Goal: Task Accomplishment & Management: Manage account settings

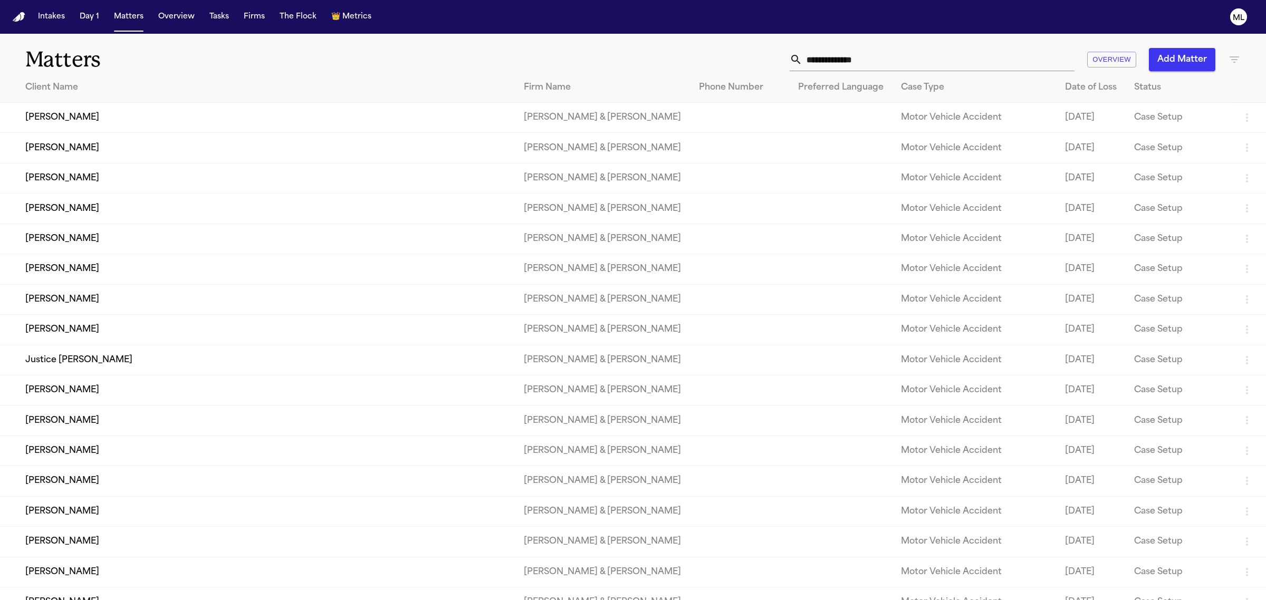
click at [831, 61] on input "text" at bounding box center [938, 59] width 272 height 23
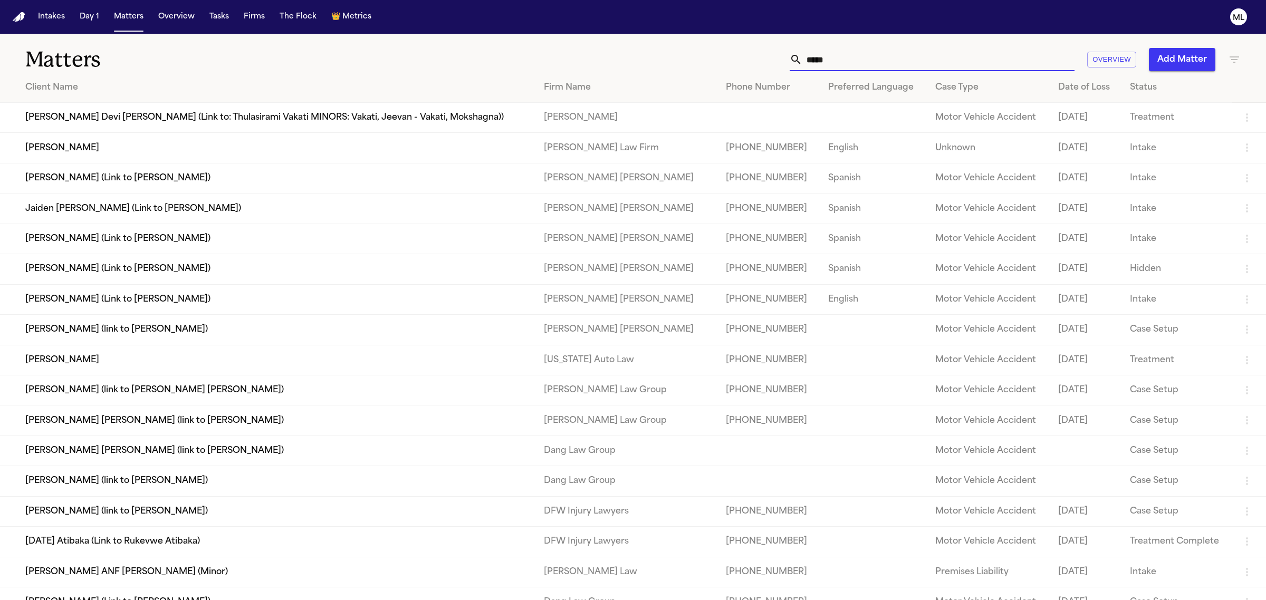
type input "*****"
click at [51, 150] on td "[PERSON_NAME]" at bounding box center [267, 148] width 535 height 30
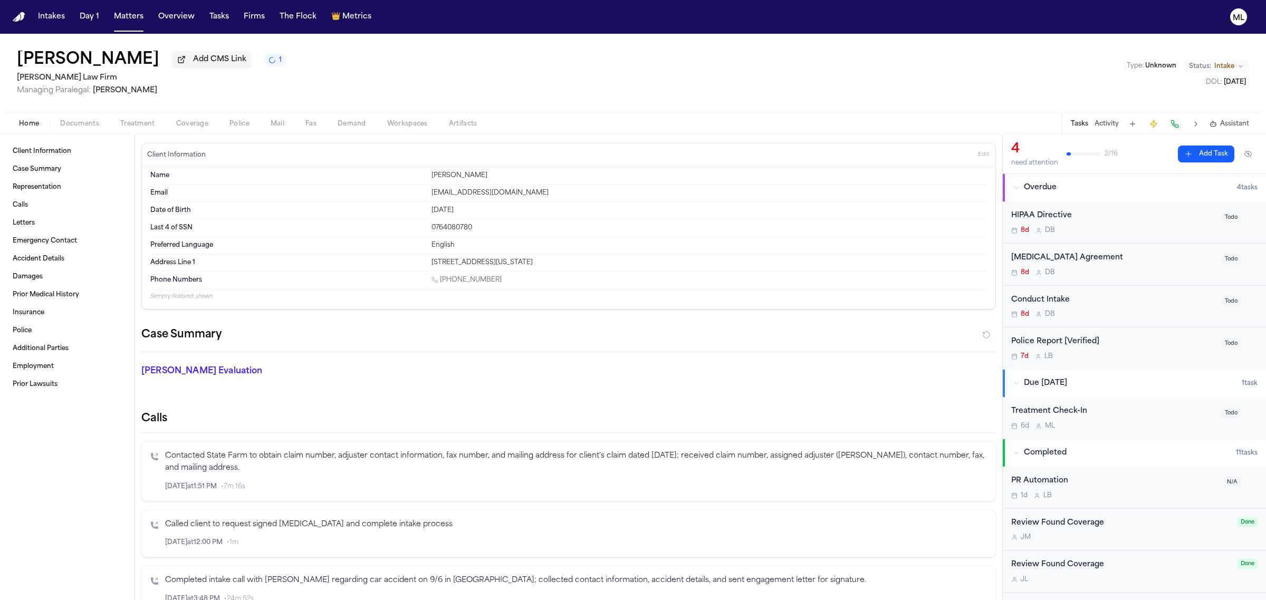
click at [170, 122] on button "Coverage" at bounding box center [192, 124] width 53 height 13
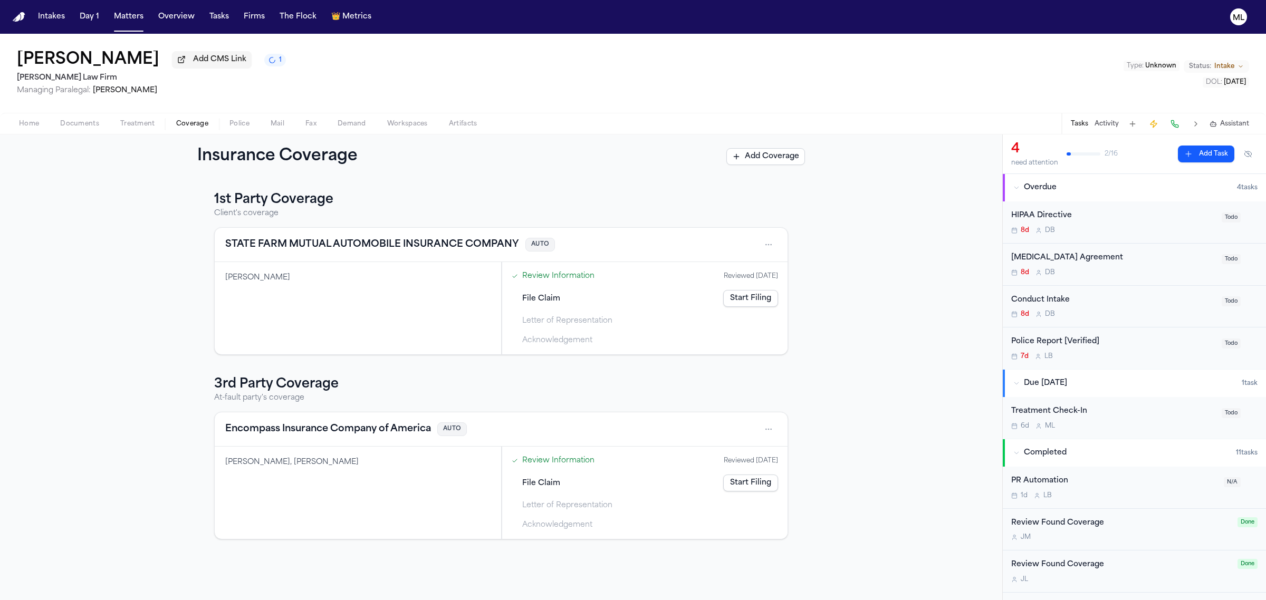
click at [372, 244] on button "STATE FARM MUTUAL AUTOMOBILE INSURANCE COMPANY" at bounding box center [372, 244] width 294 height 15
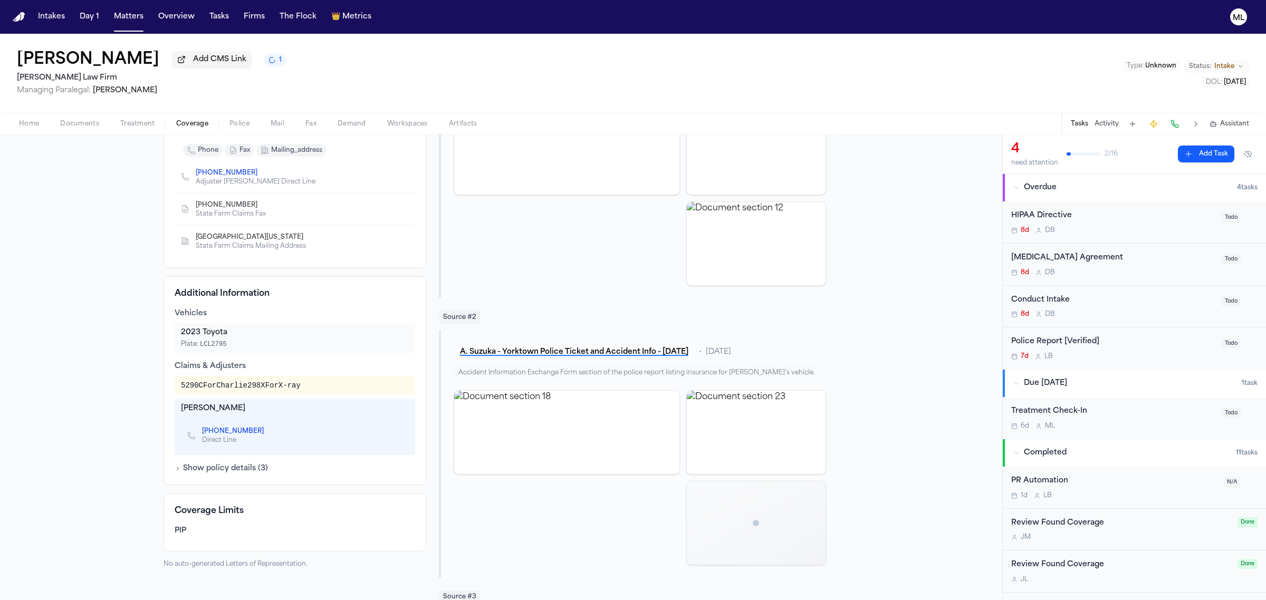
scroll to position [198, 0]
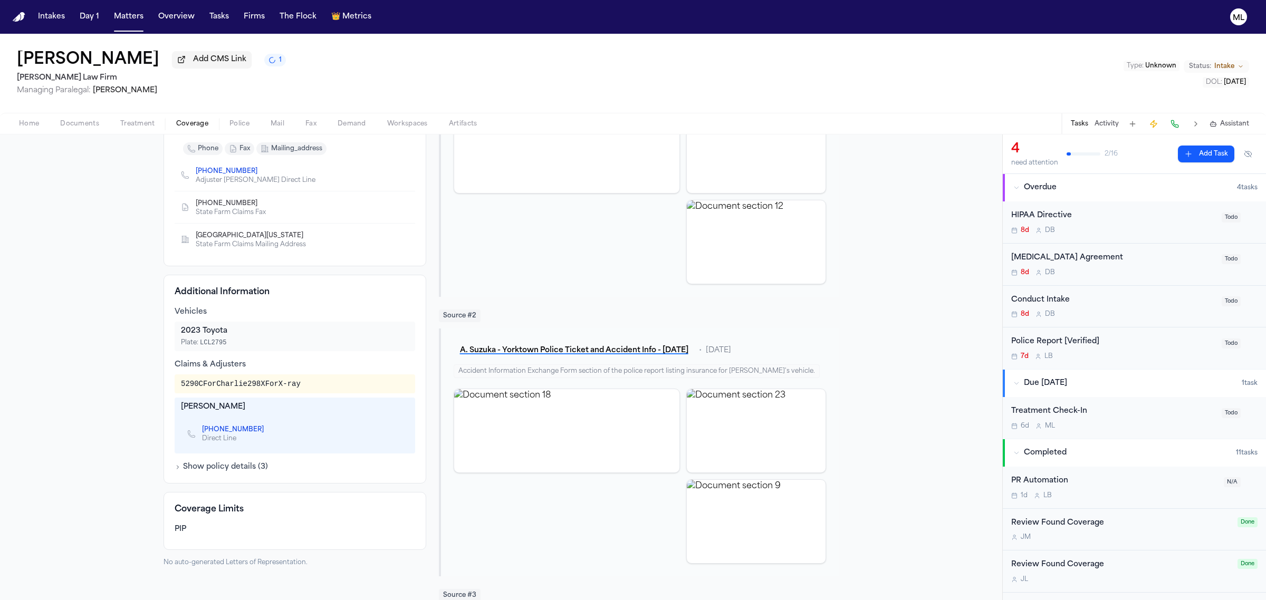
click at [225, 462] on div "Vehicles 2023 Toyota Plate: LCL2795 Claims & Adjusters 5290CForCharlie298XForX-…" at bounding box center [295, 390] width 240 height 166
click at [227, 468] on button "Show policy details ( 3 )" at bounding box center [221, 467] width 93 height 11
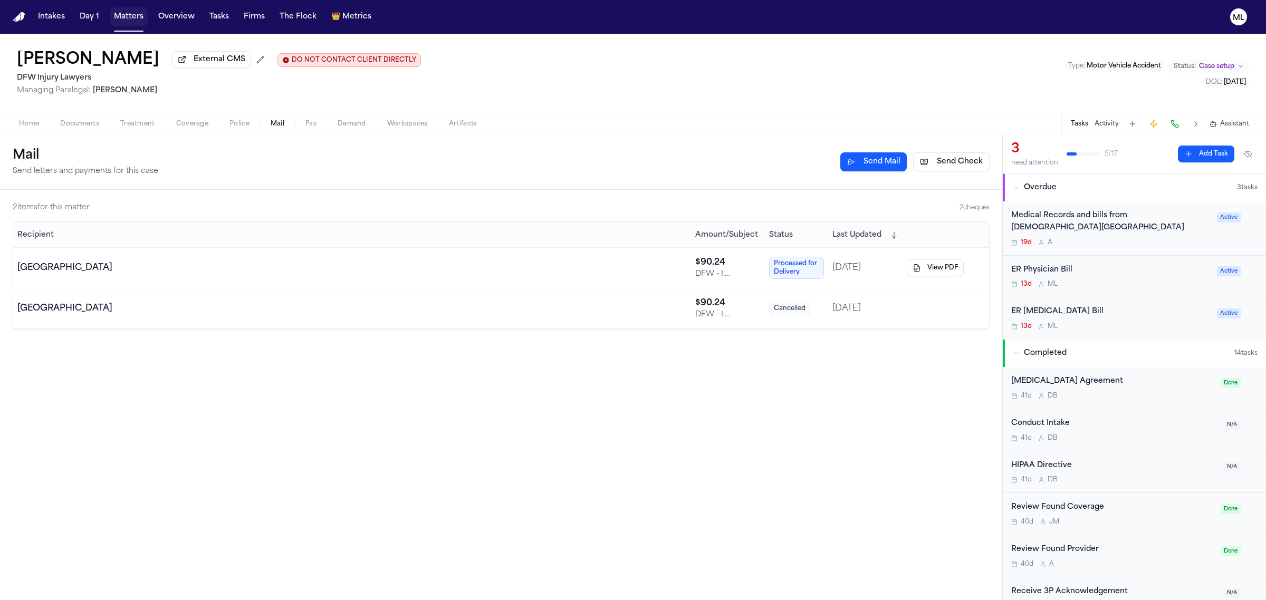
click at [132, 12] on button "Matters" at bounding box center [129, 16] width 38 height 19
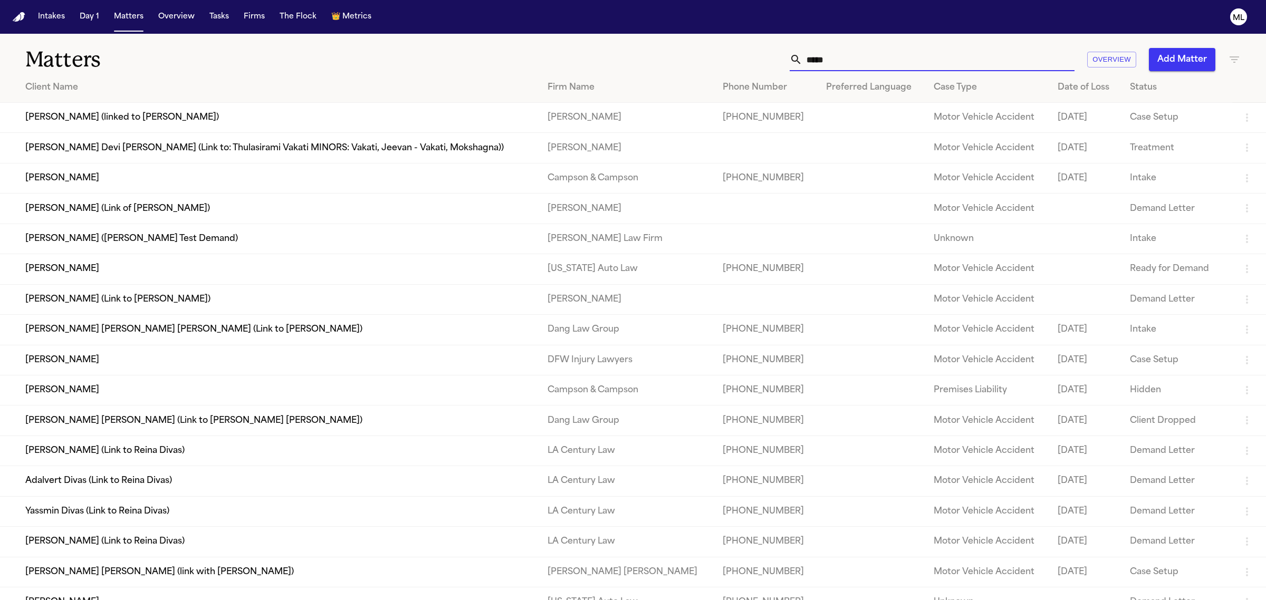
drag, startPoint x: 887, startPoint y: 66, endPoint x: 734, endPoint y: 60, distance: 153.6
click at [733, 64] on div "**** Overview Add Matter" at bounding box center [815, 59] width 851 height 23
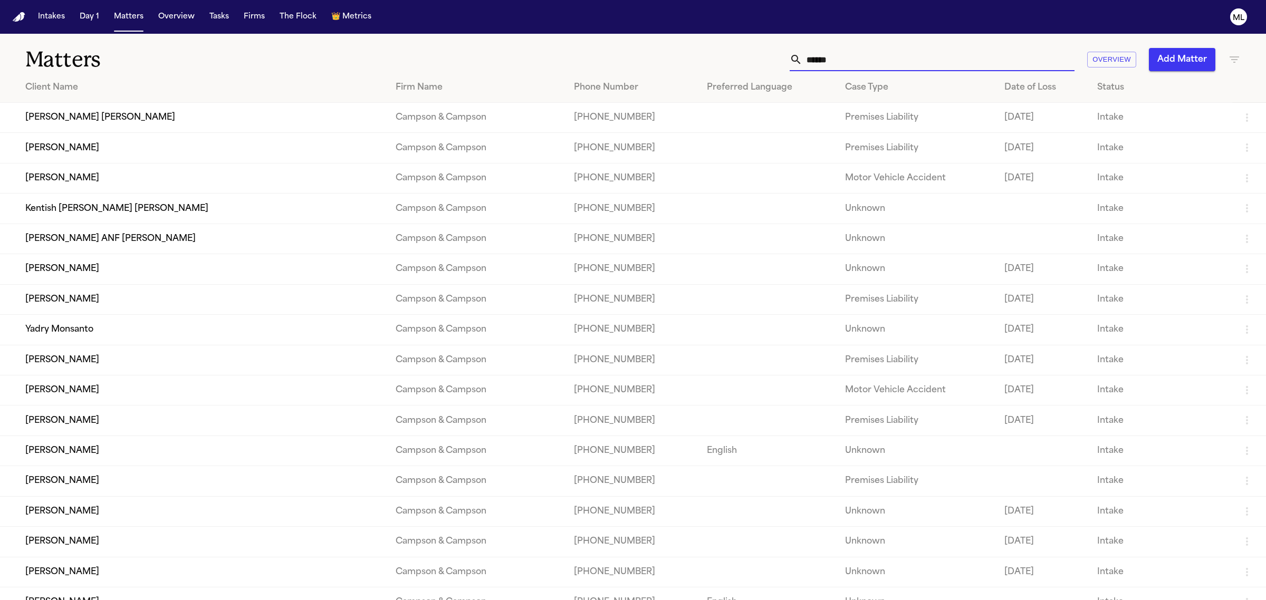
click at [867, 67] on input "******" at bounding box center [938, 59] width 272 height 23
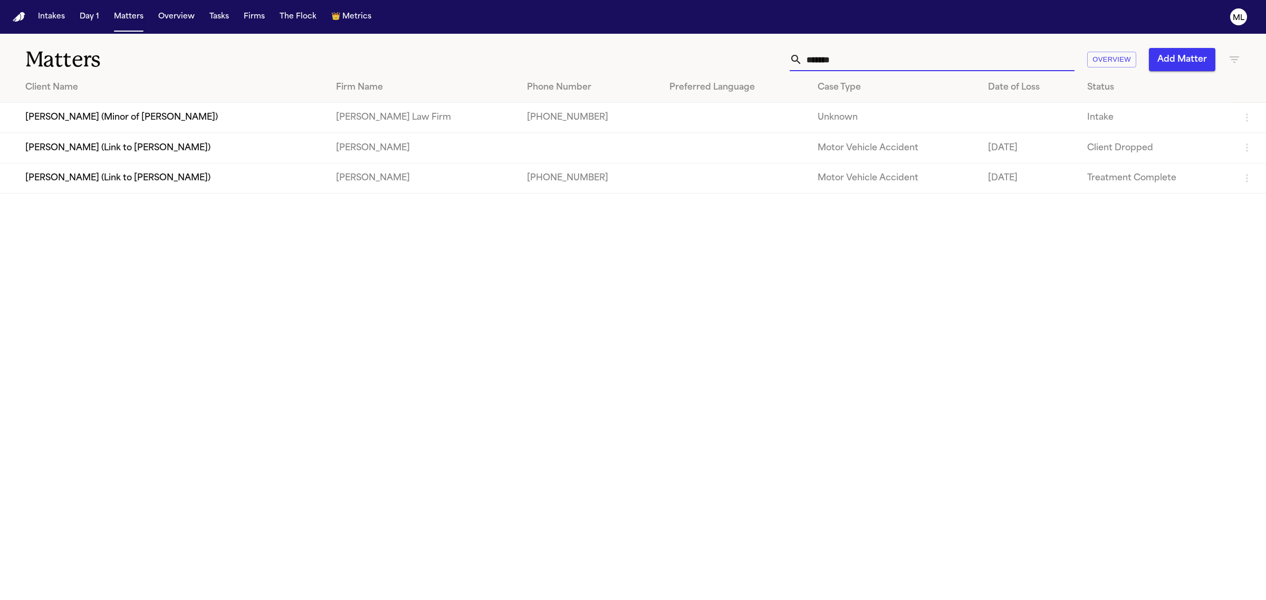
type input "******"
click at [95, 178] on td "[PERSON_NAME] (Link to [PERSON_NAME])" at bounding box center [163, 178] width 327 height 30
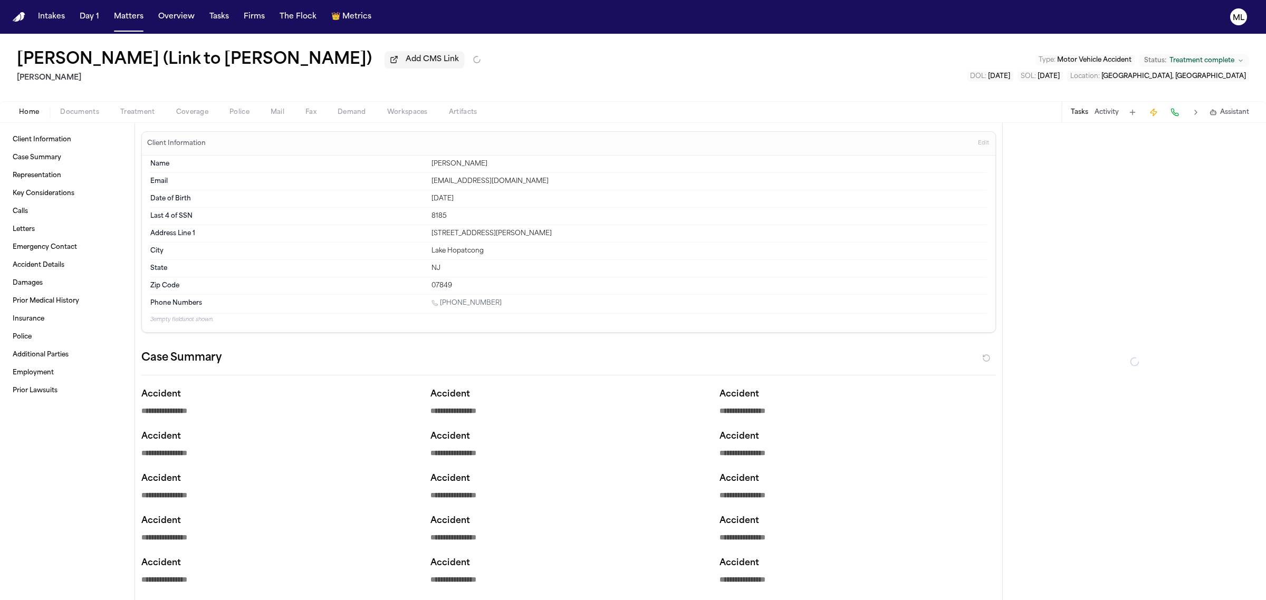
type textarea "*"
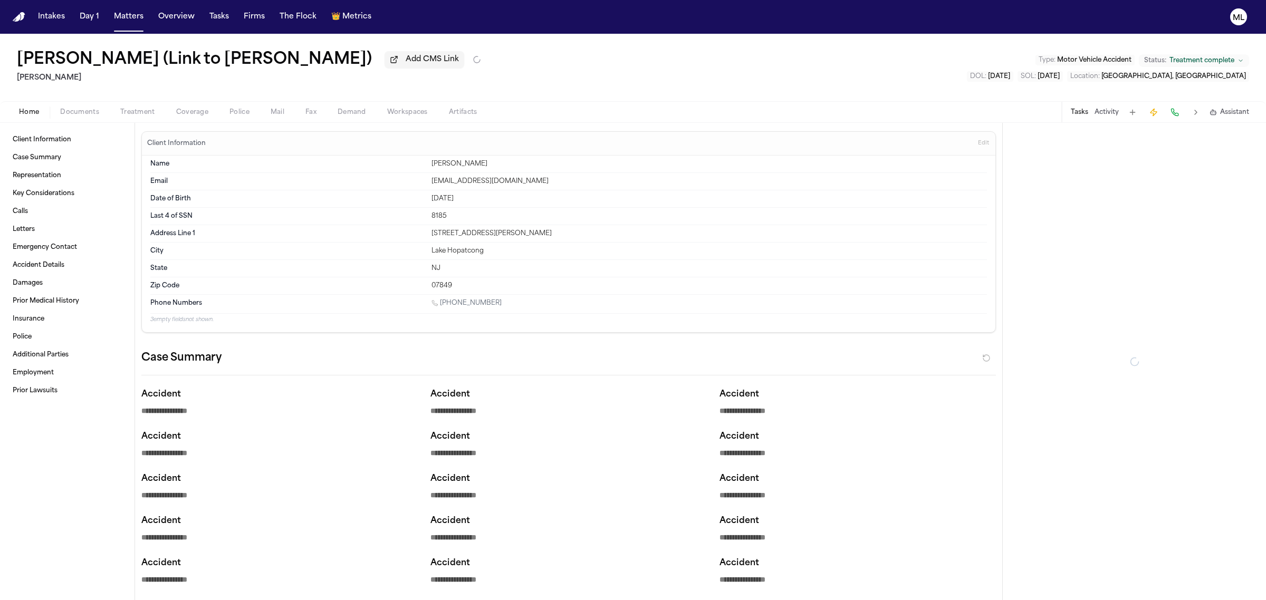
type textarea "*"
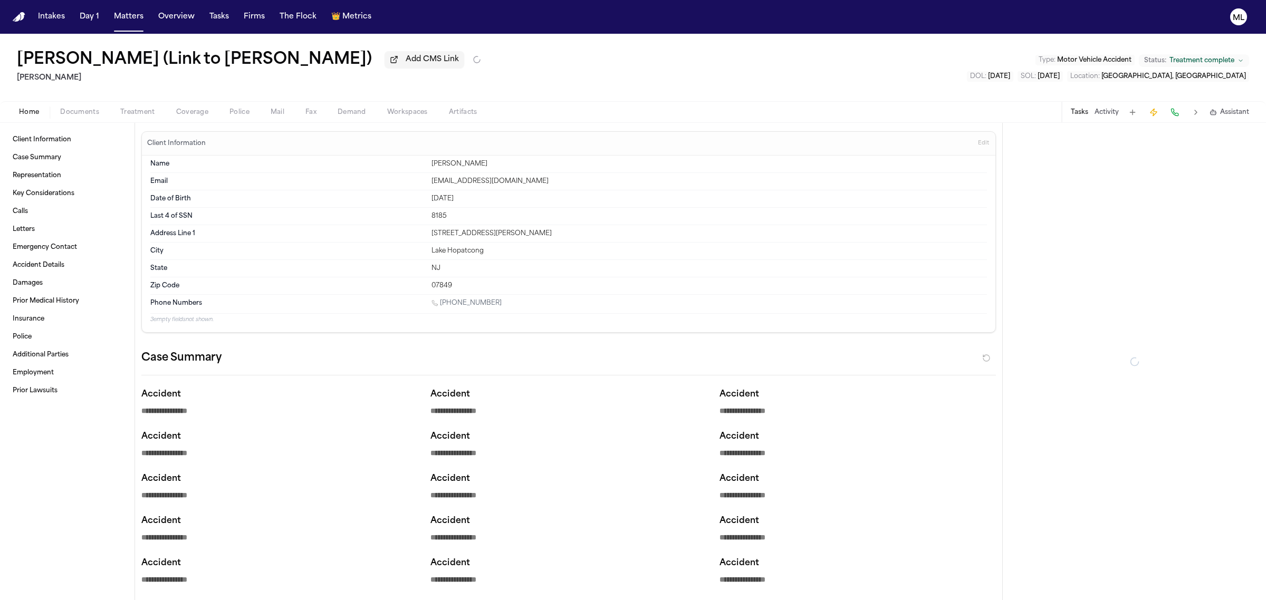
type textarea "*"
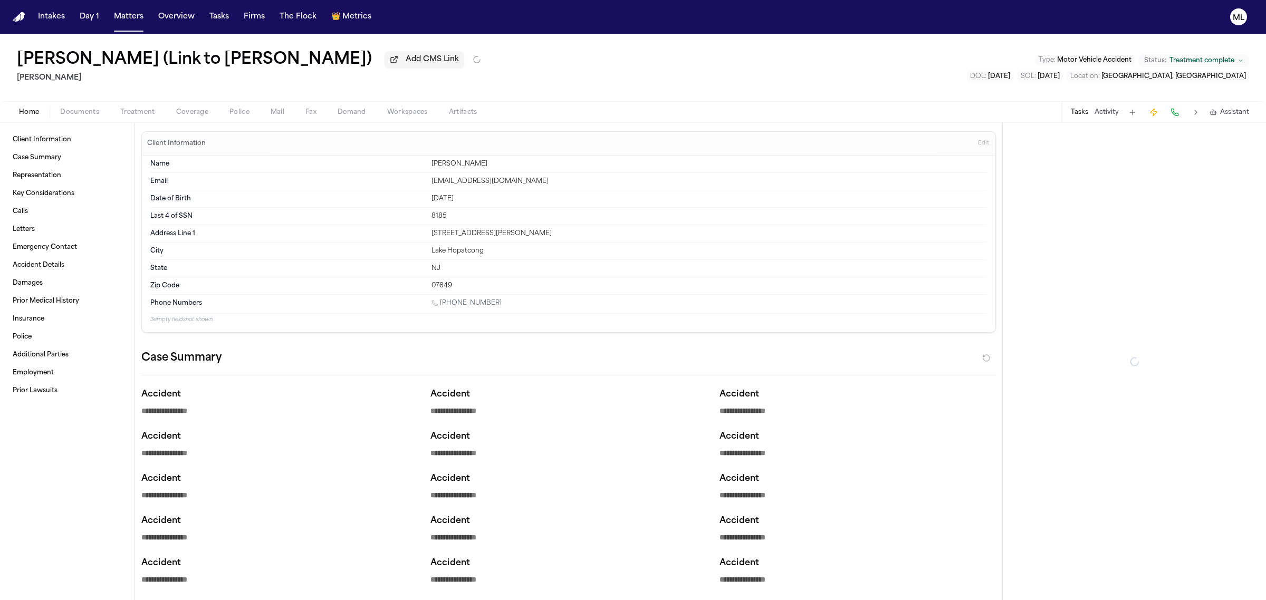
type textarea "*"
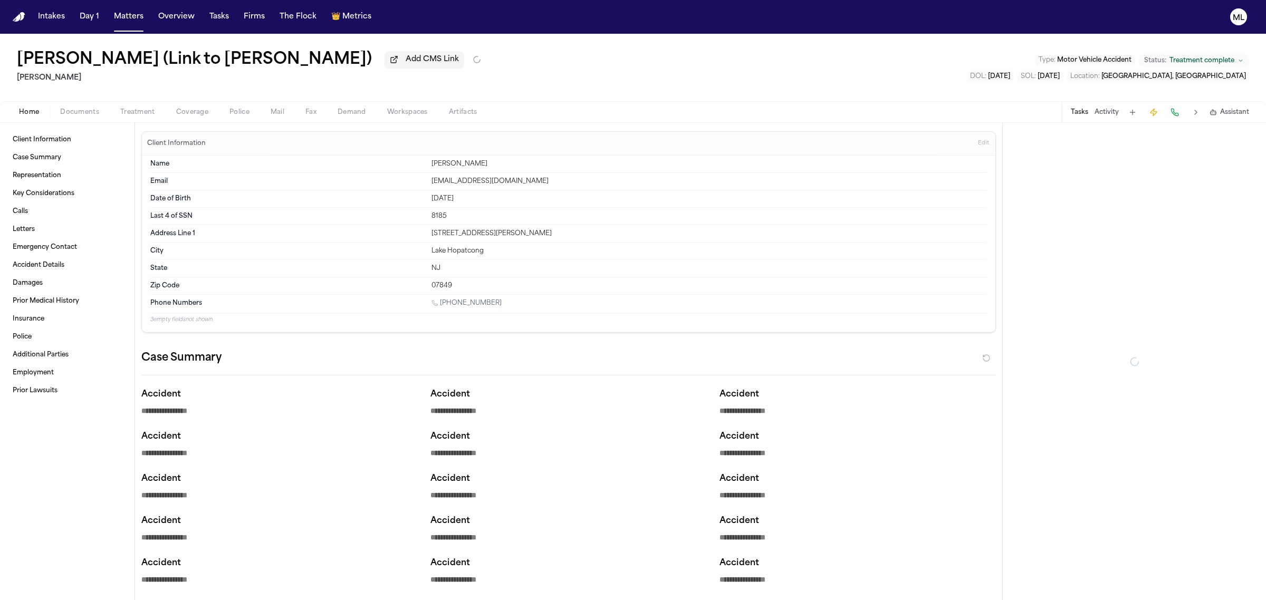
type textarea "*"
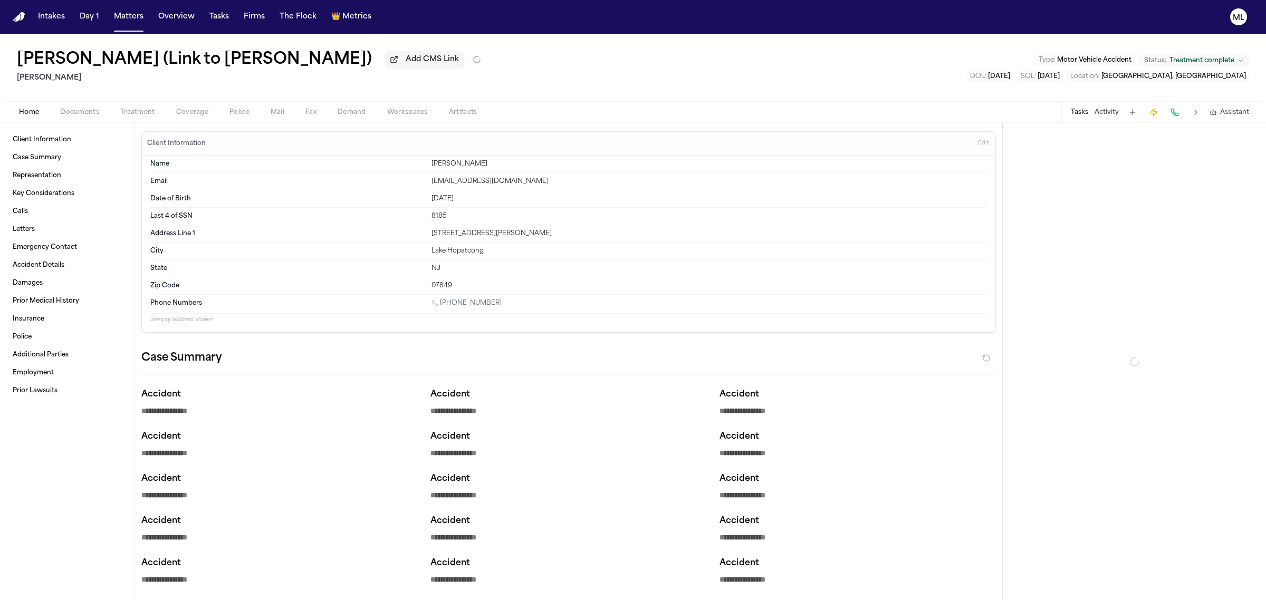
type textarea "*"
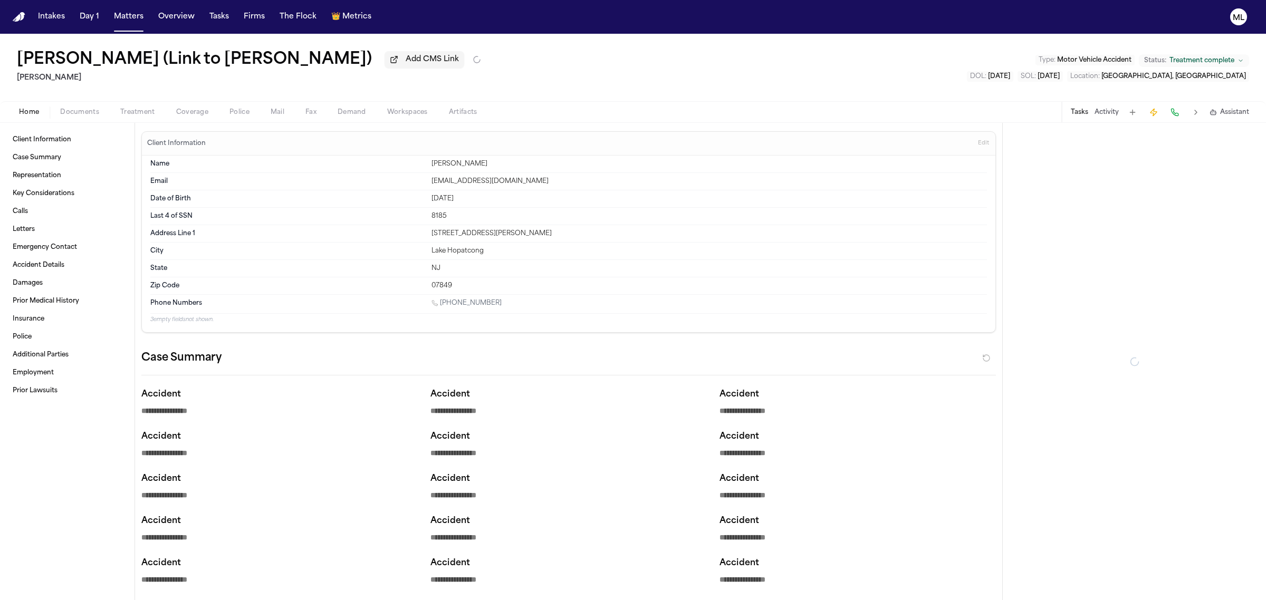
type textarea "*"
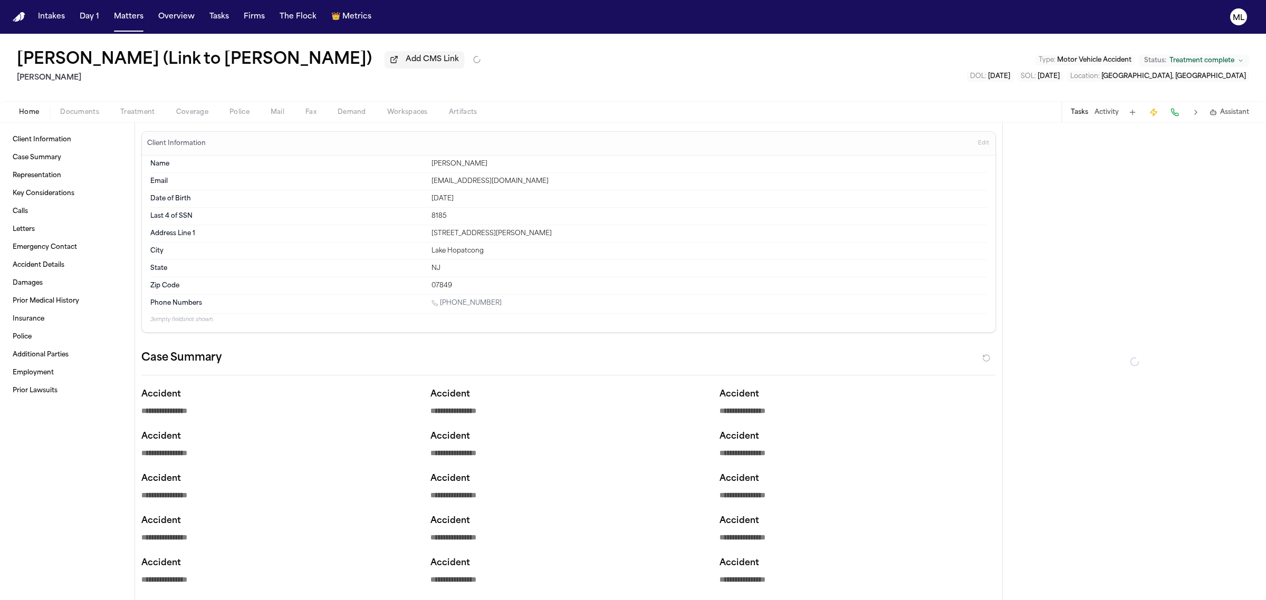
type textarea "*"
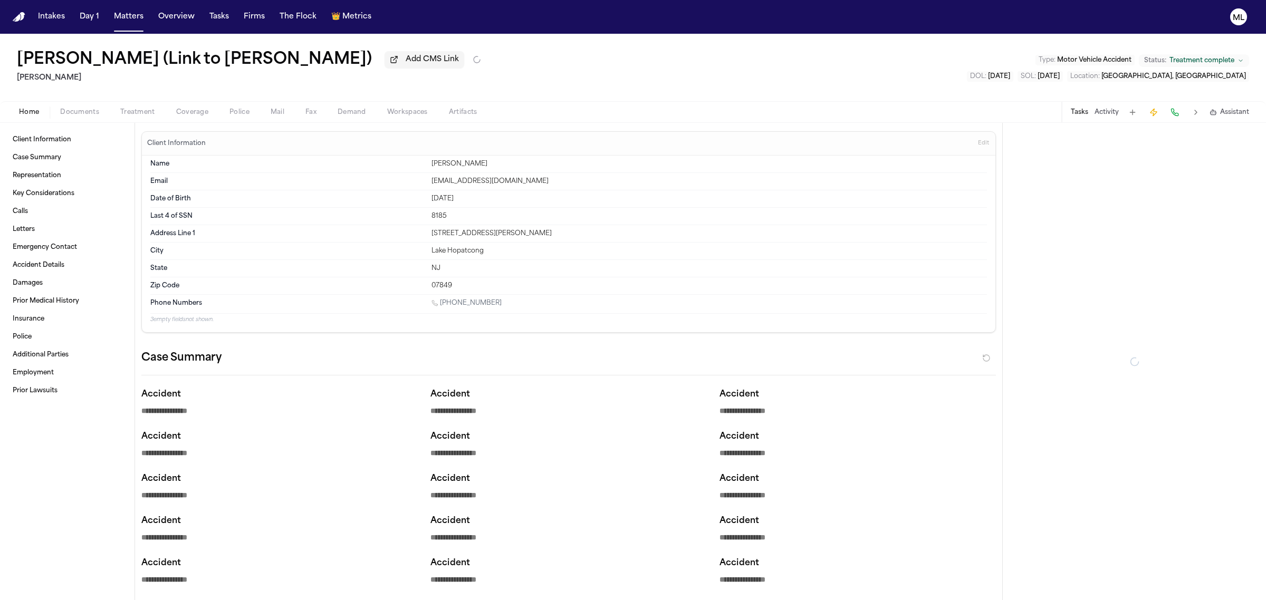
type textarea "*"
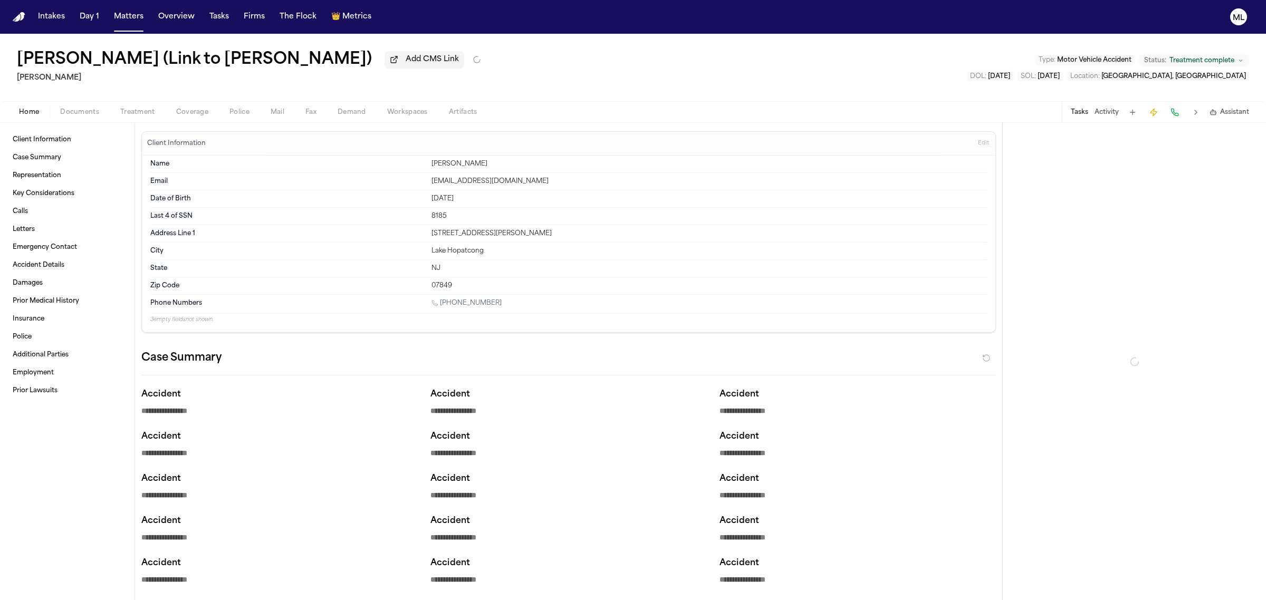
type textarea "*"
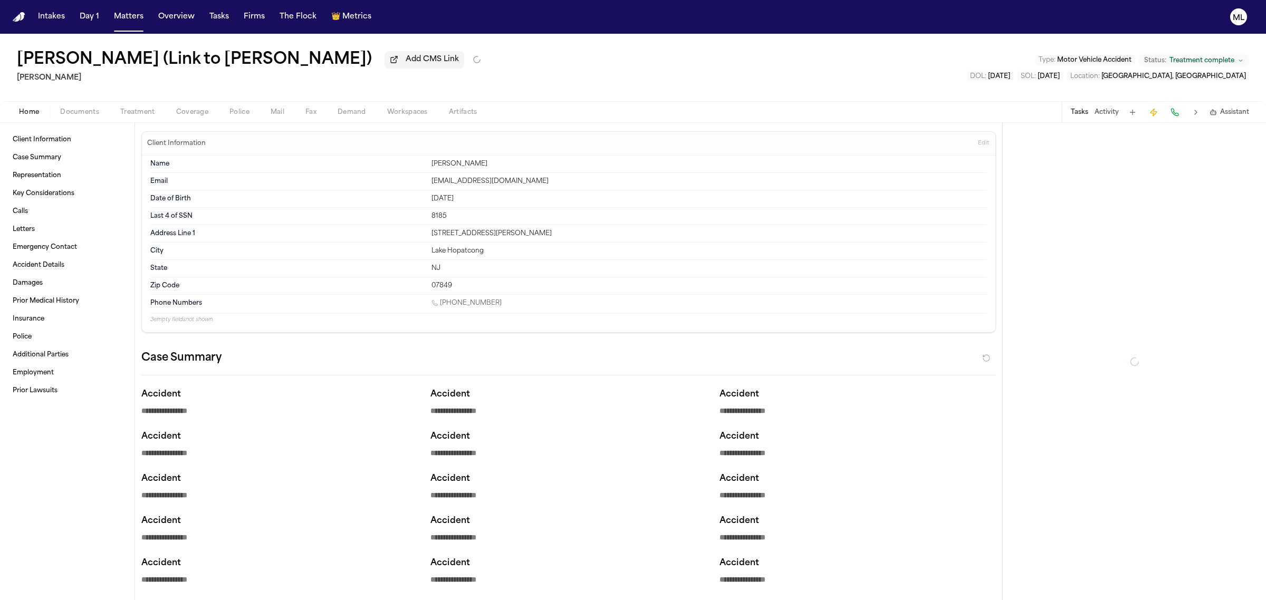
type textarea "*"
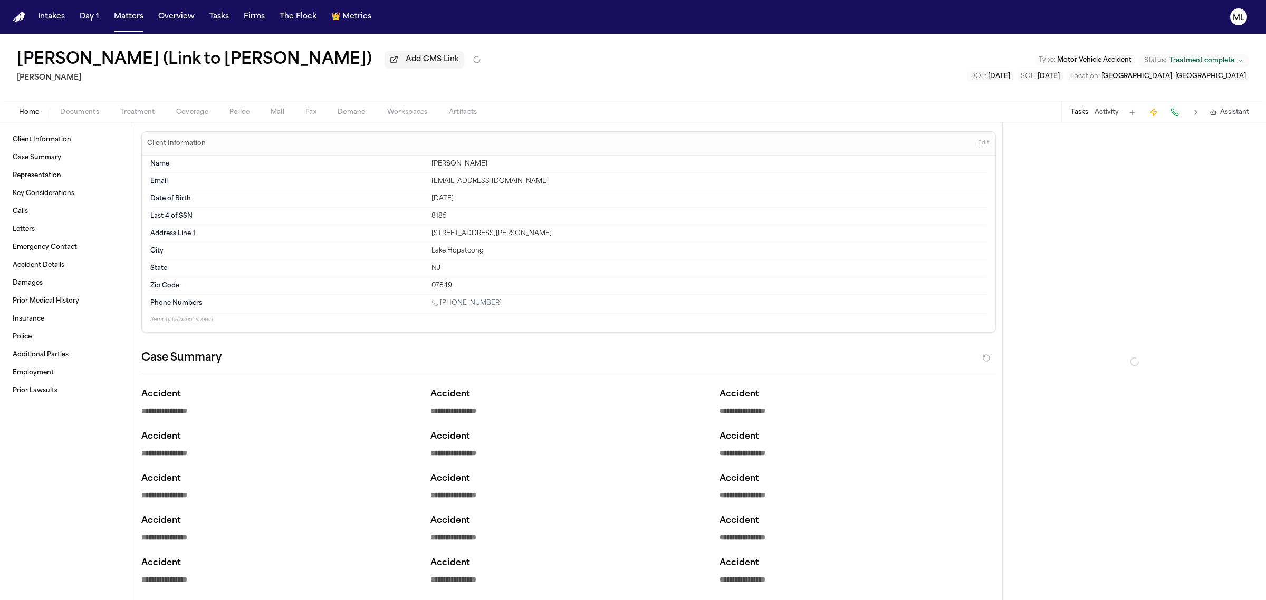
type textarea "*"
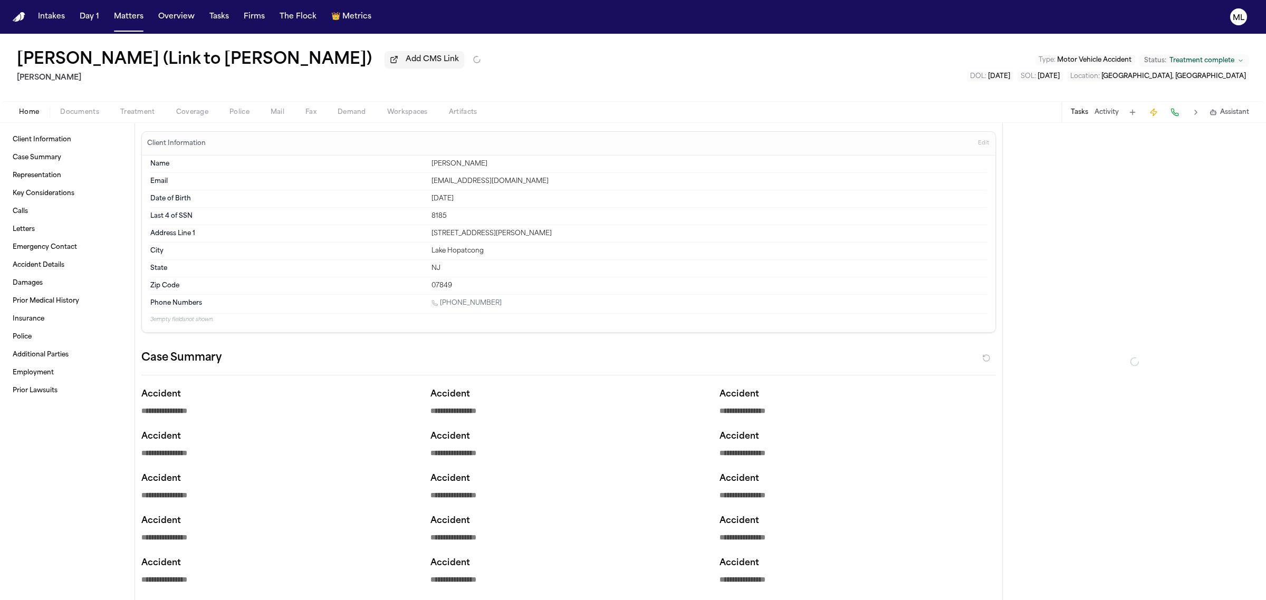
type textarea "*"
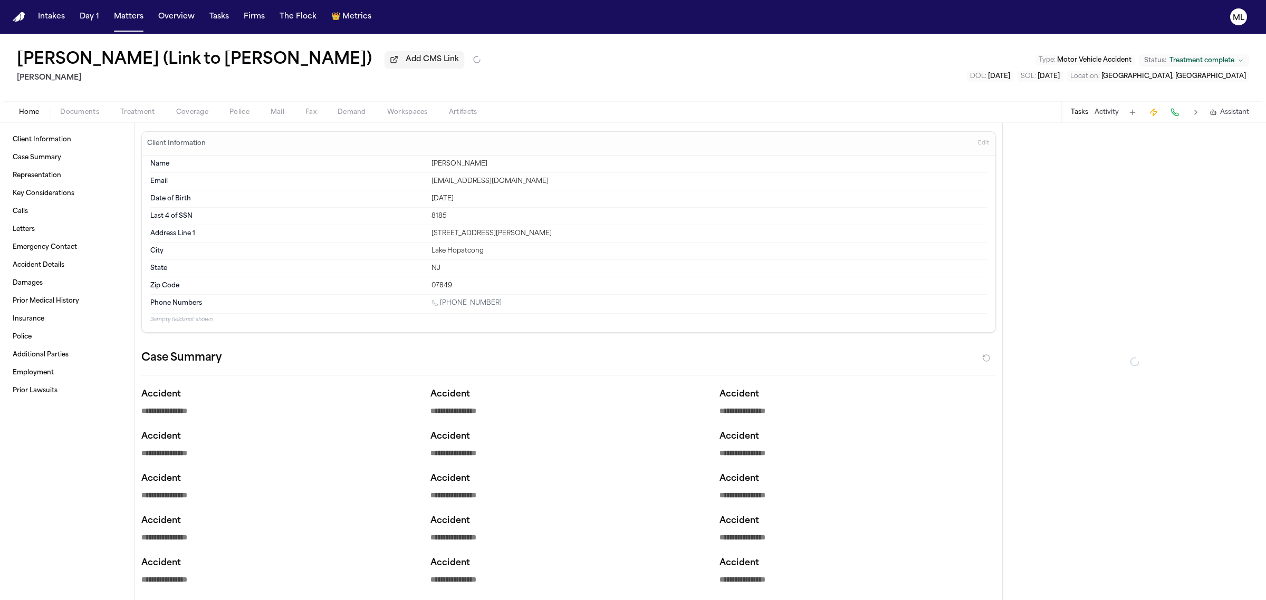
type textarea "*"
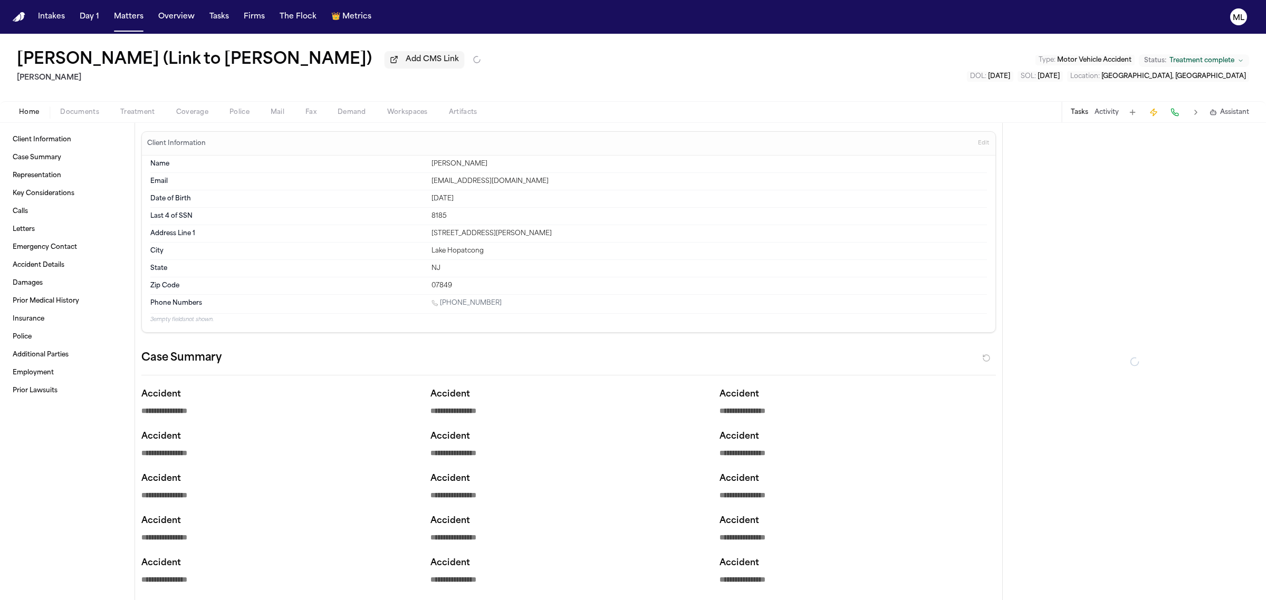
type textarea "*"
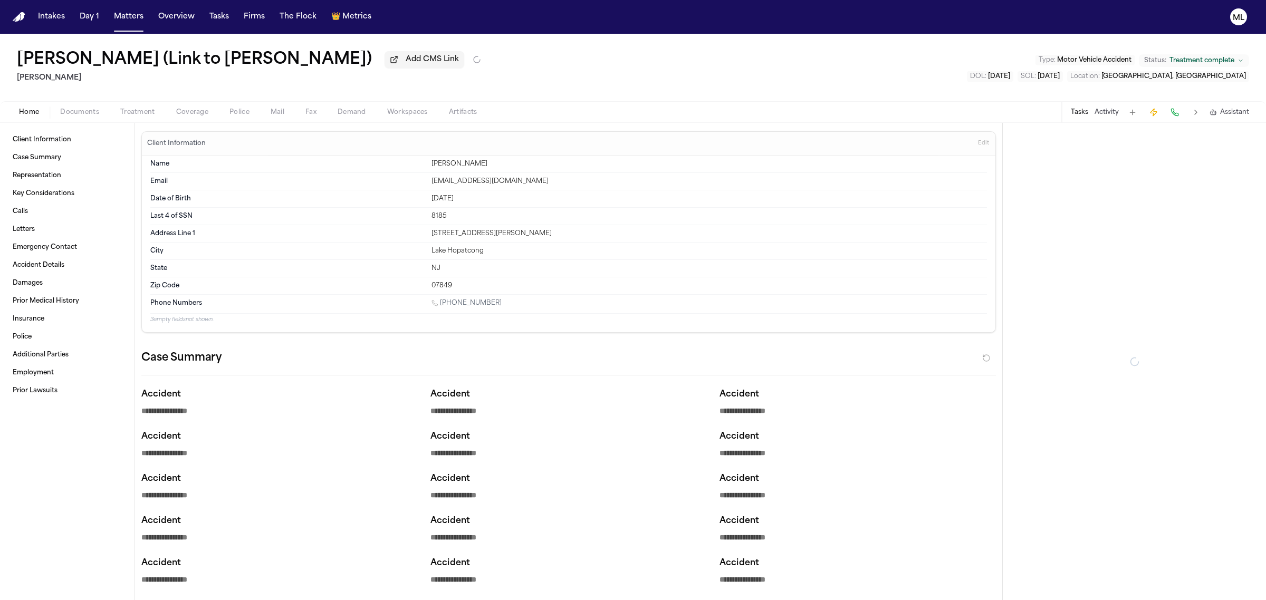
type textarea "*"
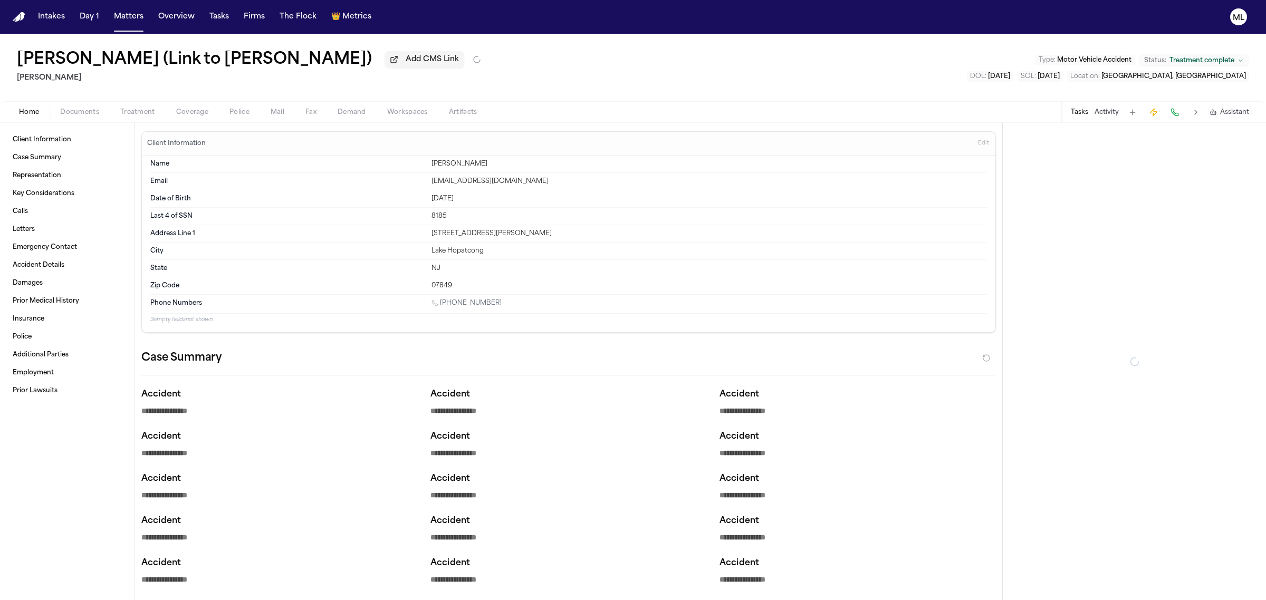
type textarea "*"
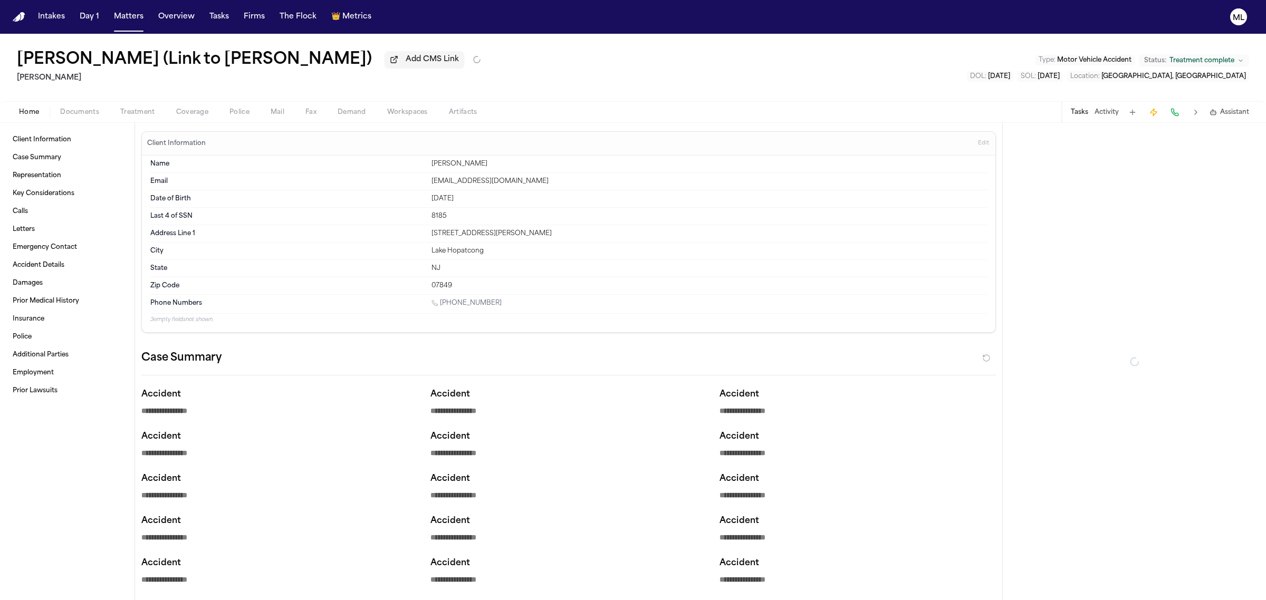
type textarea "*"
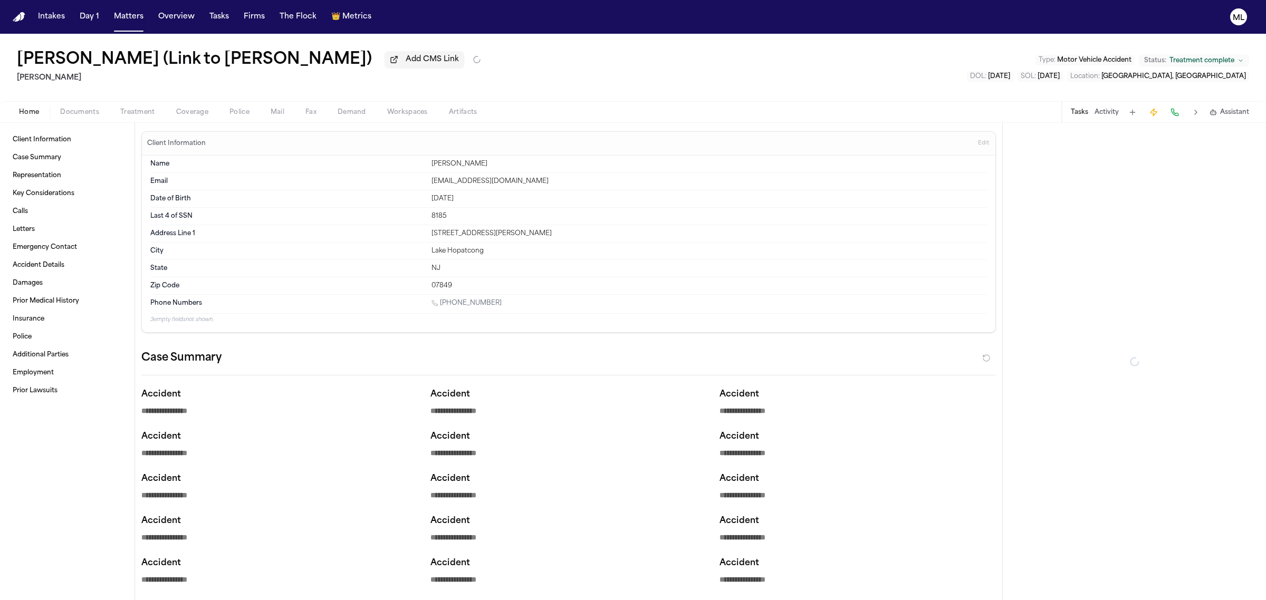
type textarea "*"
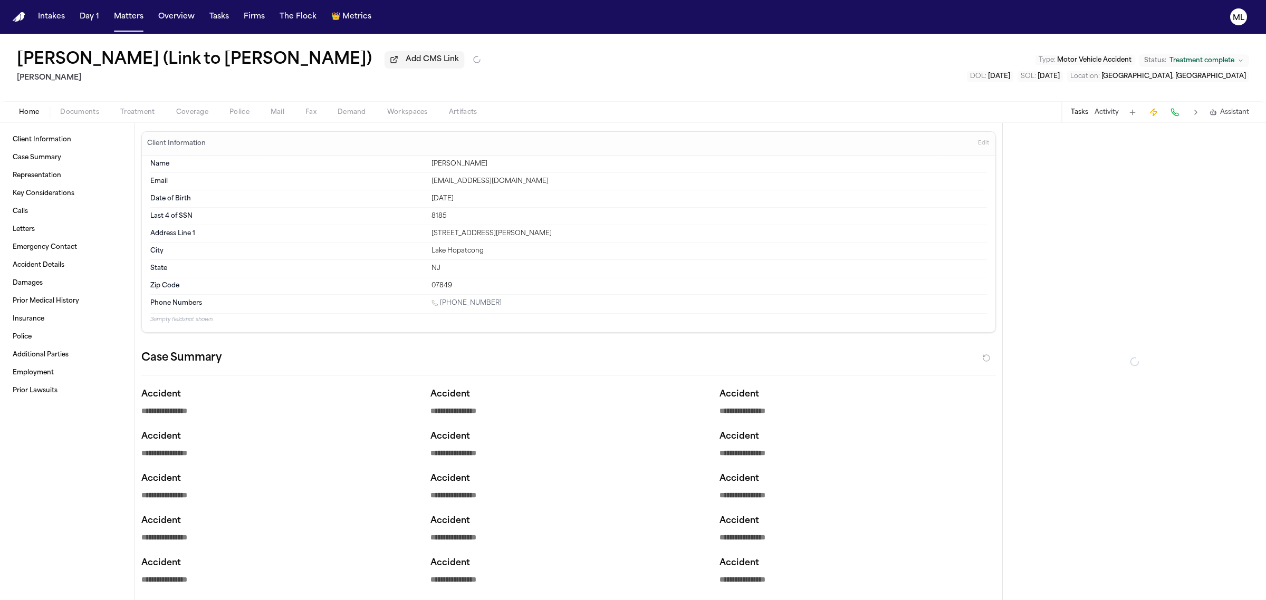
type textarea "*"
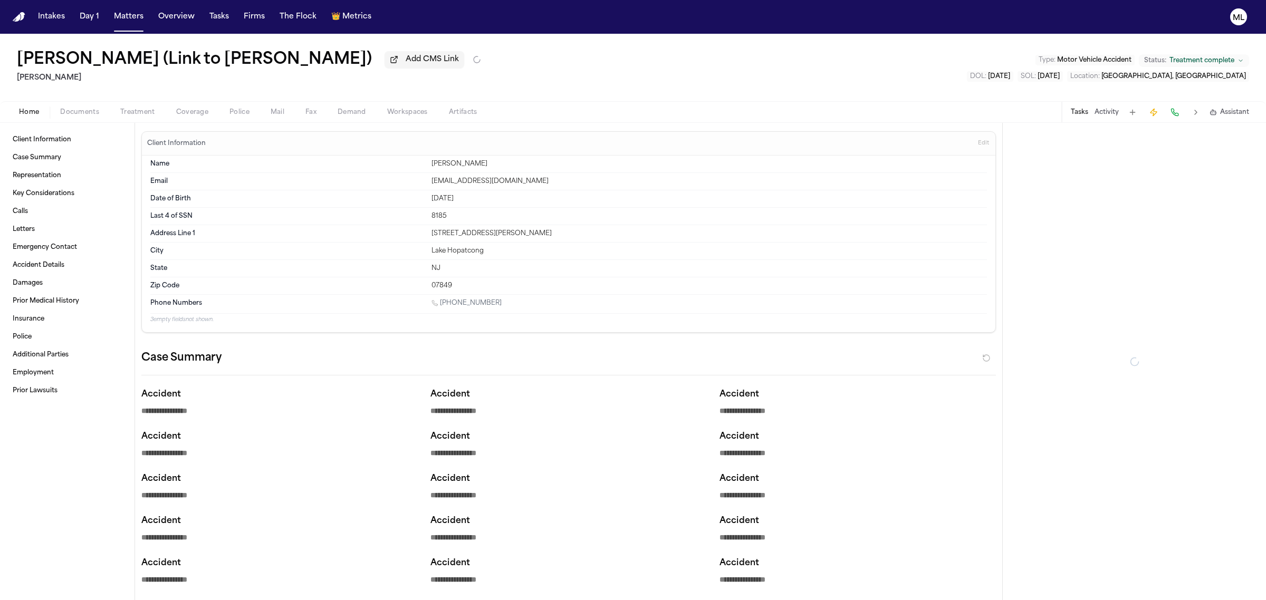
type textarea "*"
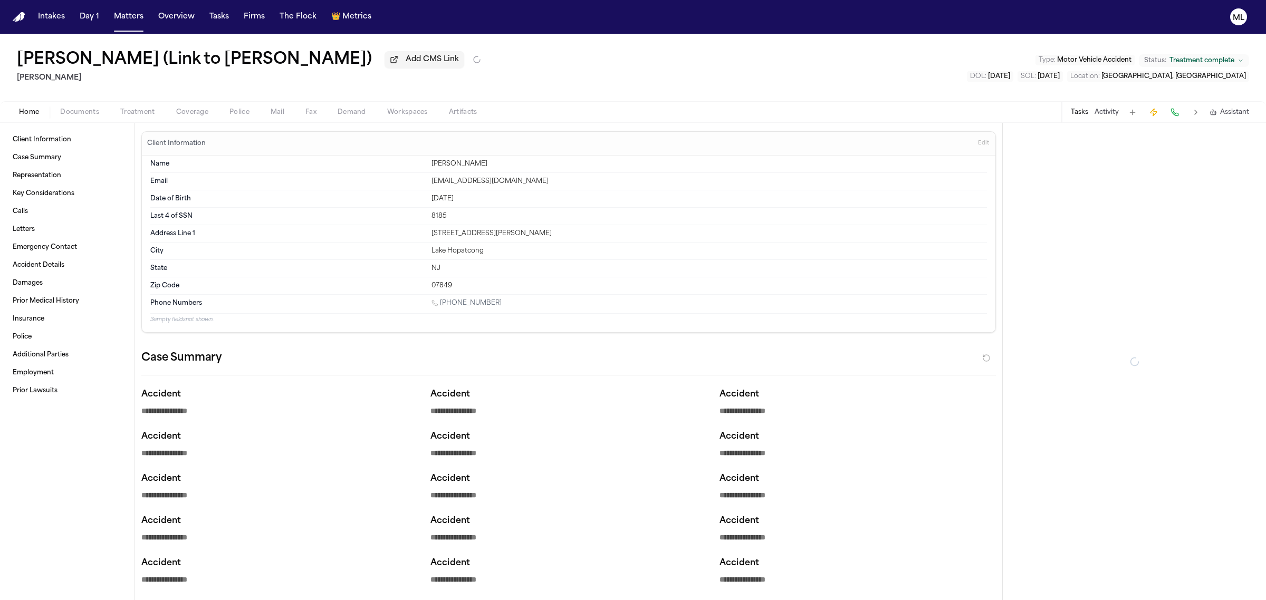
type textarea "*"
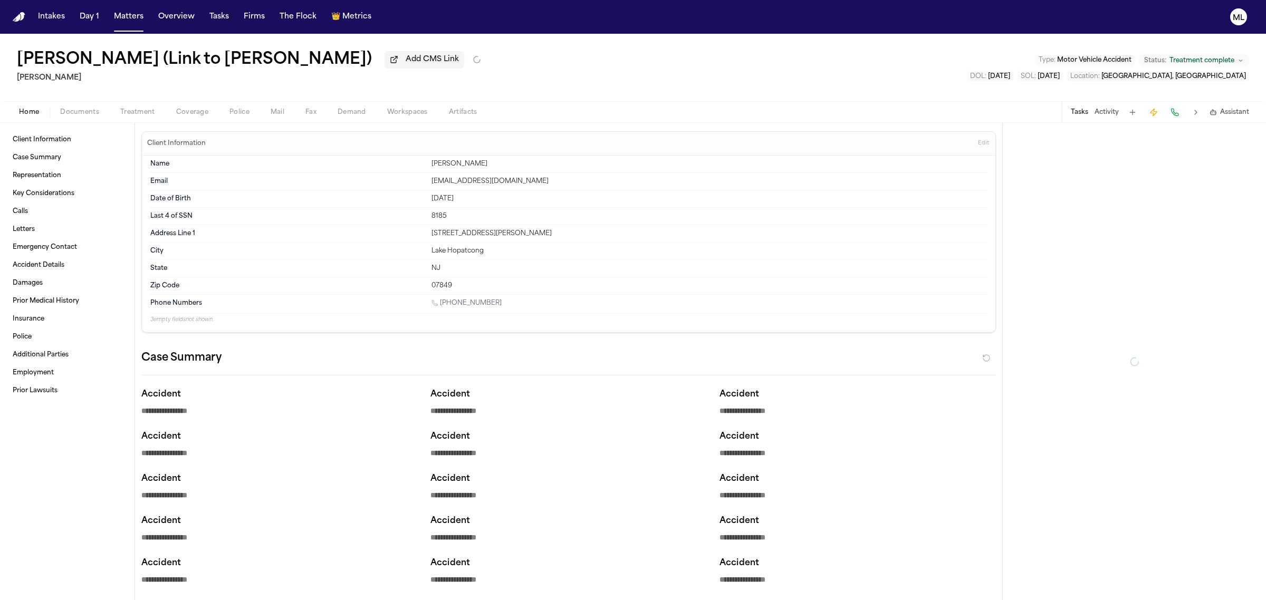
type textarea "*"
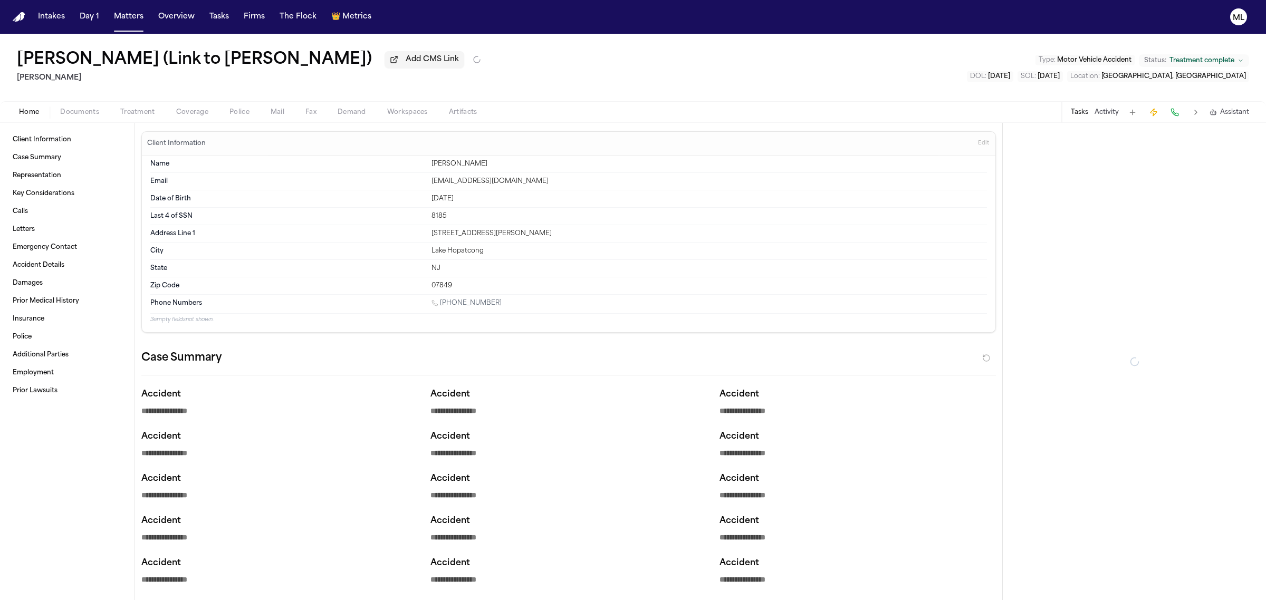
type textarea "*"
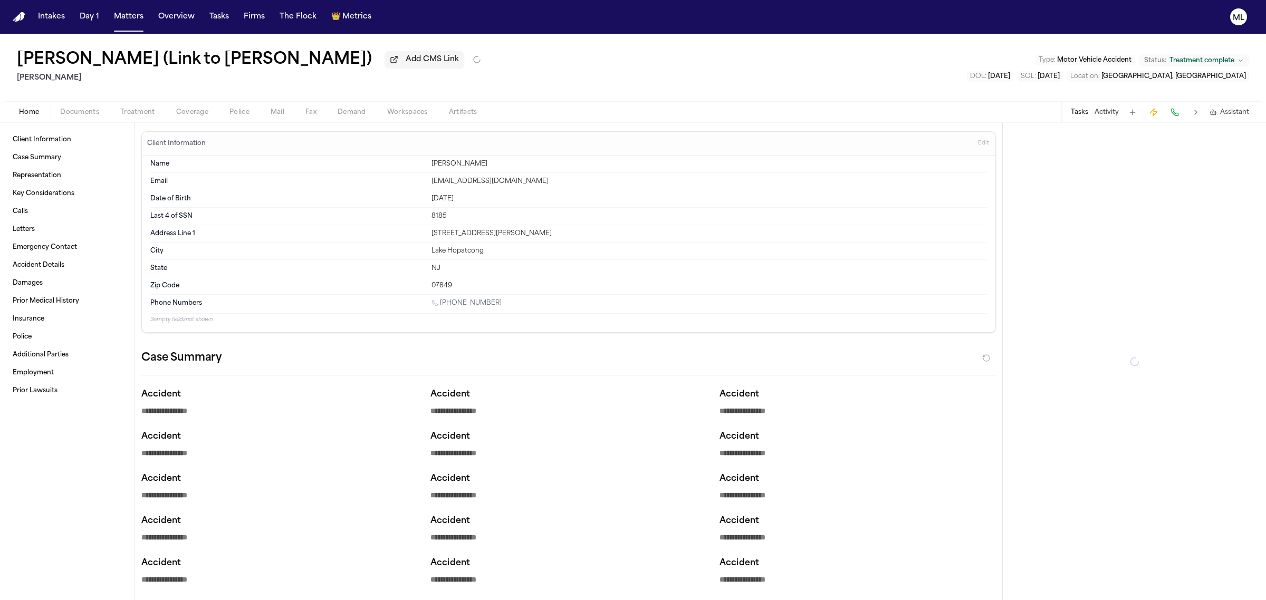
type textarea "*"
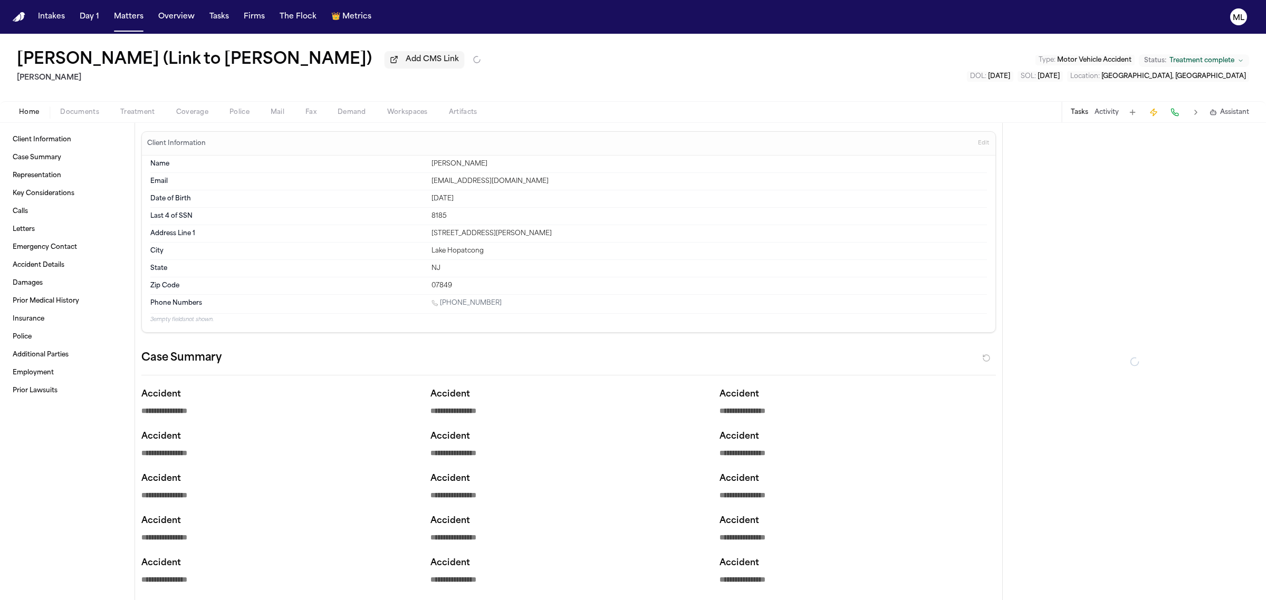
type textarea "*"
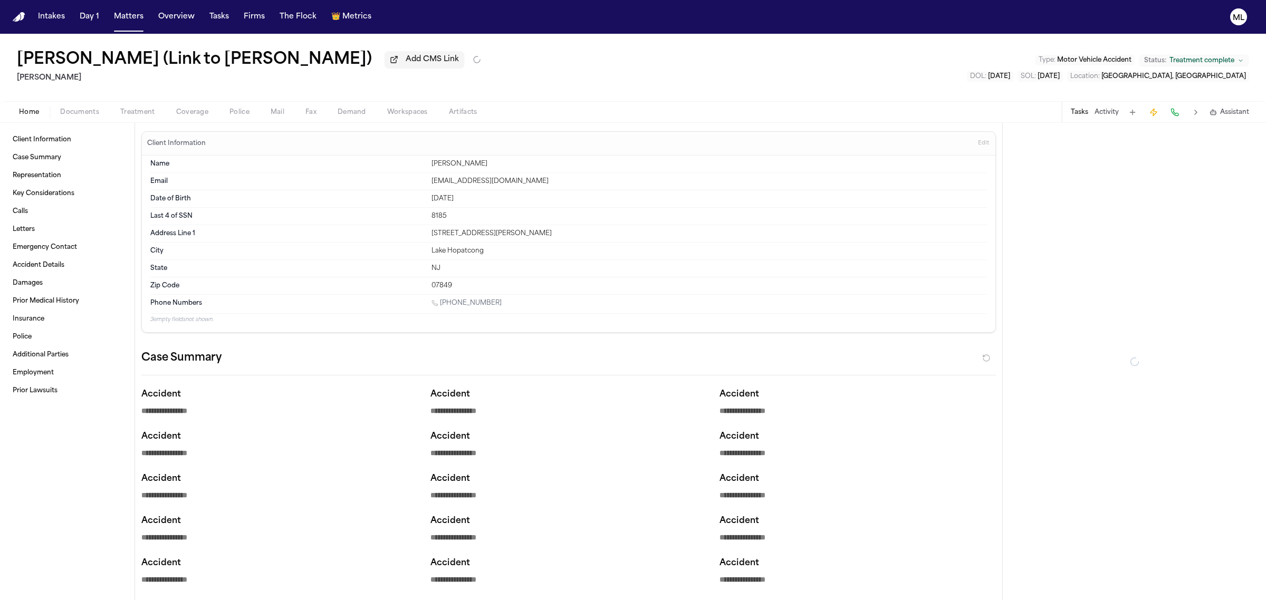
type textarea "*"
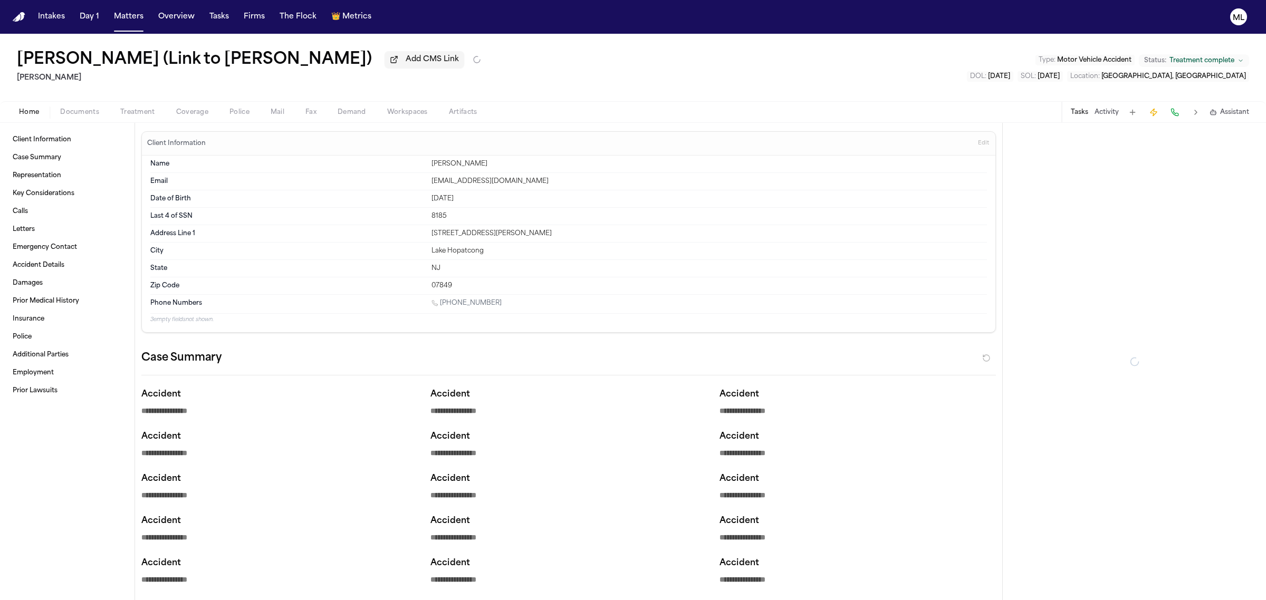
type textarea "*"
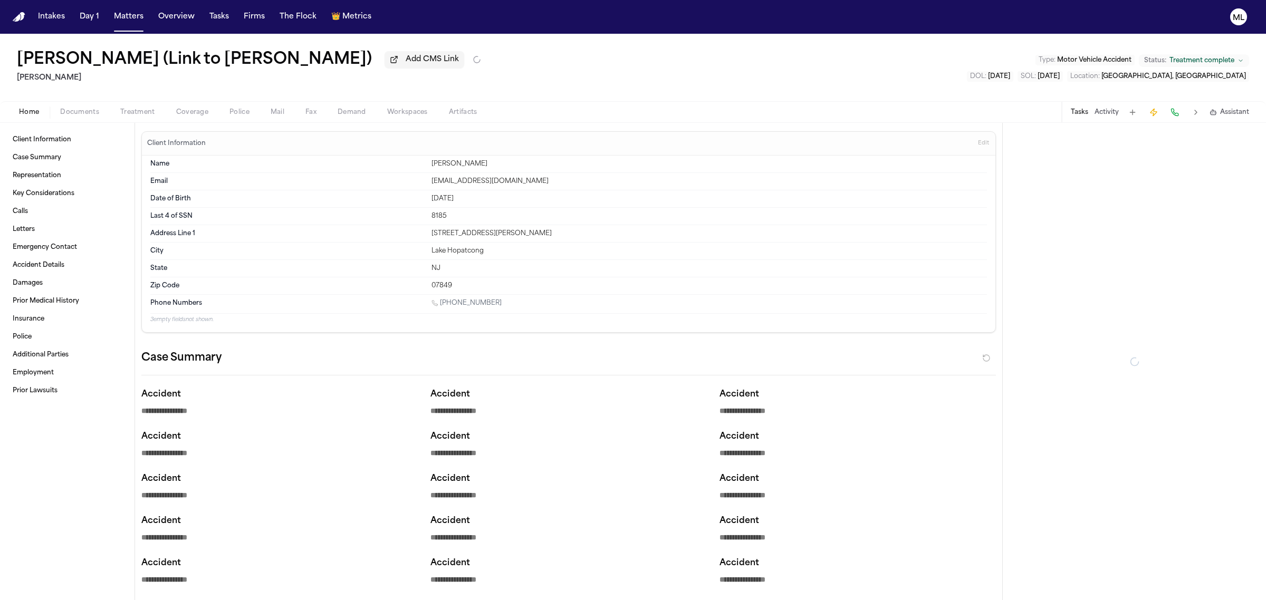
type textarea "*"
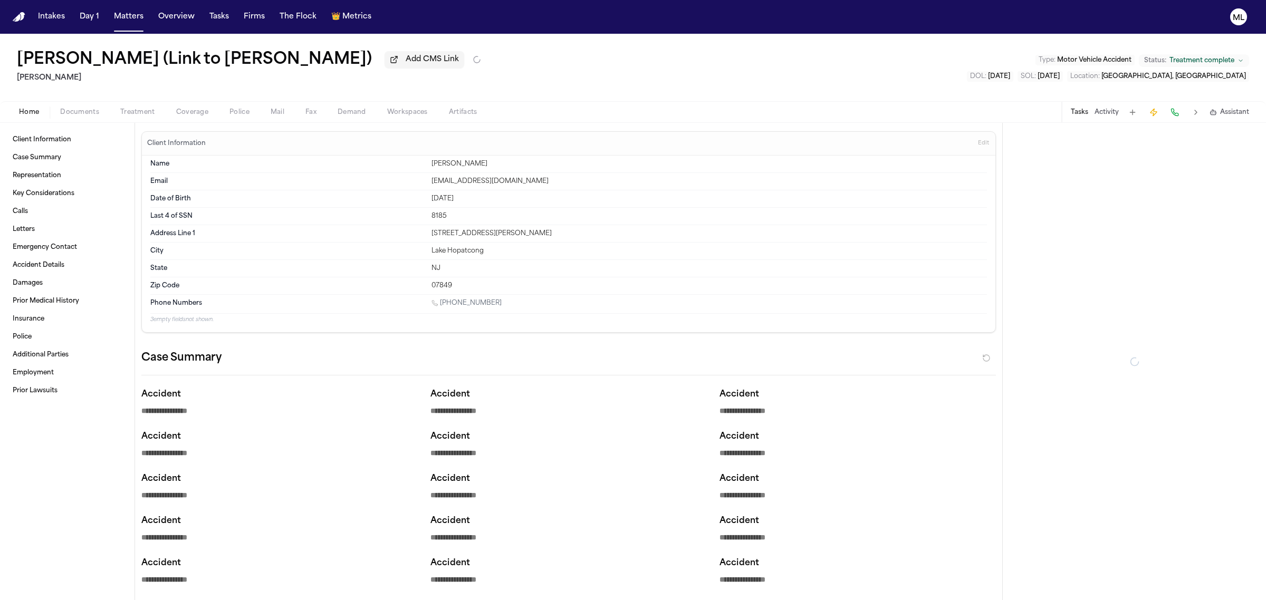
type textarea "*"
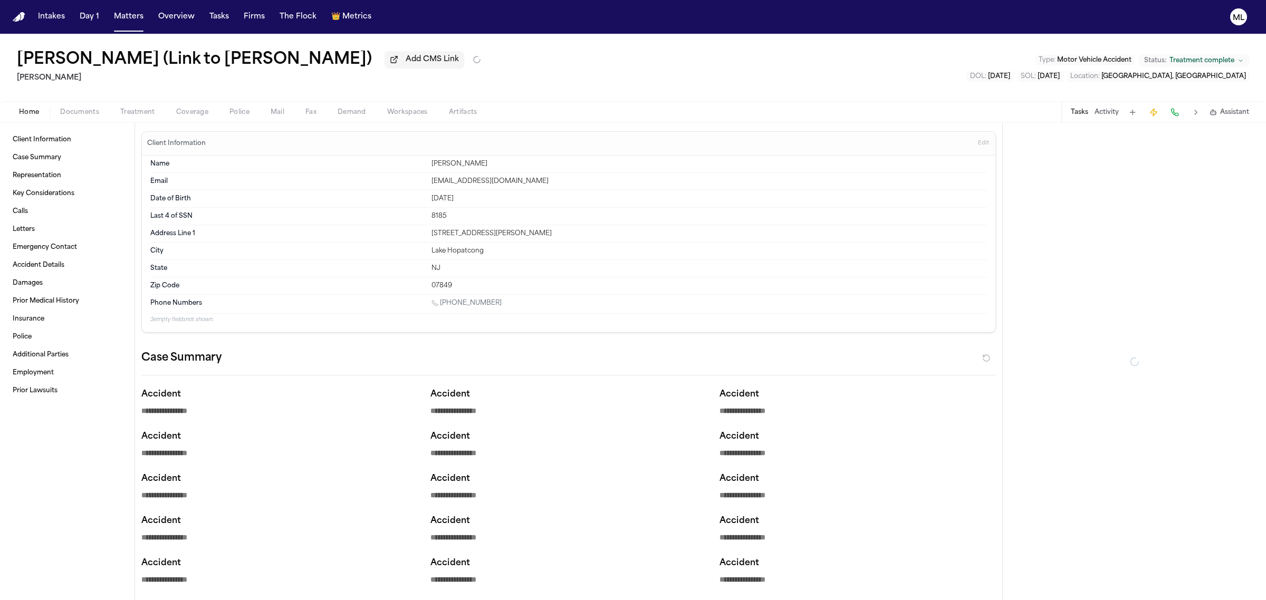
type textarea "*"
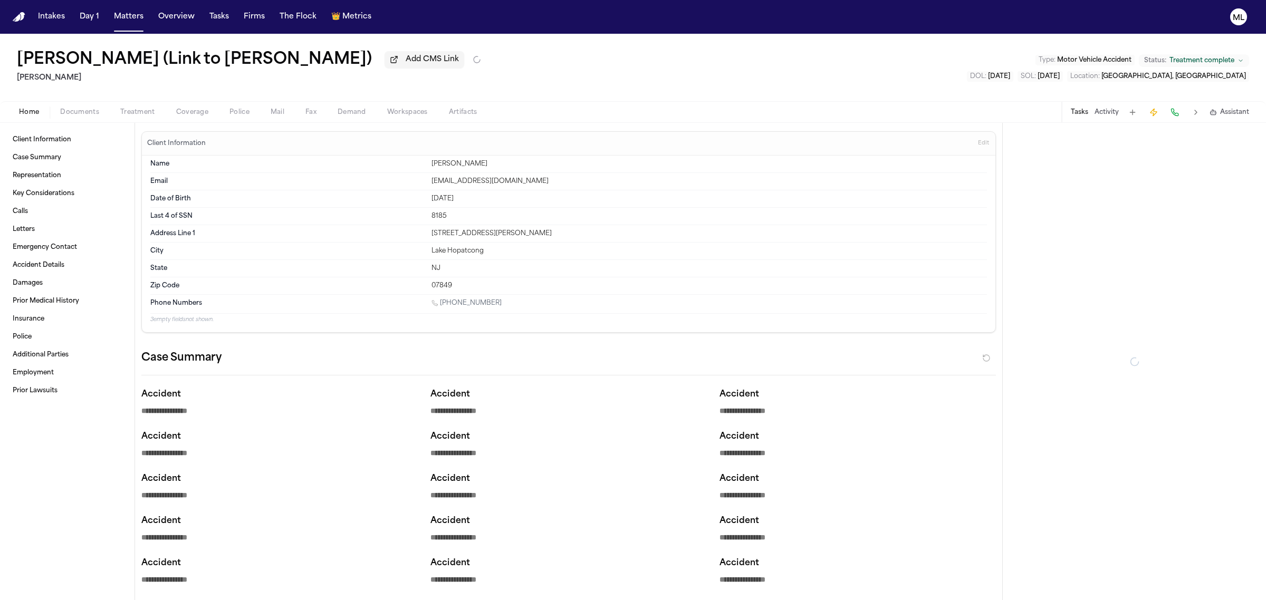
type textarea "*"
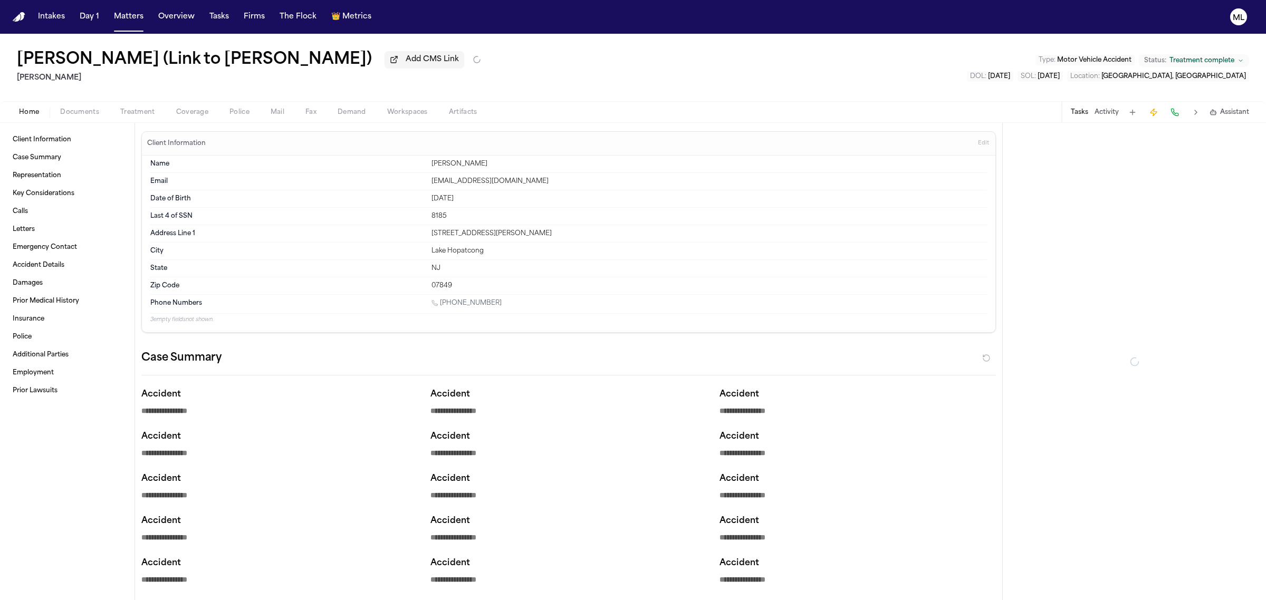
type textarea "*"
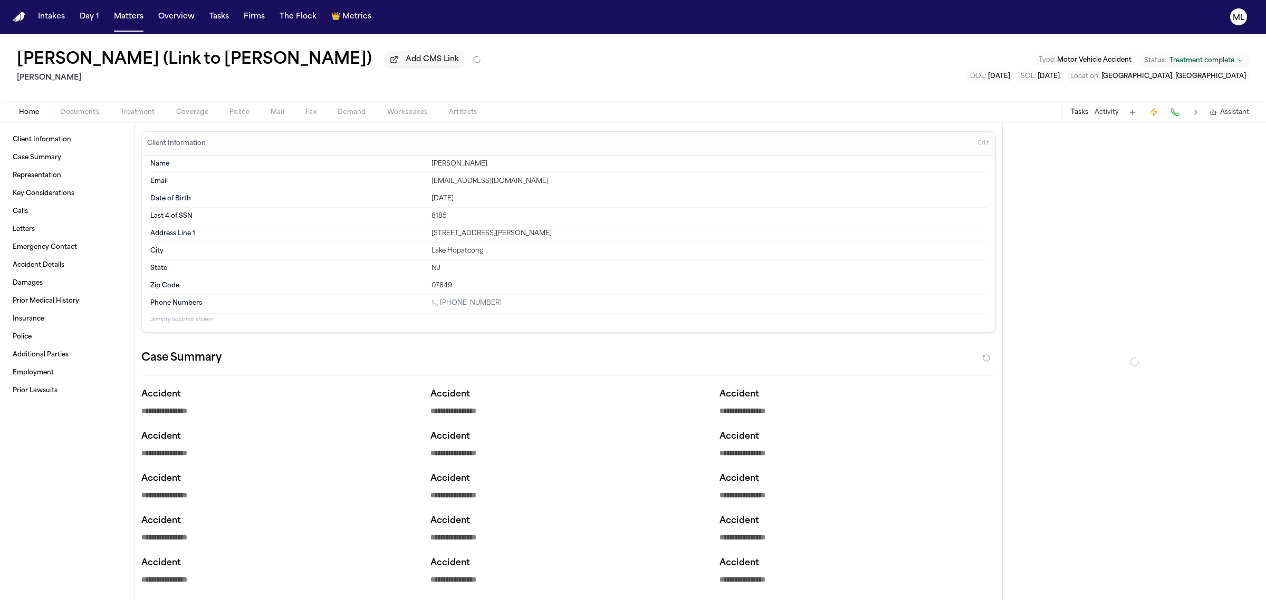
type textarea "*"
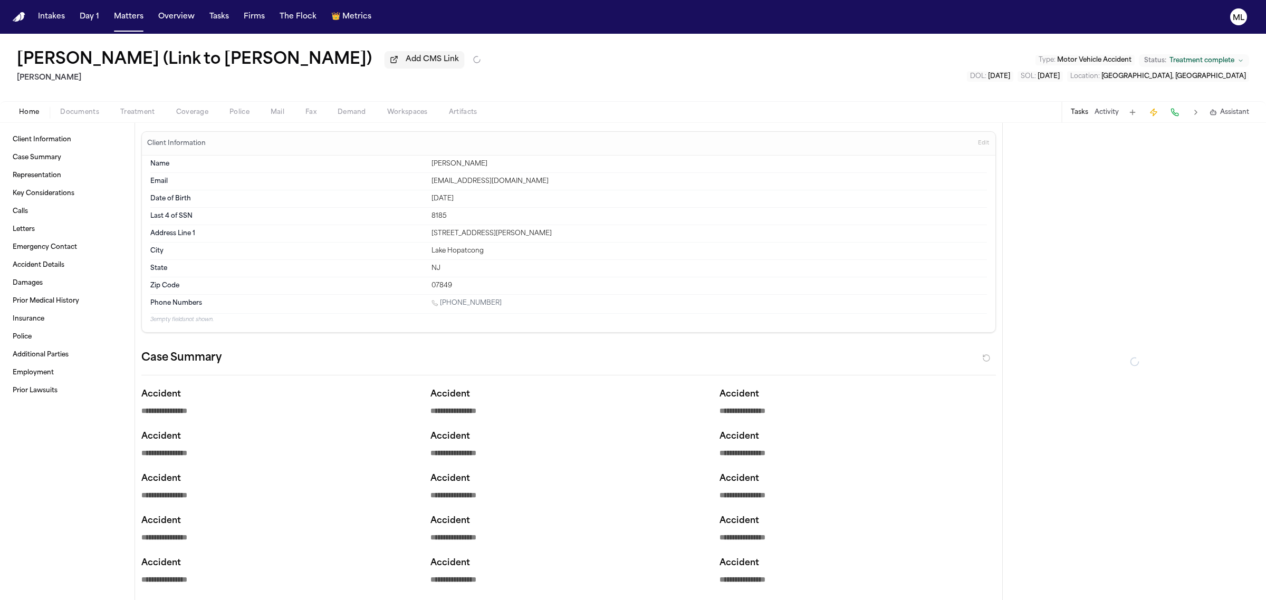
type textarea "*"
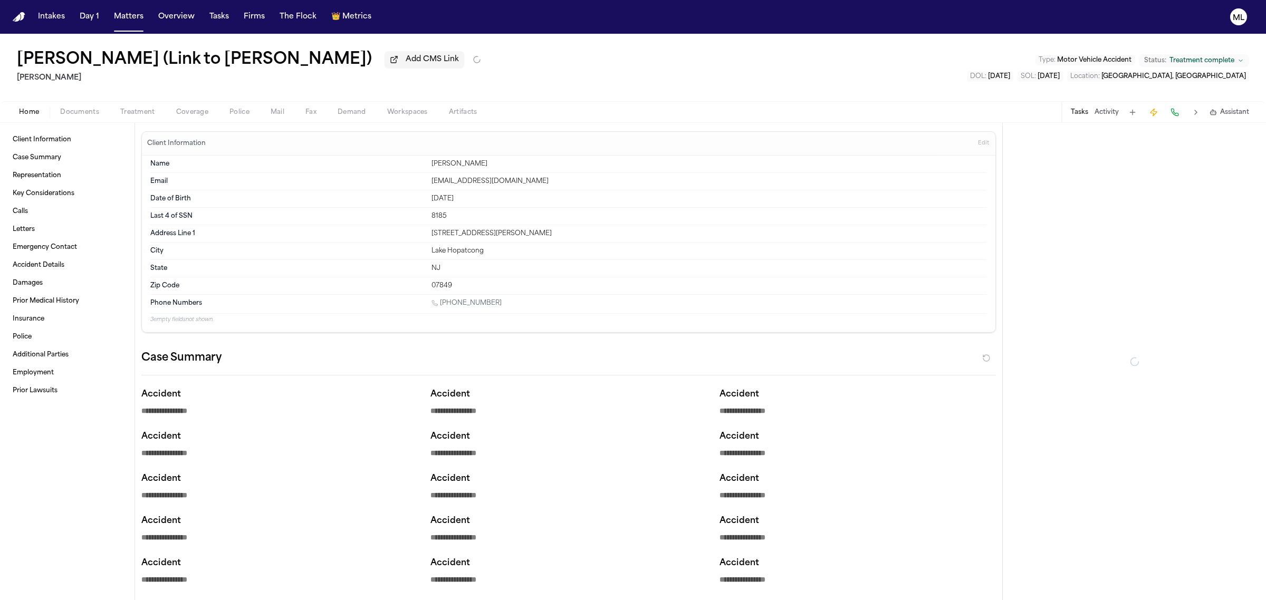
type textarea "*"
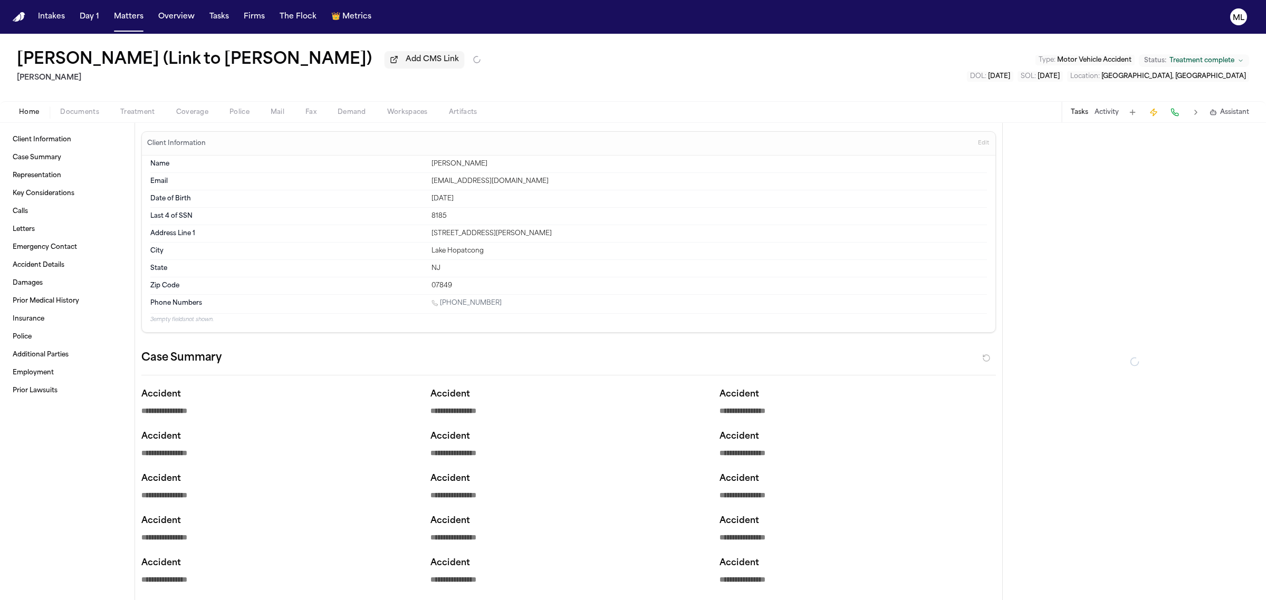
type textarea "*"
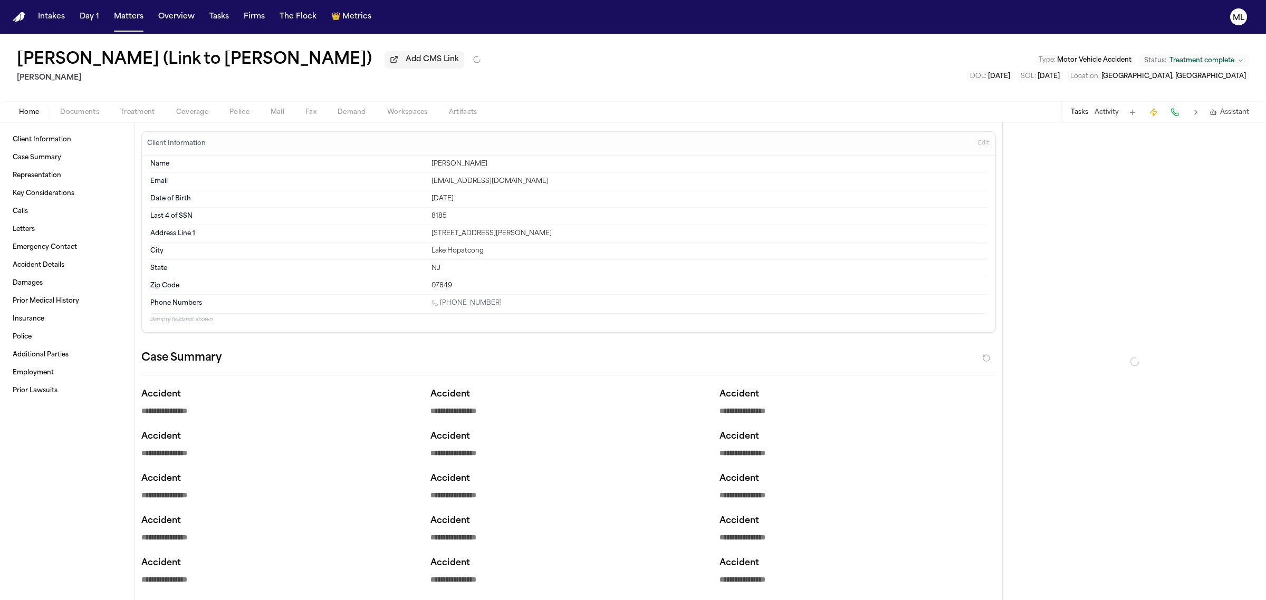
type textarea "*"
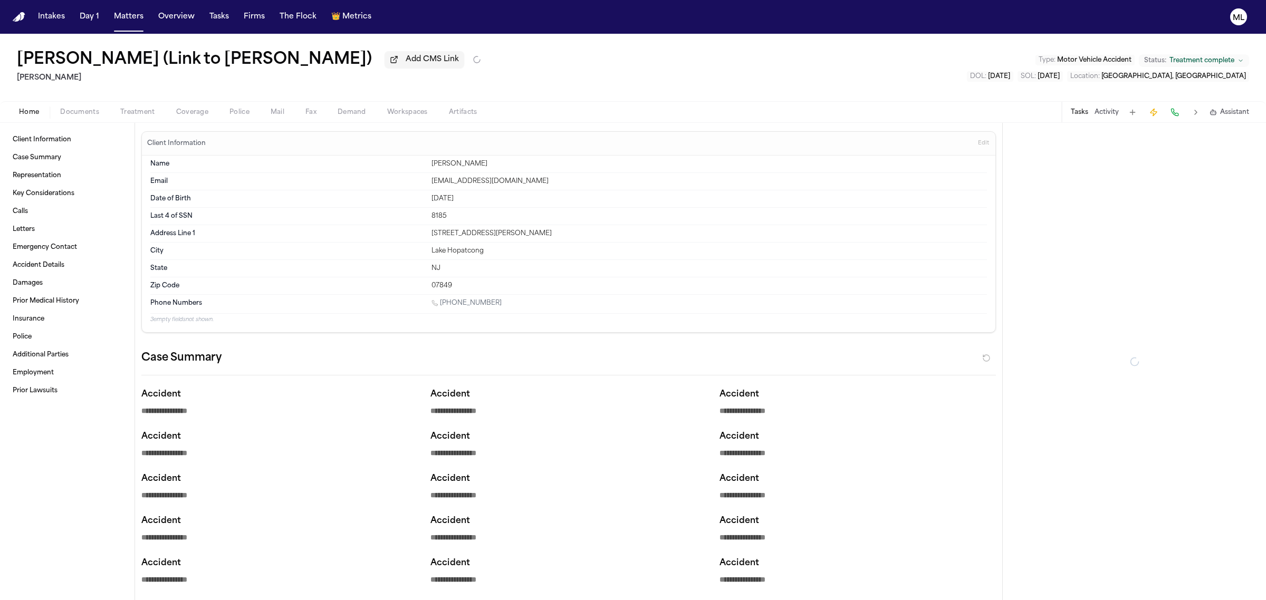
type textarea "*"
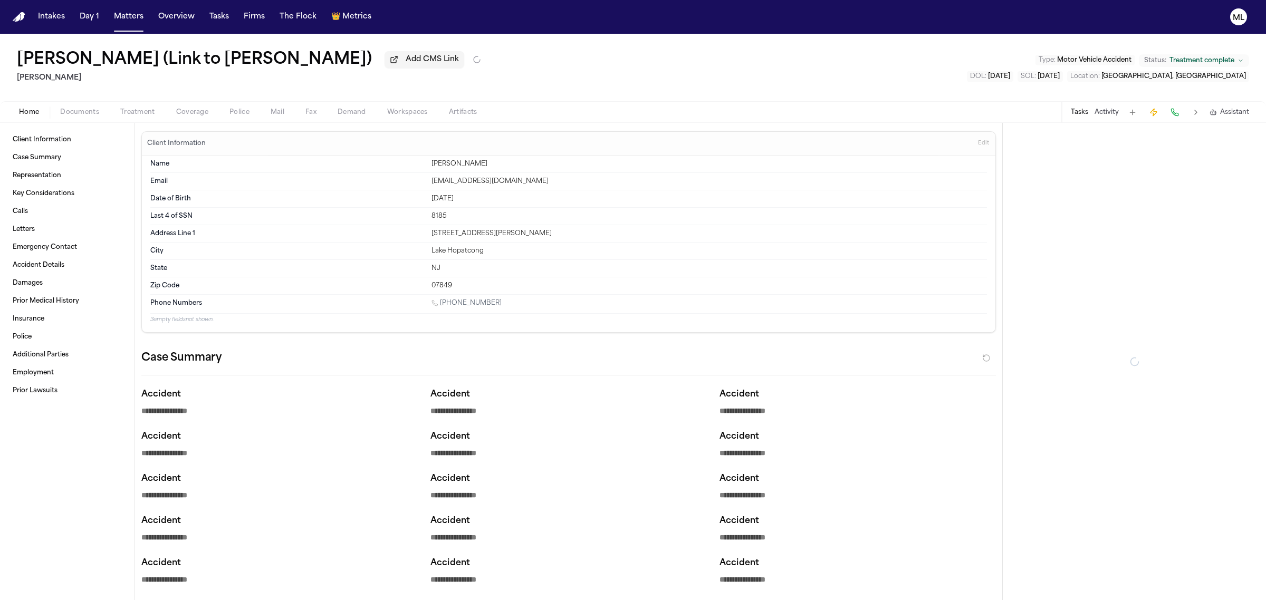
type textarea "*"
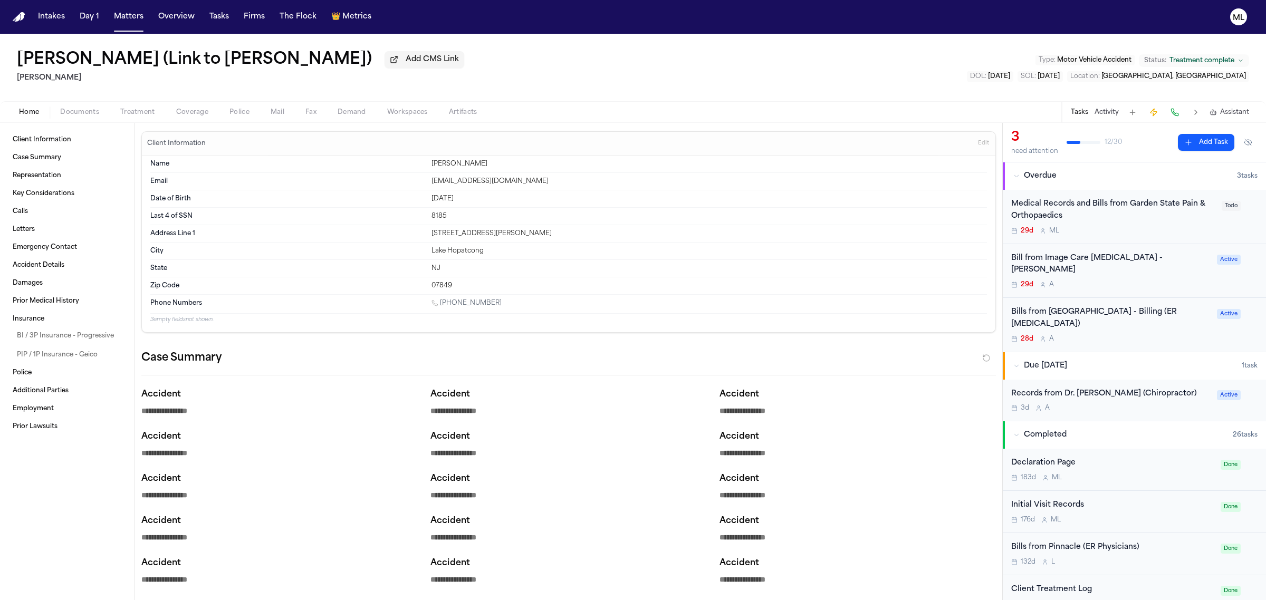
click at [1150, 228] on div "29d M L" at bounding box center [1113, 231] width 204 height 8
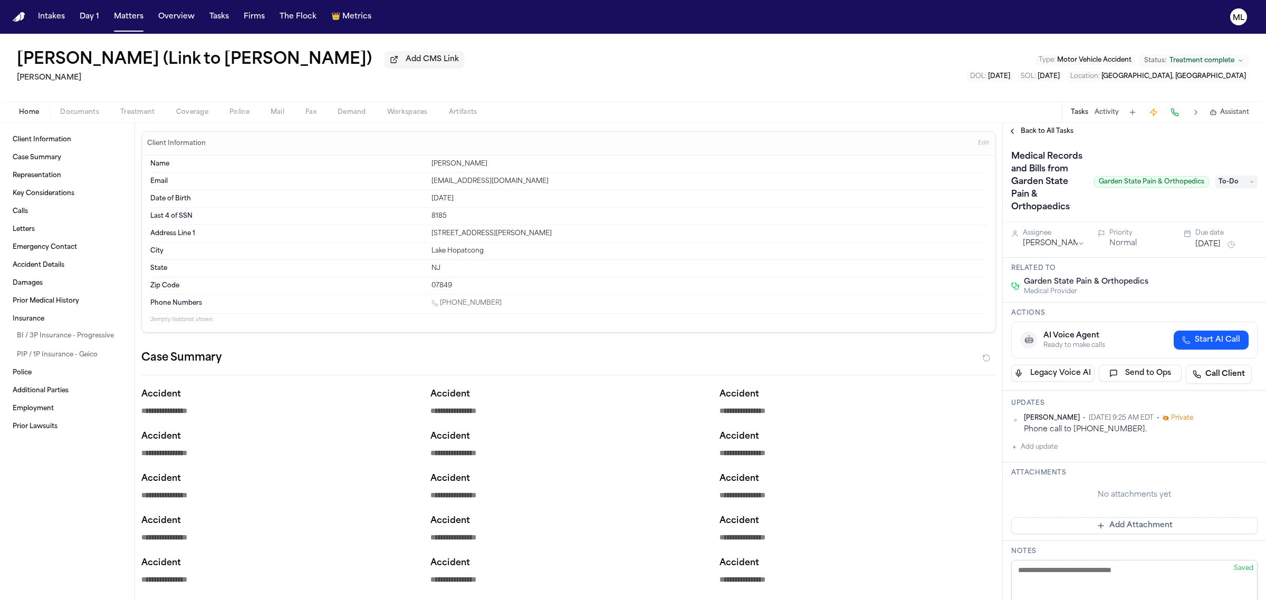
click at [1028, 129] on span "Back to All Tasks" at bounding box center [1046, 131] width 53 height 8
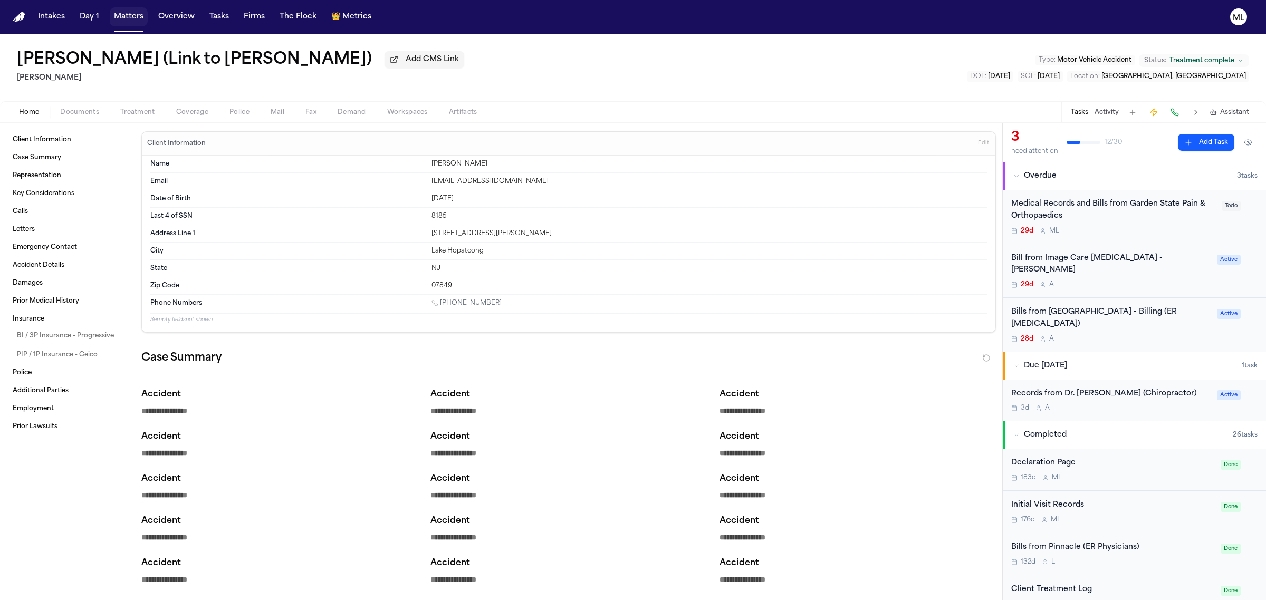
click at [122, 14] on button "Matters" at bounding box center [129, 16] width 38 height 19
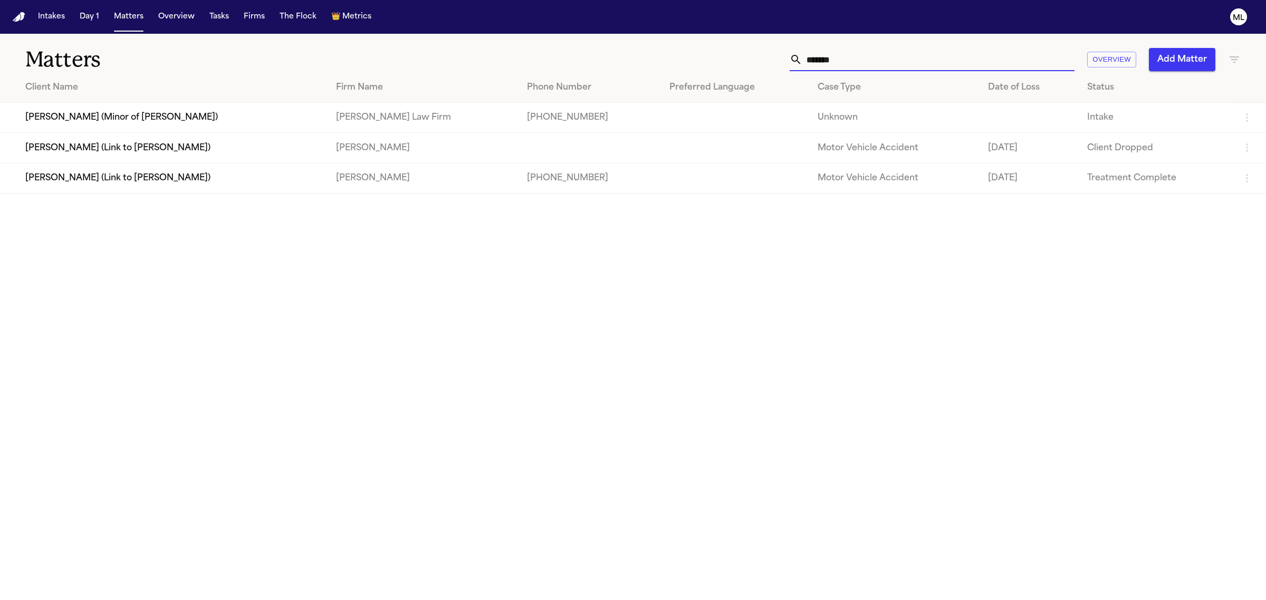
drag, startPoint x: 908, startPoint y: 61, endPoint x: 813, endPoint y: 56, distance: 95.5
click at [815, 59] on input "******" at bounding box center [938, 59] width 272 height 23
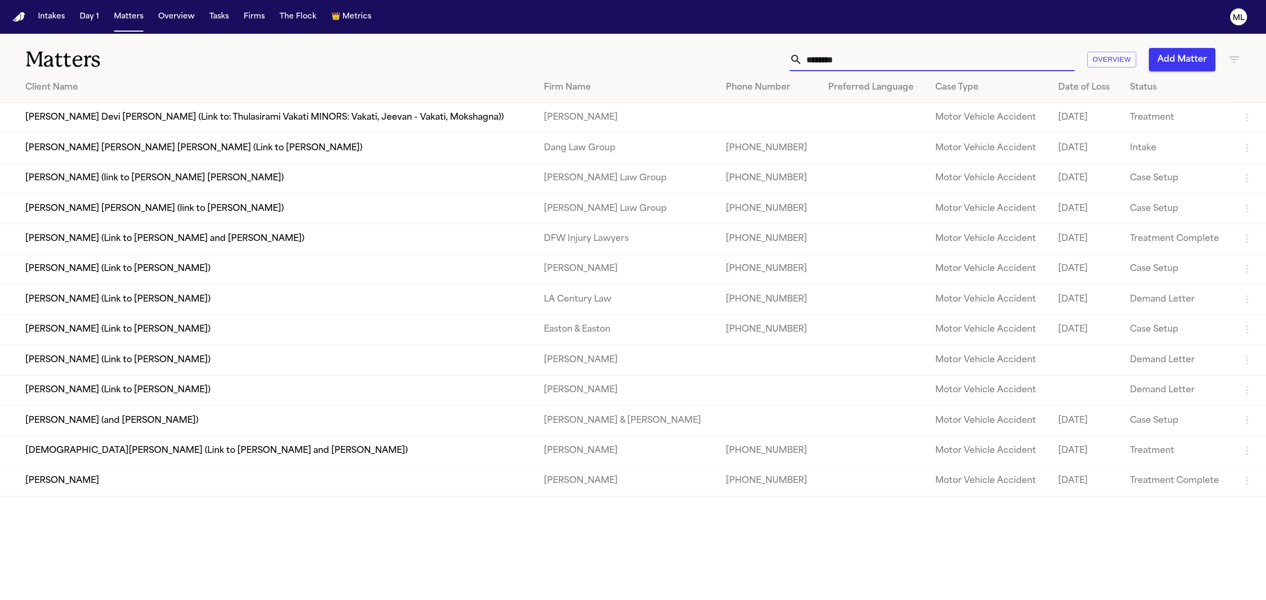
click at [214, 488] on td "[PERSON_NAME]" at bounding box center [267, 481] width 535 height 30
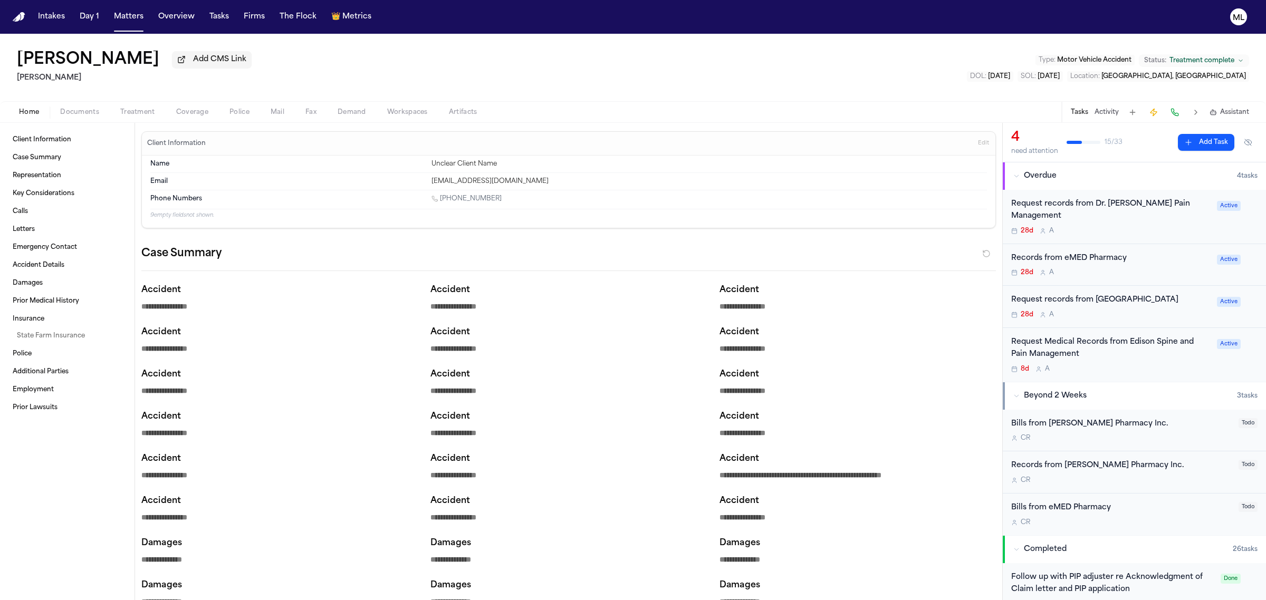
click at [1135, 312] on div "28d A" at bounding box center [1110, 315] width 199 height 8
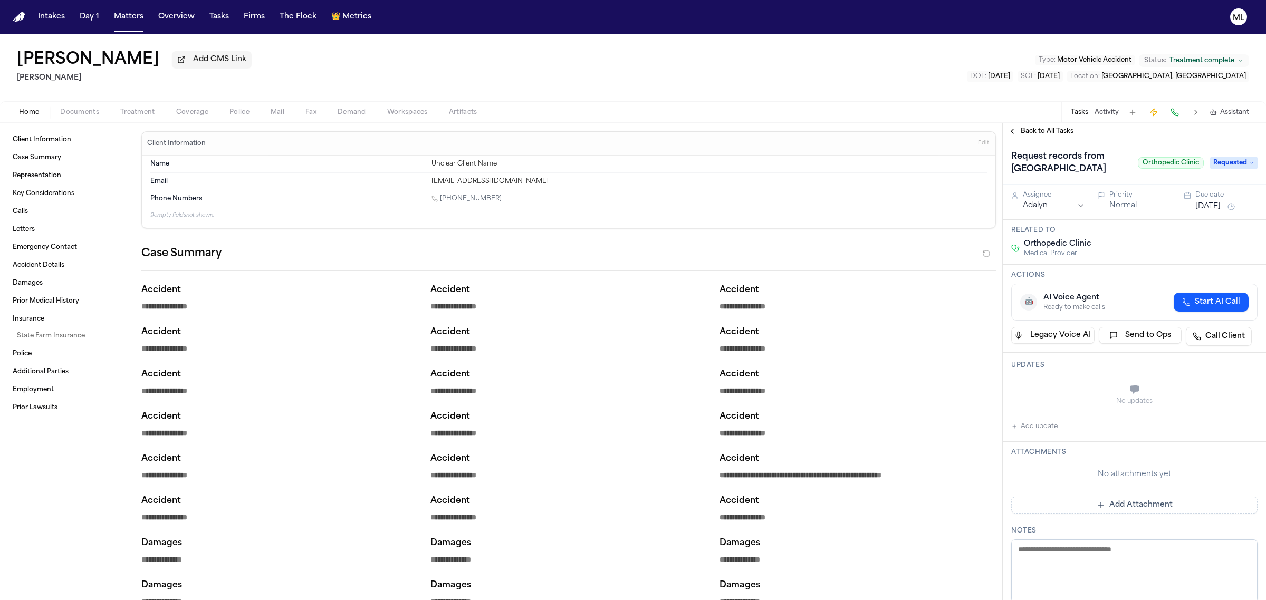
click at [1024, 128] on span "Back to All Tasks" at bounding box center [1046, 131] width 53 height 8
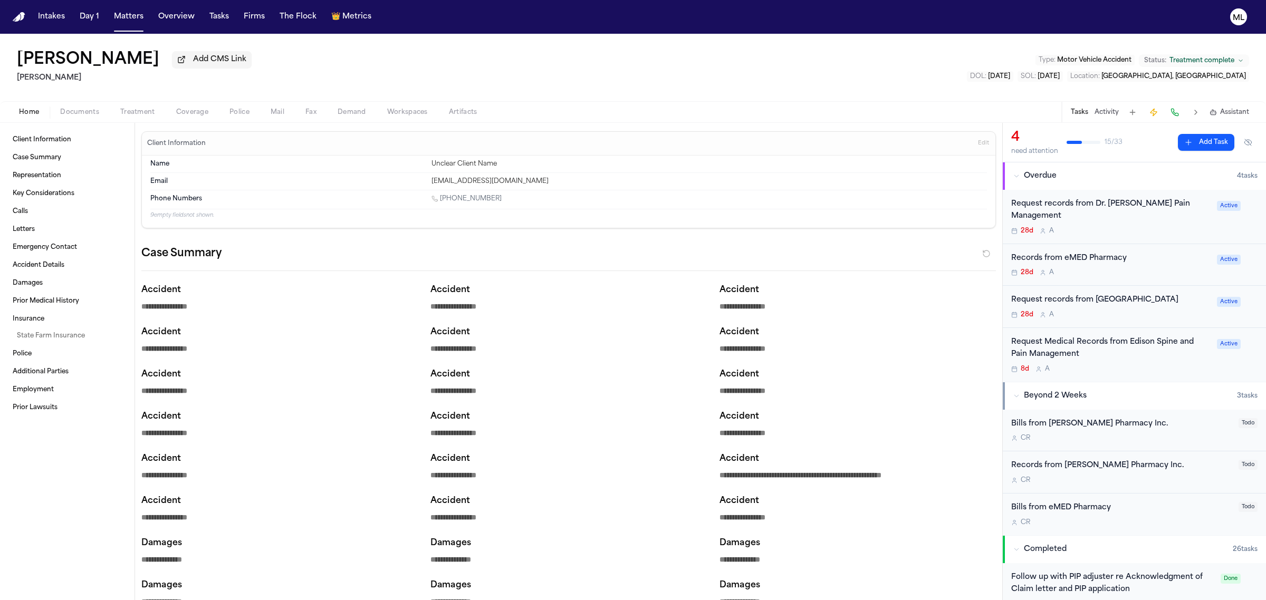
click at [1162, 235] on div "28d A" at bounding box center [1110, 231] width 199 height 8
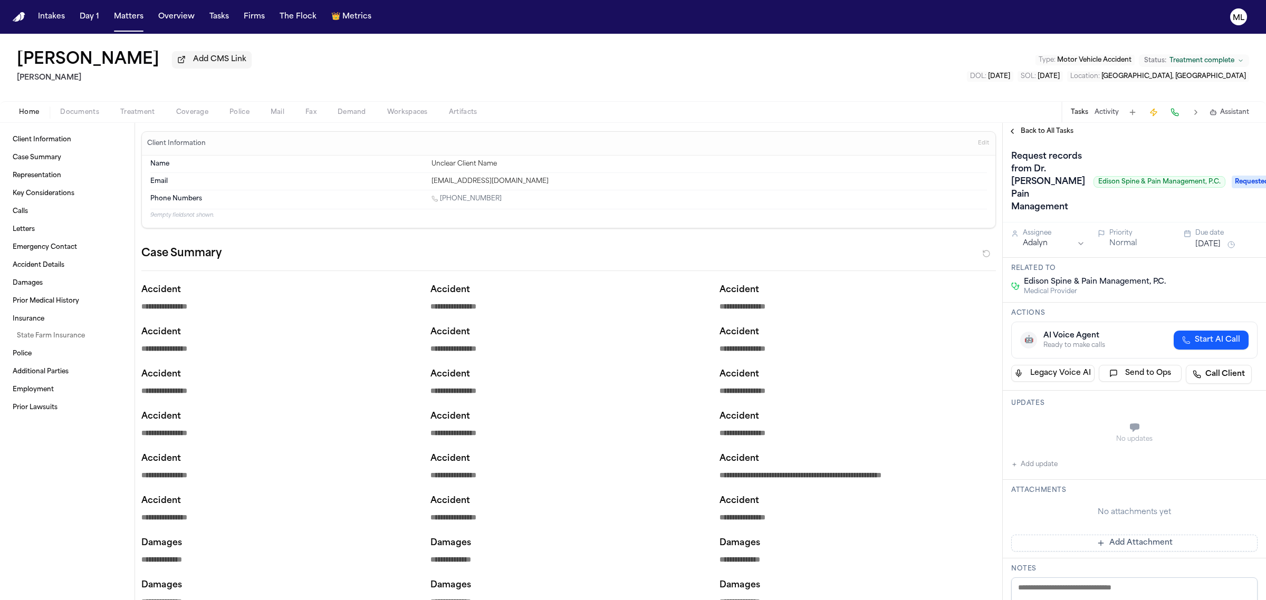
click at [1028, 130] on span "Back to All Tasks" at bounding box center [1046, 131] width 53 height 8
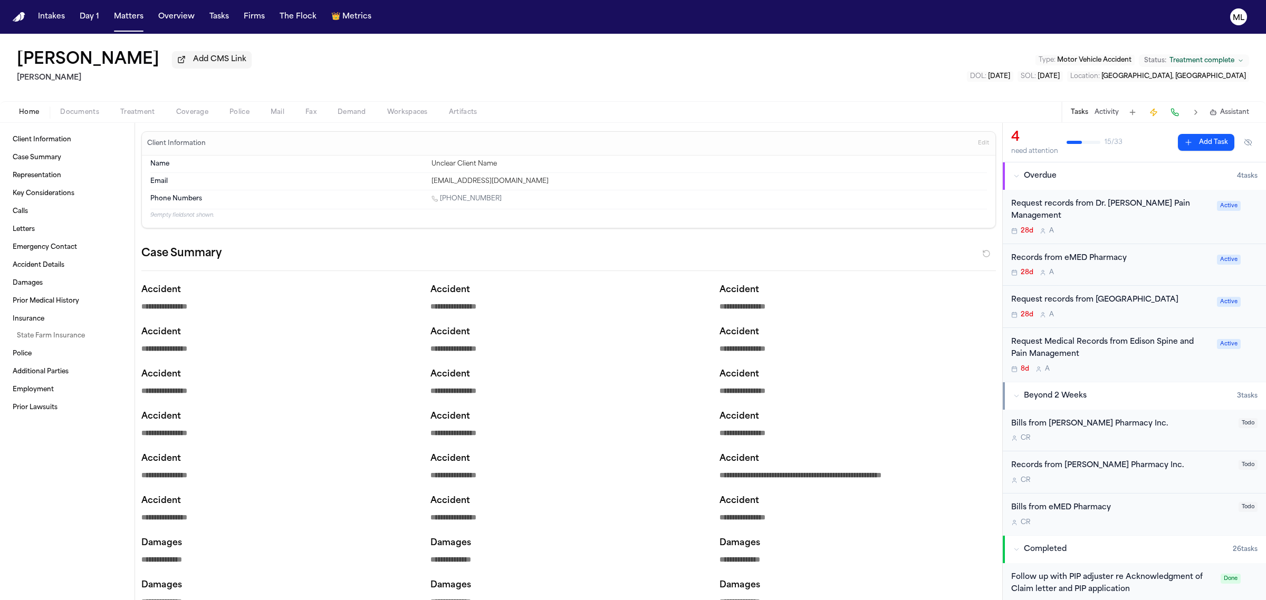
click at [1090, 232] on div "28d A" at bounding box center [1110, 231] width 199 height 8
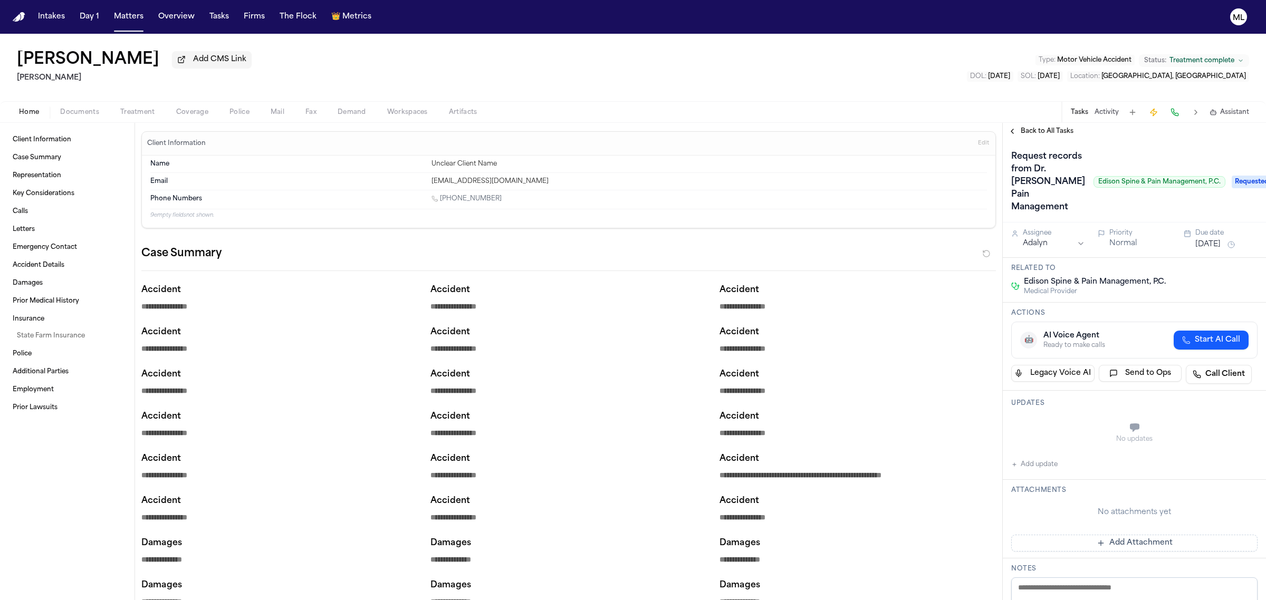
click at [1050, 136] on div "Back to All Tasks" at bounding box center [1133, 131] width 263 height 17
click at [1054, 133] on span "Back to All Tasks" at bounding box center [1046, 131] width 53 height 8
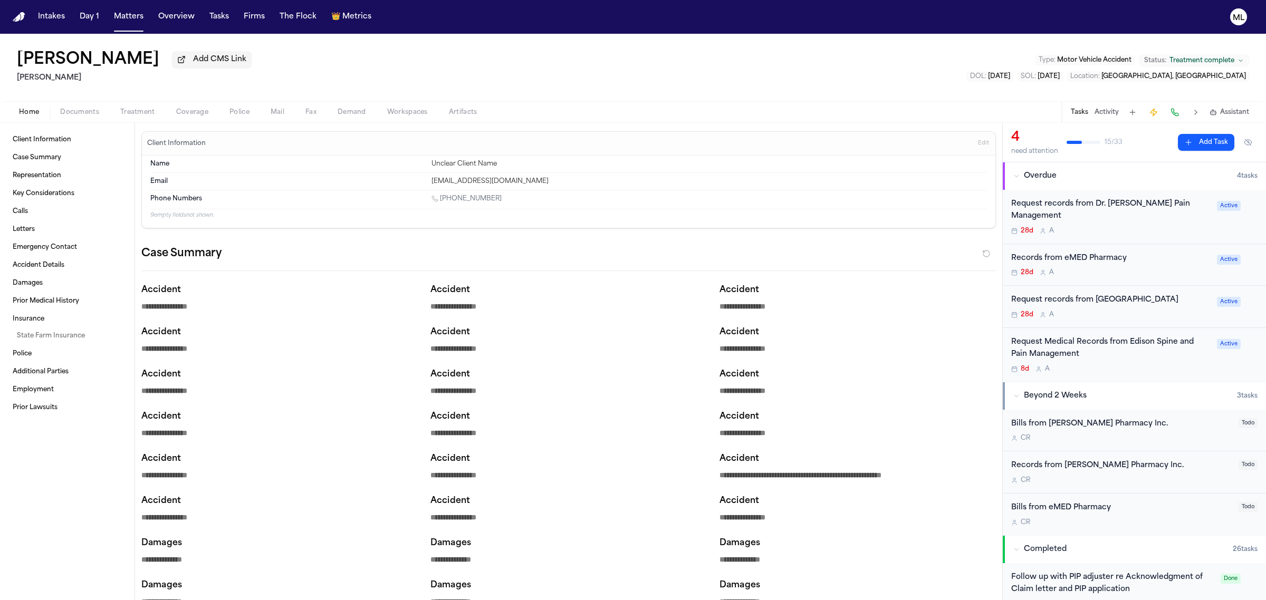
click at [1166, 318] on div "28d A" at bounding box center [1110, 315] width 199 height 8
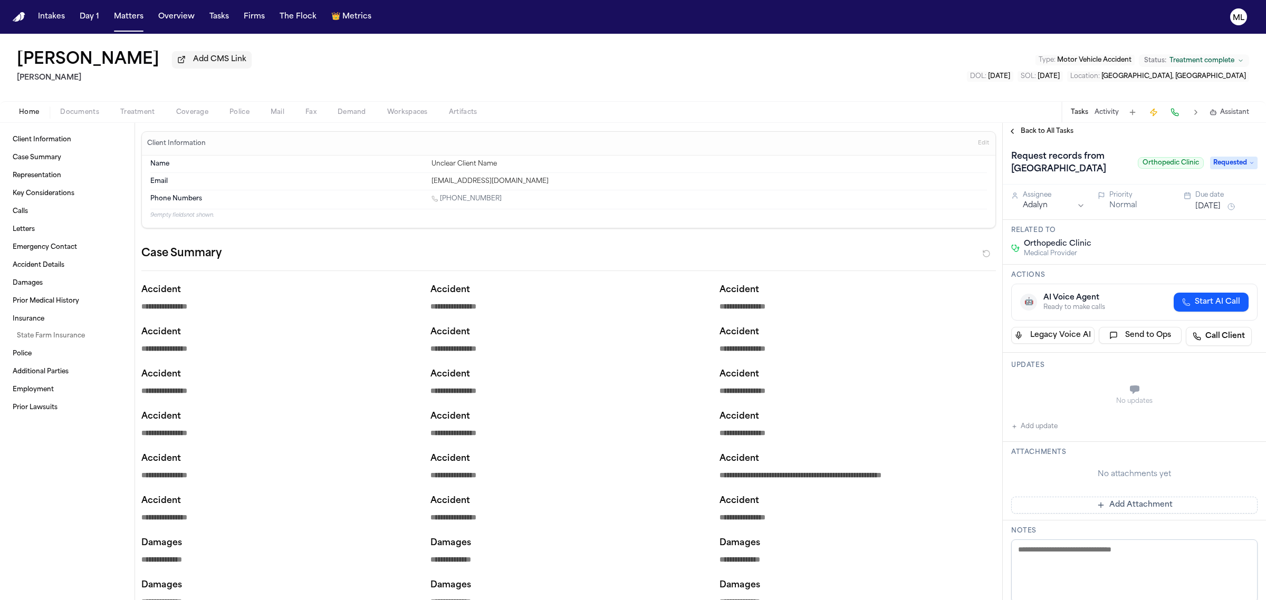
click at [1050, 138] on div "Back to All Tasks" at bounding box center [1133, 131] width 263 height 17
click at [1050, 134] on span "Back to All Tasks" at bounding box center [1046, 131] width 53 height 8
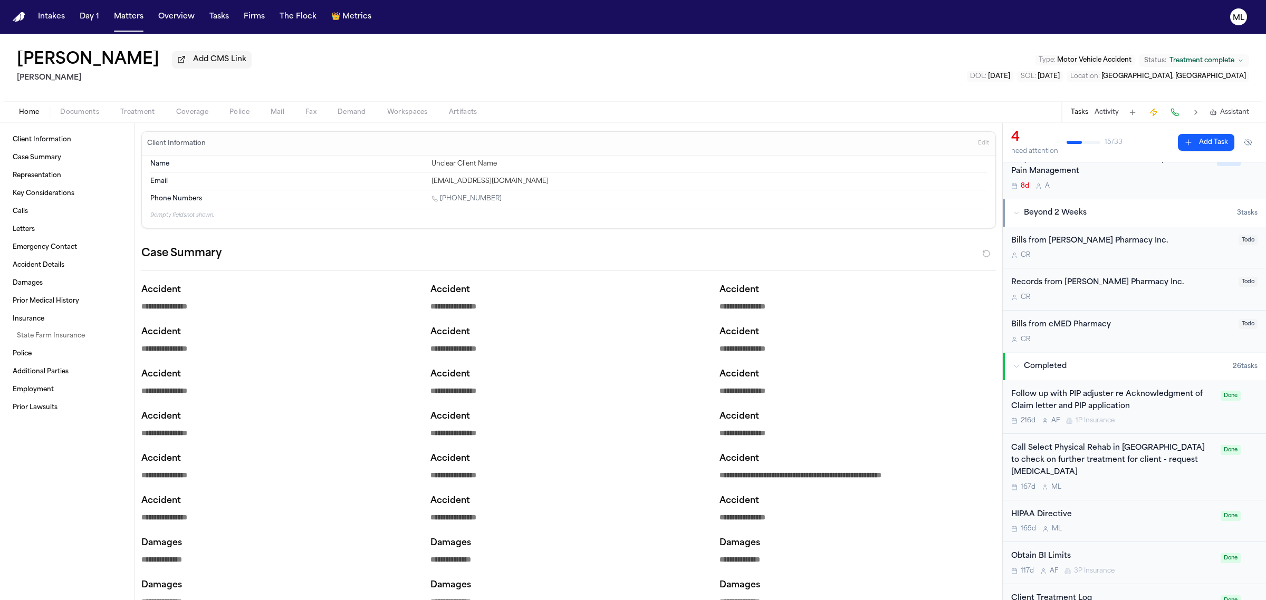
scroll to position [198, 0]
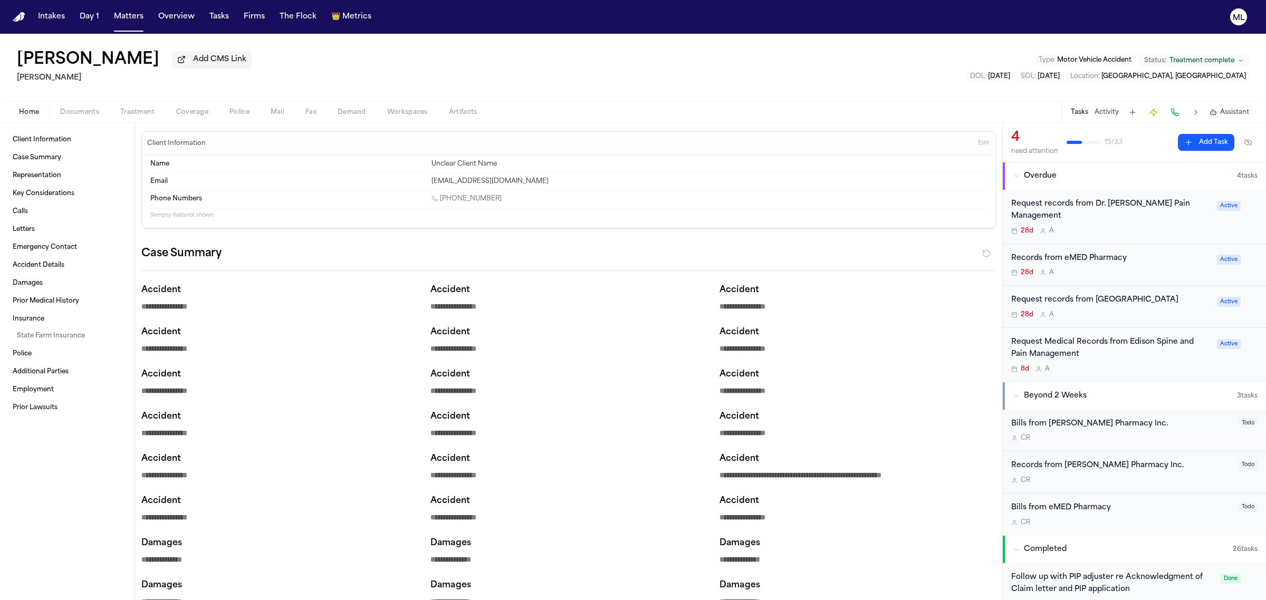
click at [133, 17] on button "Matters" at bounding box center [129, 16] width 38 height 19
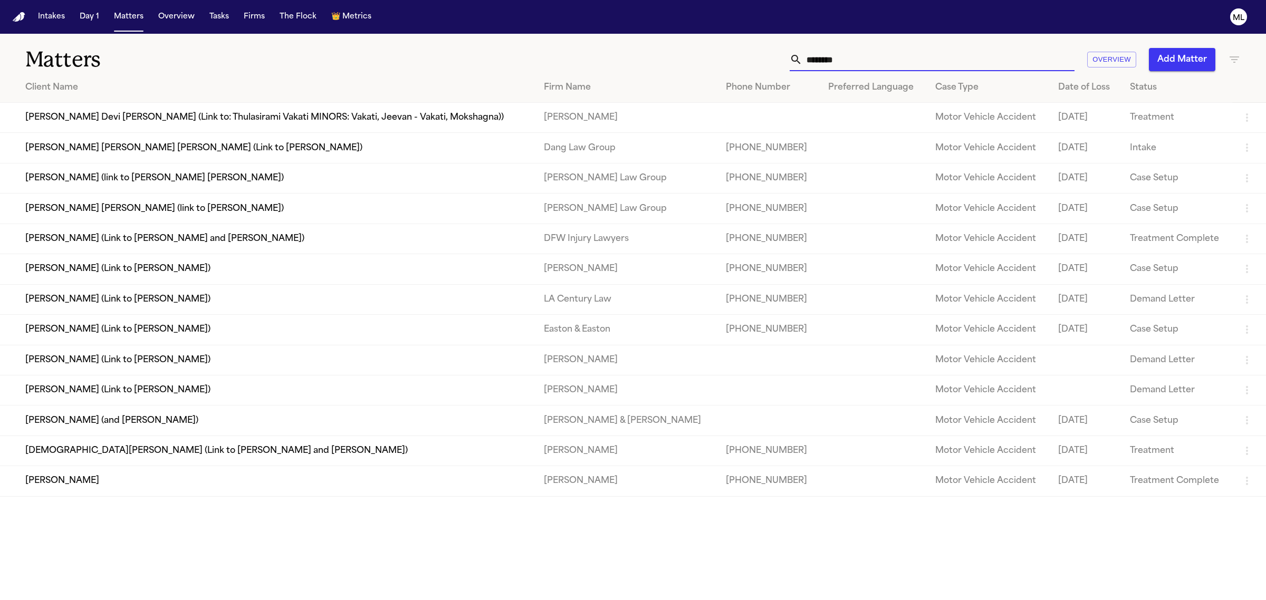
drag, startPoint x: 868, startPoint y: 54, endPoint x: 732, endPoint y: 56, distance: 136.1
click at [737, 58] on div "******* Overview Add Matter" at bounding box center [815, 59] width 851 height 23
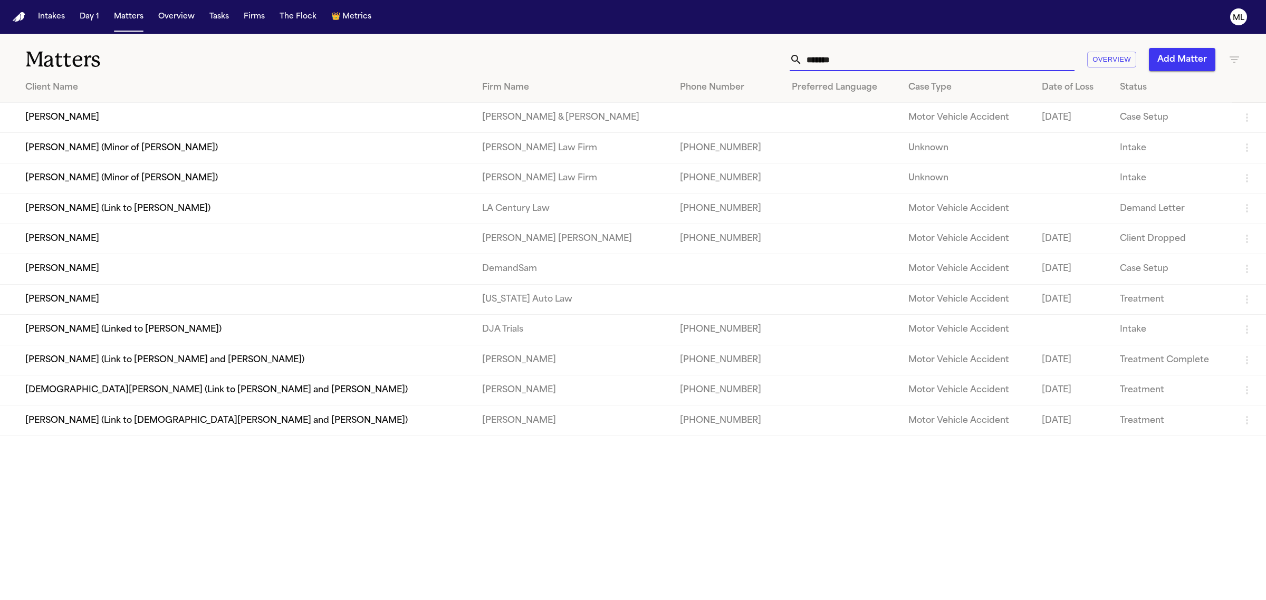
type input "*******"
click at [348, 361] on td "[PERSON_NAME] (Link to [PERSON_NAME] and [PERSON_NAME])" at bounding box center [237, 360] width 474 height 30
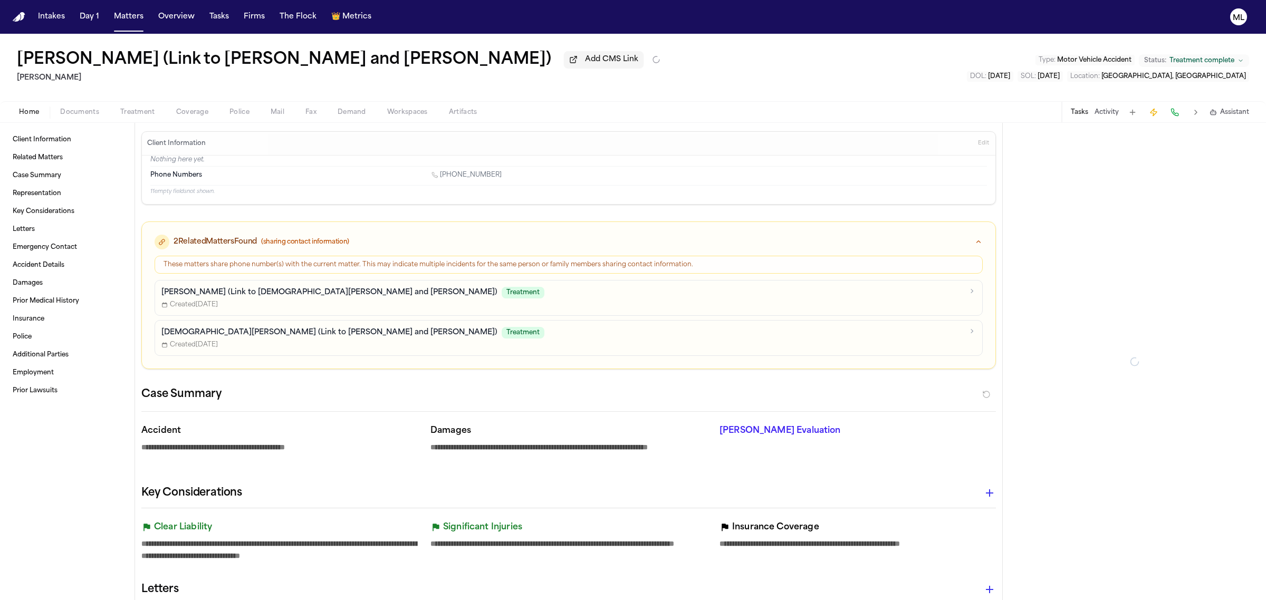
type textarea "*"
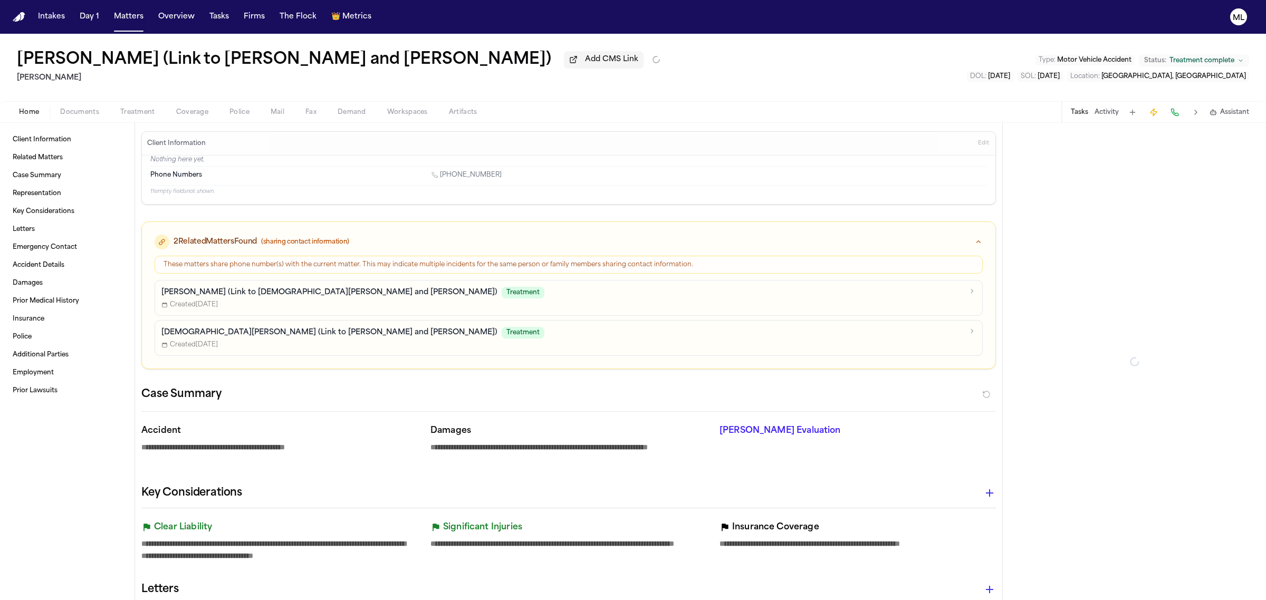
type textarea "*"
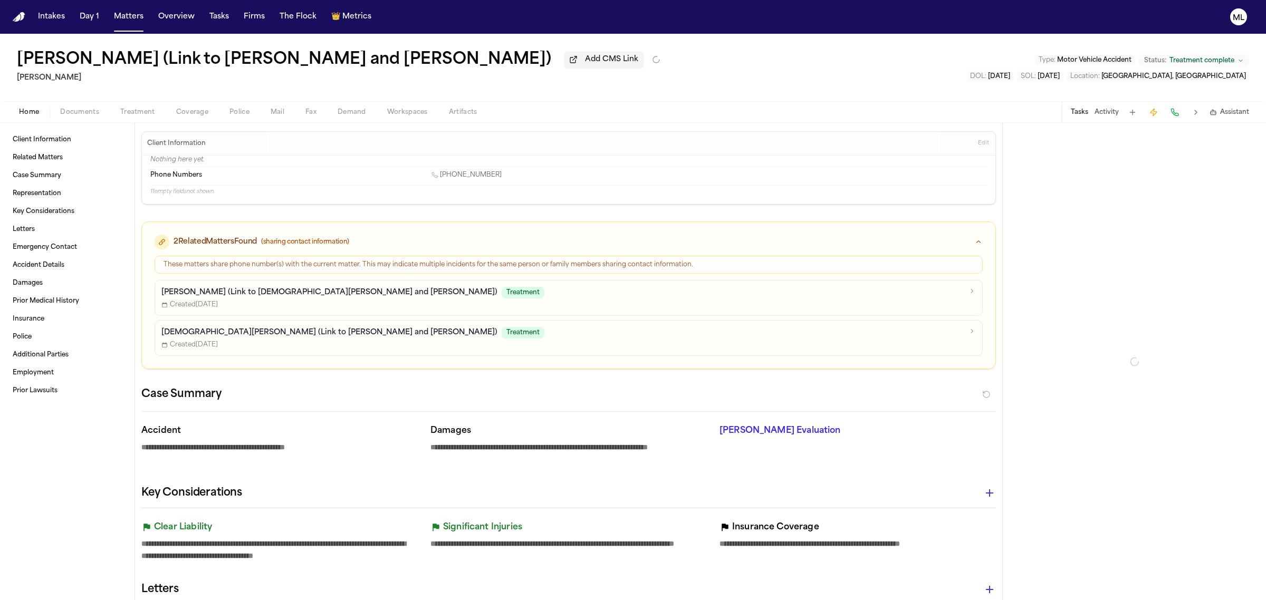
type textarea "*"
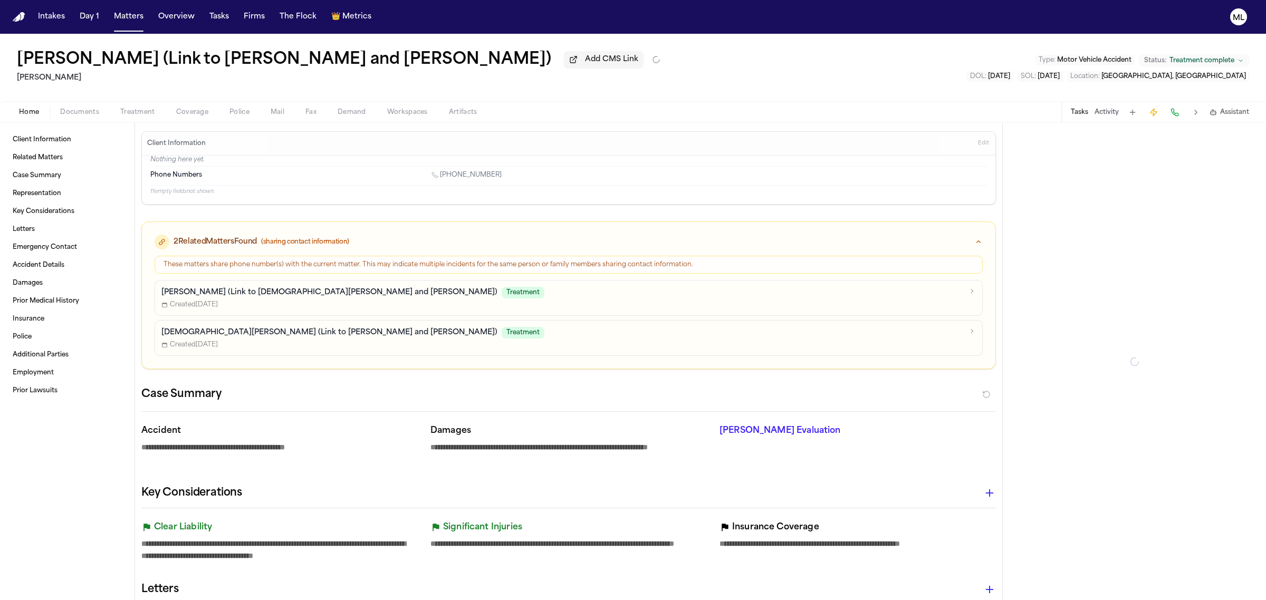
type textarea "*"
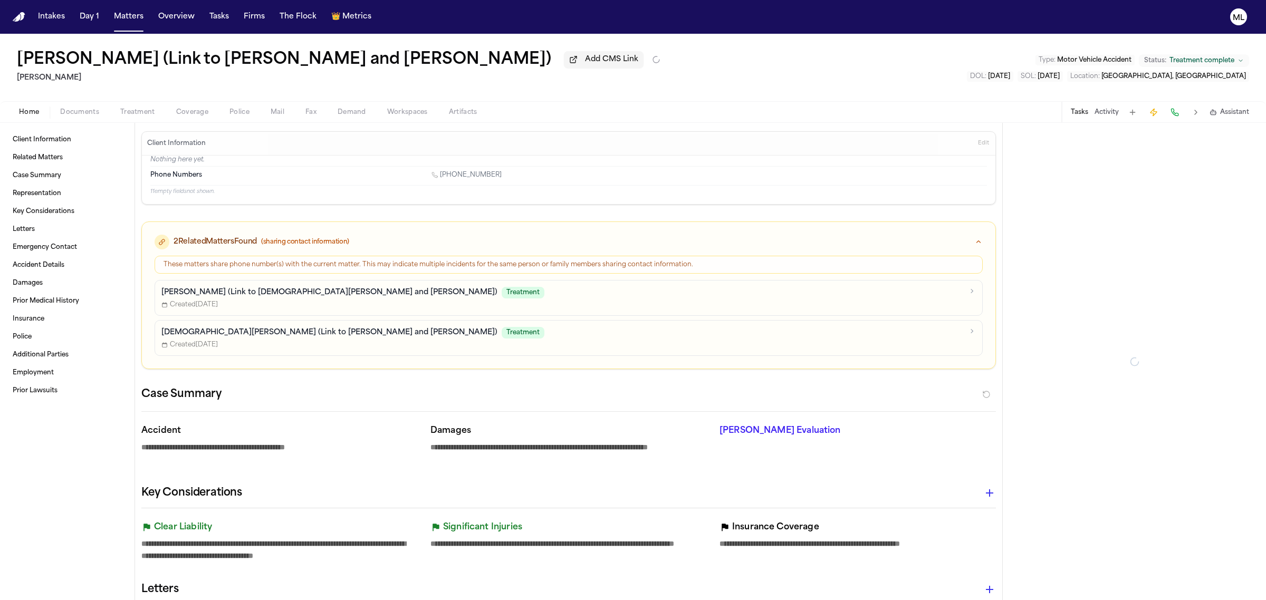
type textarea "*"
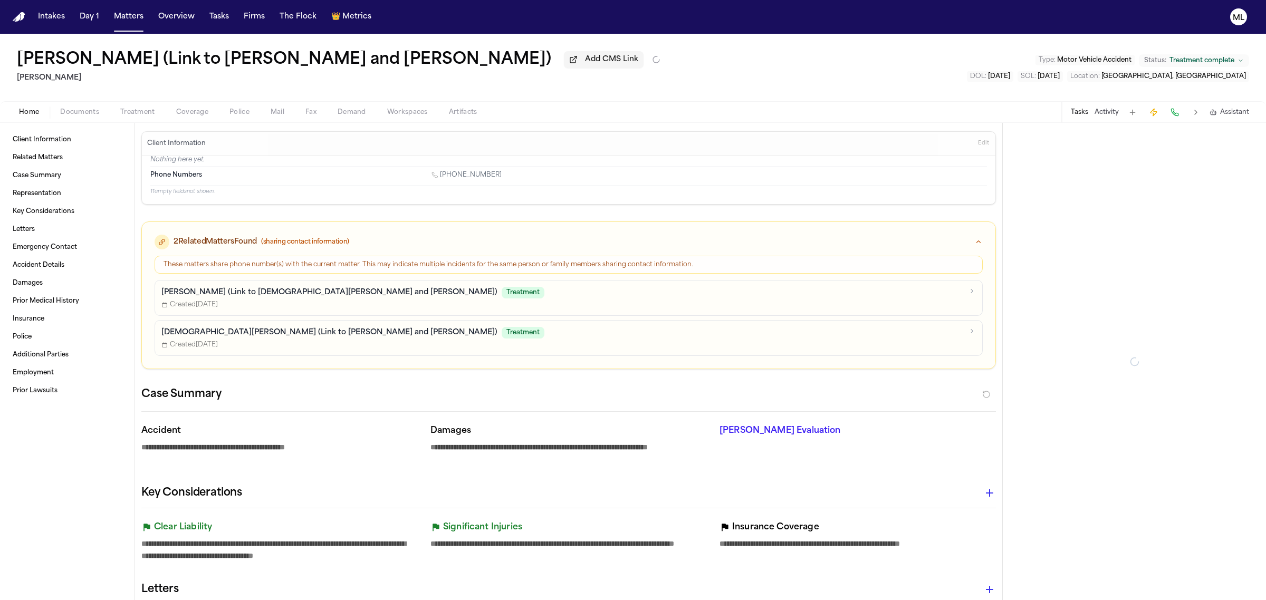
type textarea "*"
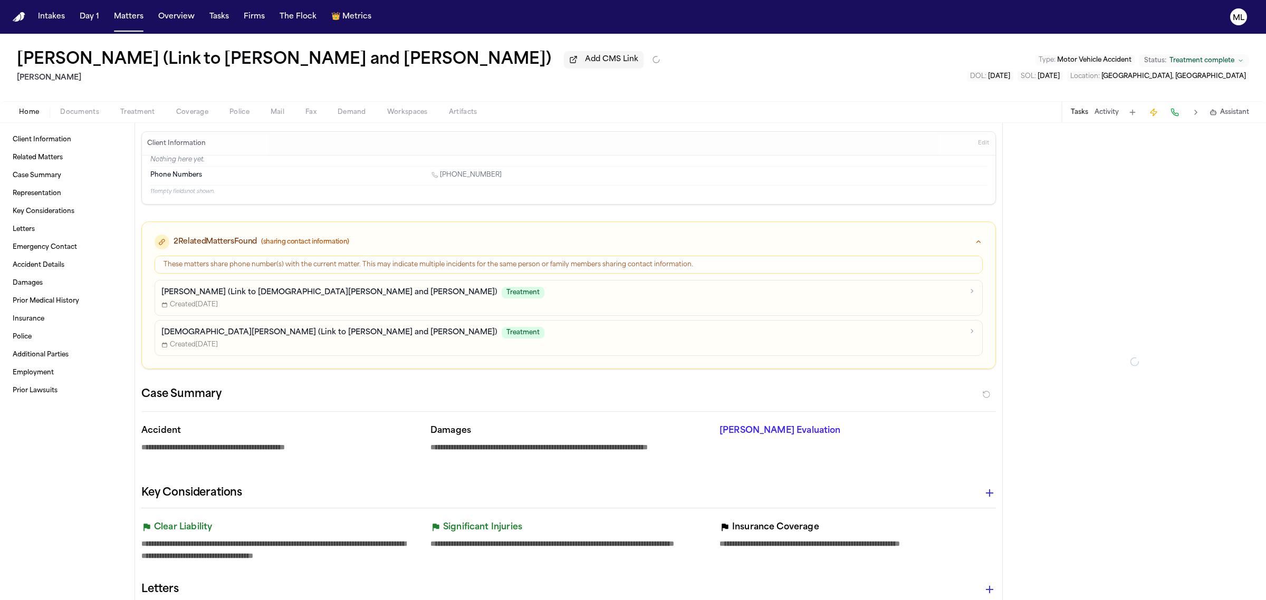
type textarea "*"
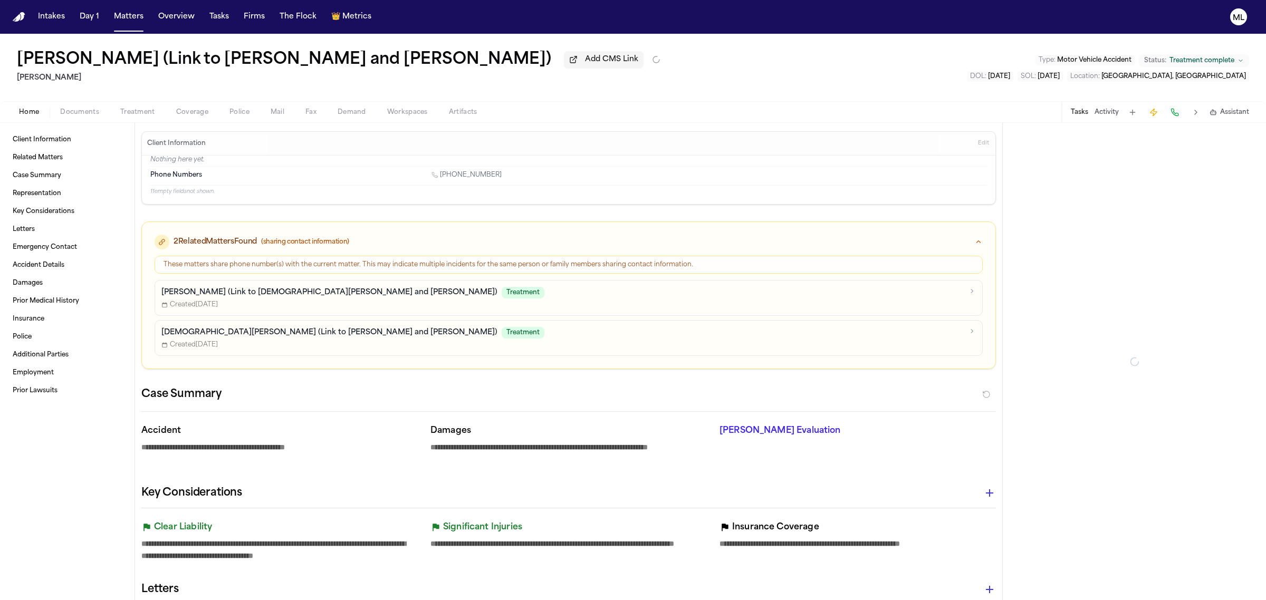
type textarea "*"
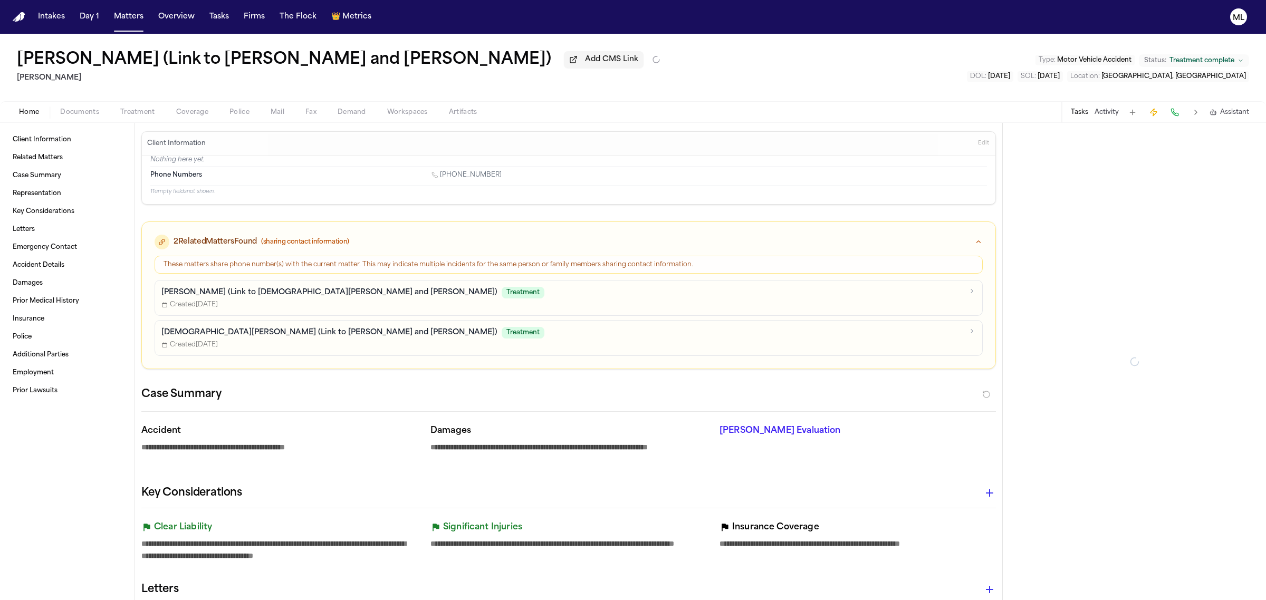
type textarea "*"
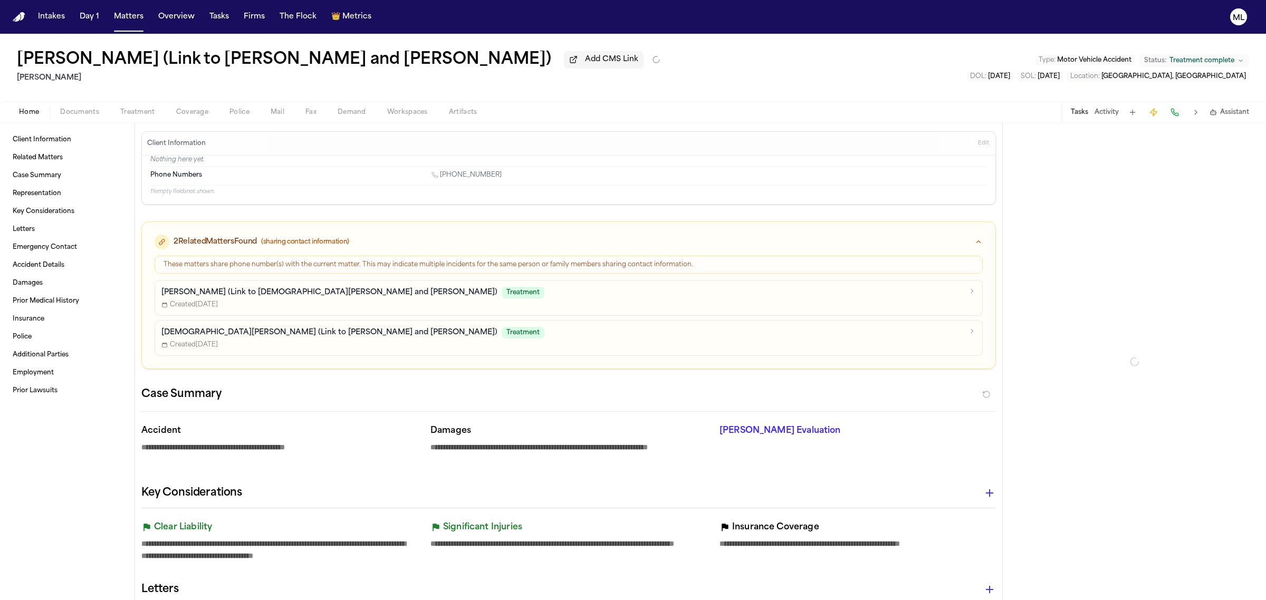
type textarea "*"
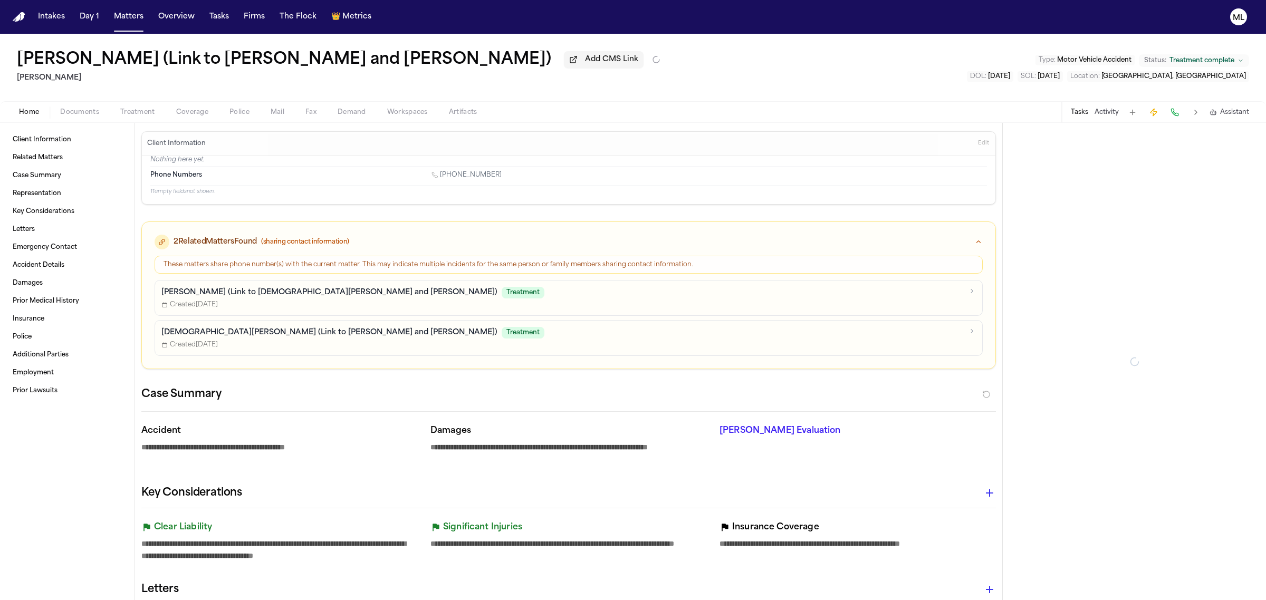
type textarea "*"
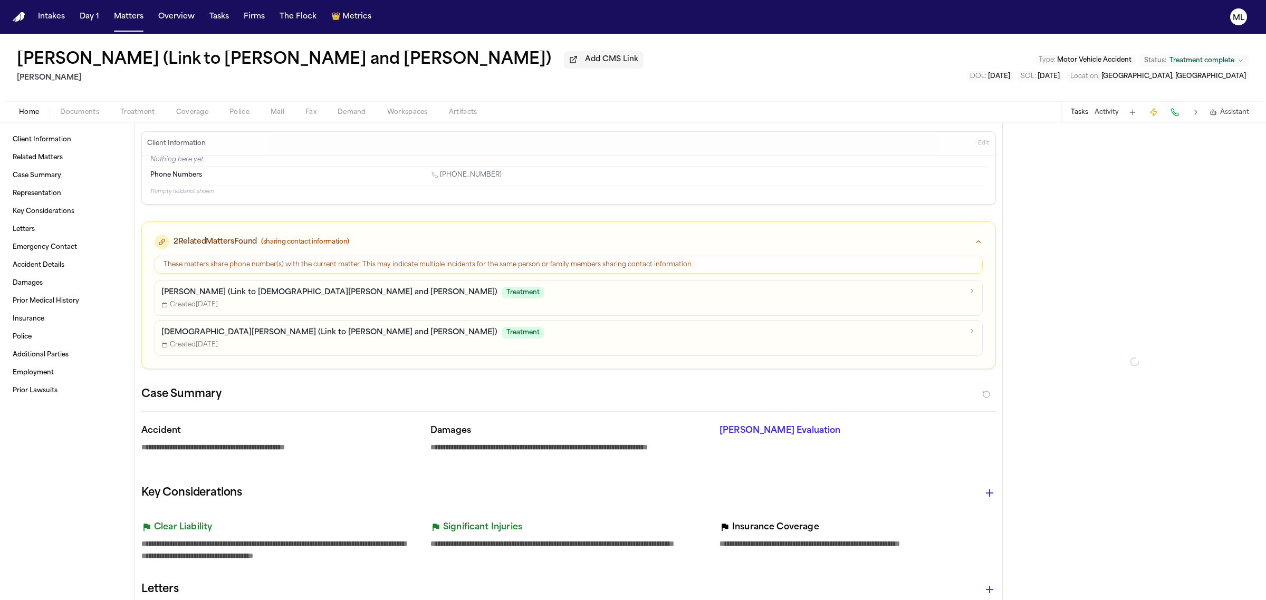
type textarea "*"
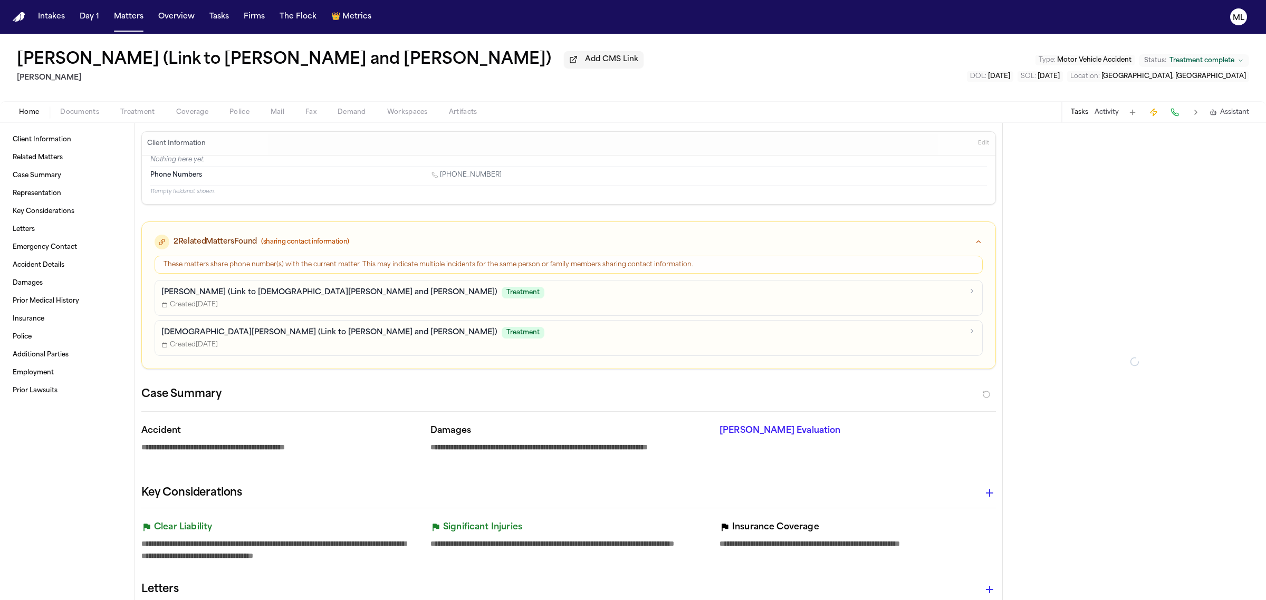
type textarea "*"
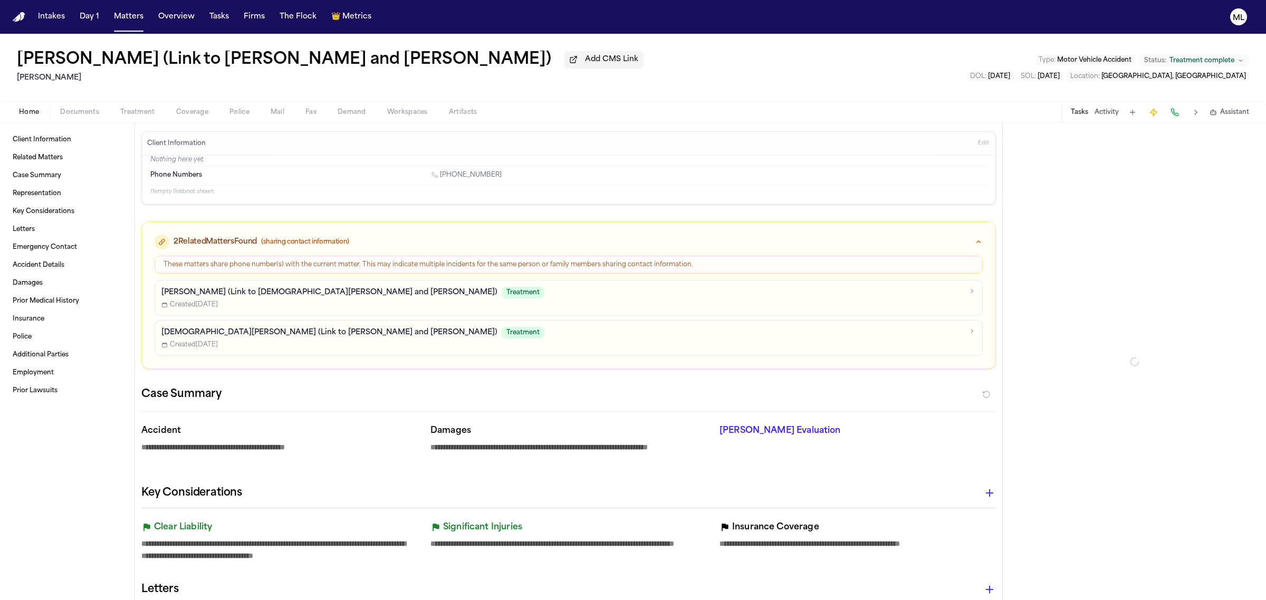
type textarea "*"
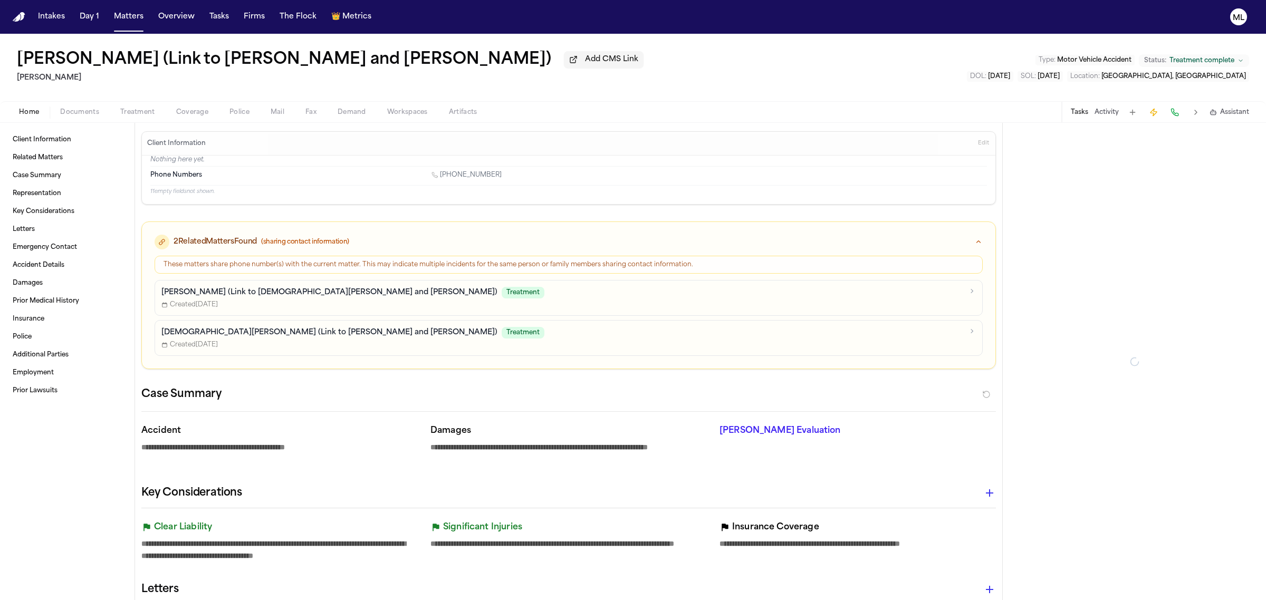
type textarea "*"
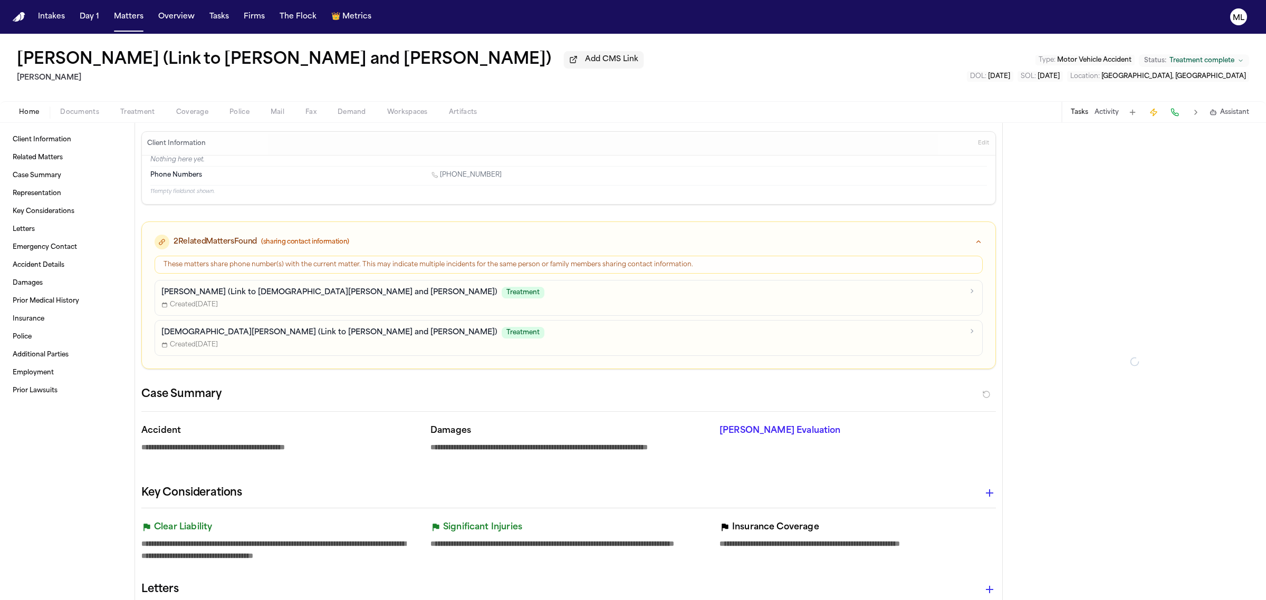
type textarea "*"
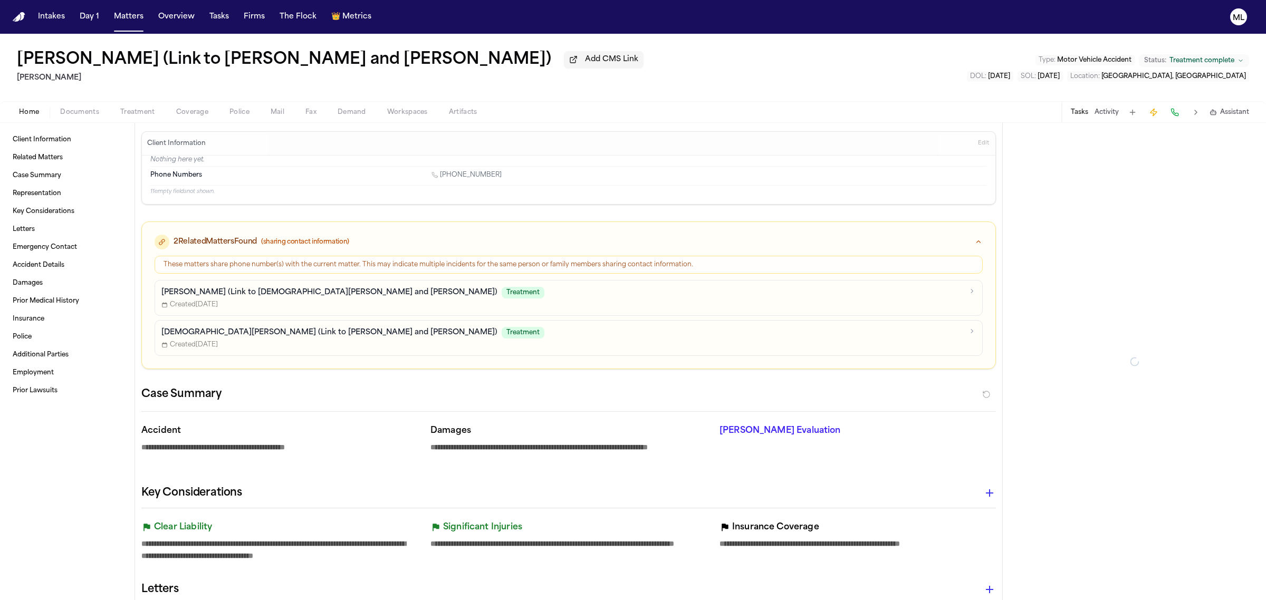
type textarea "*"
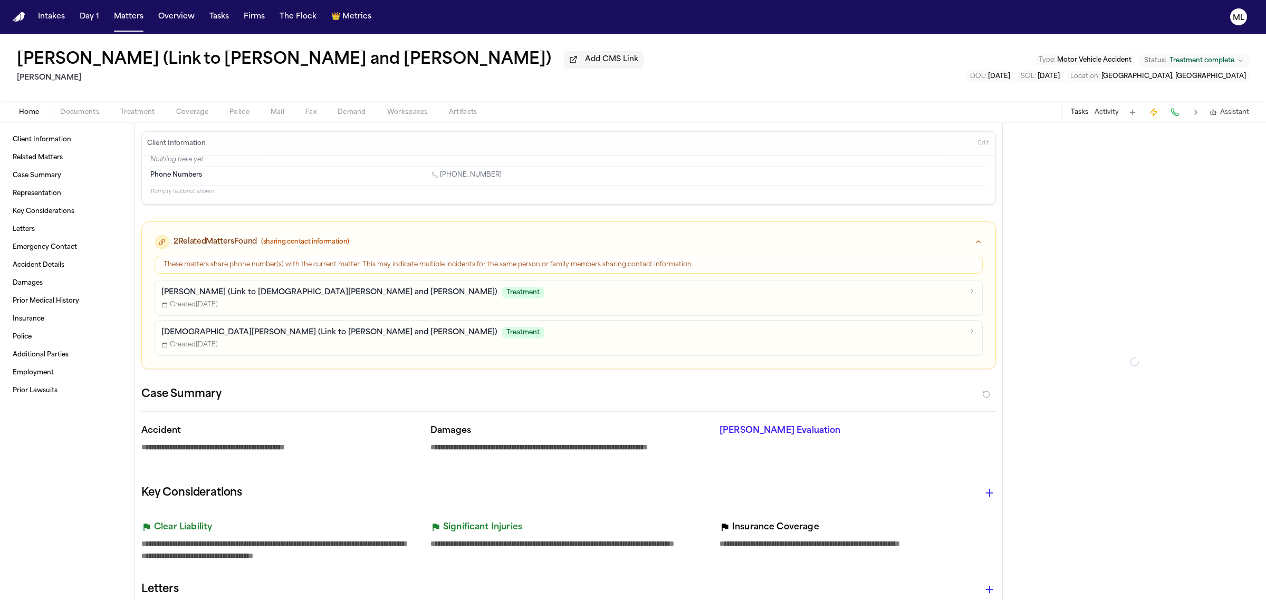
type textarea "*"
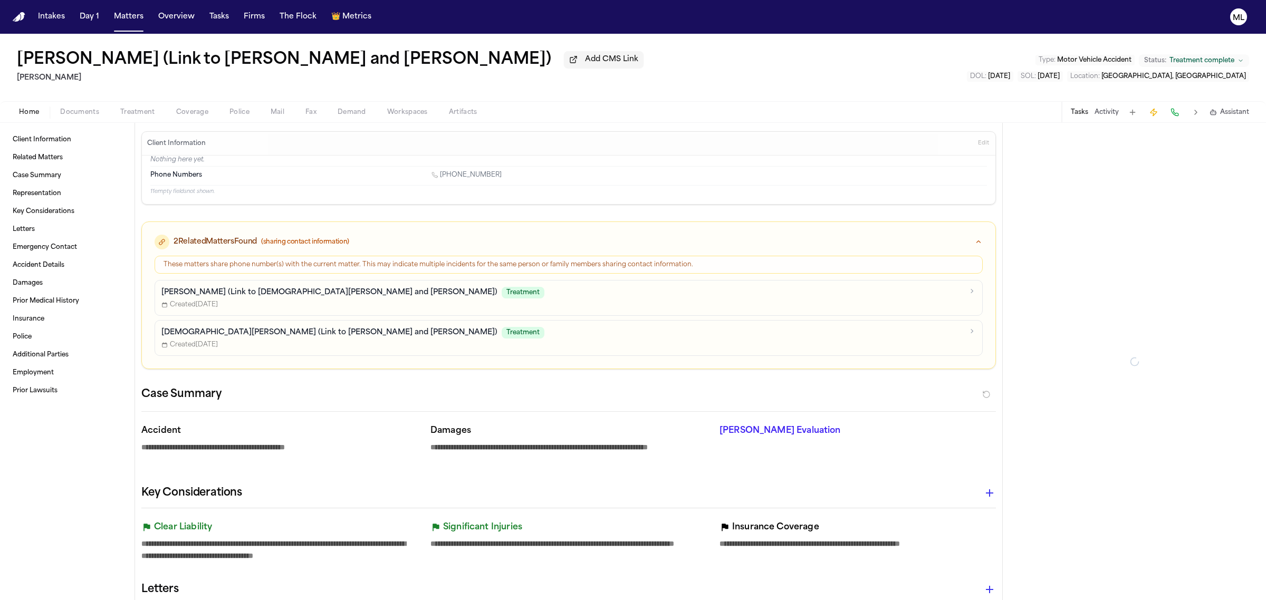
type textarea "*"
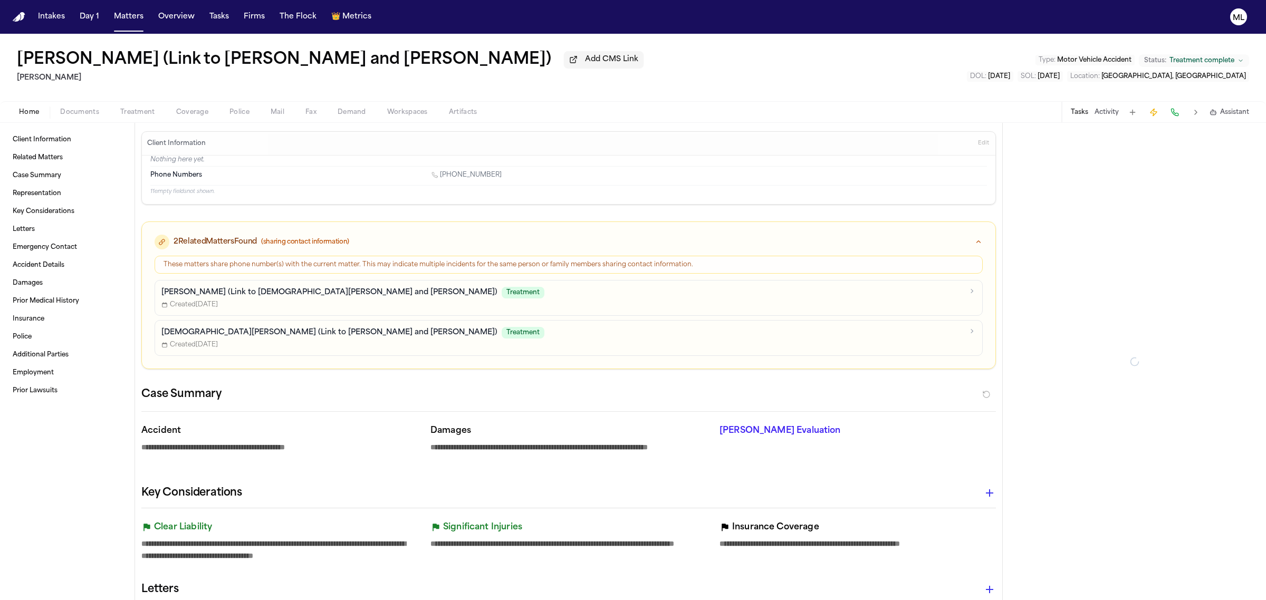
type textarea "*"
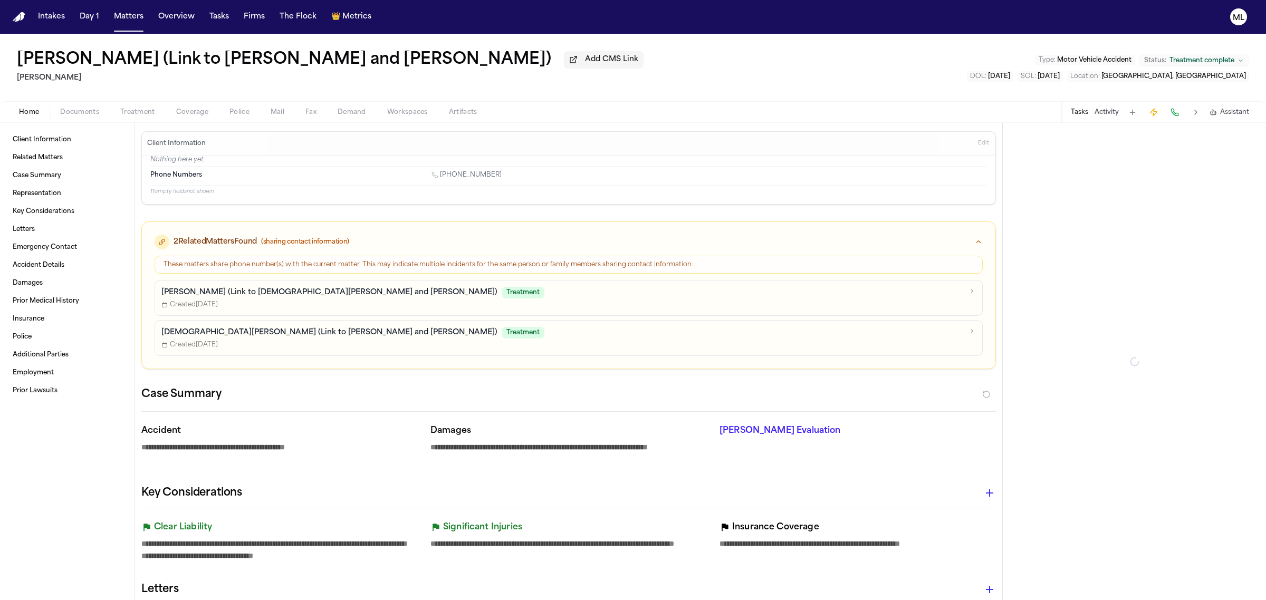
type textarea "*"
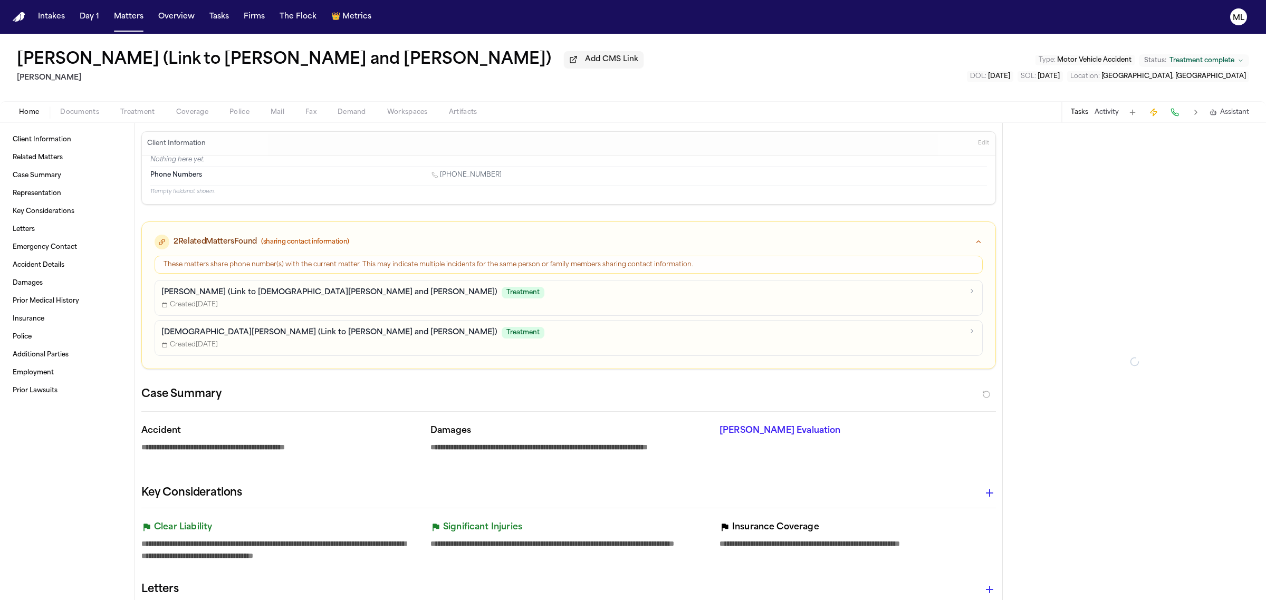
type textarea "*"
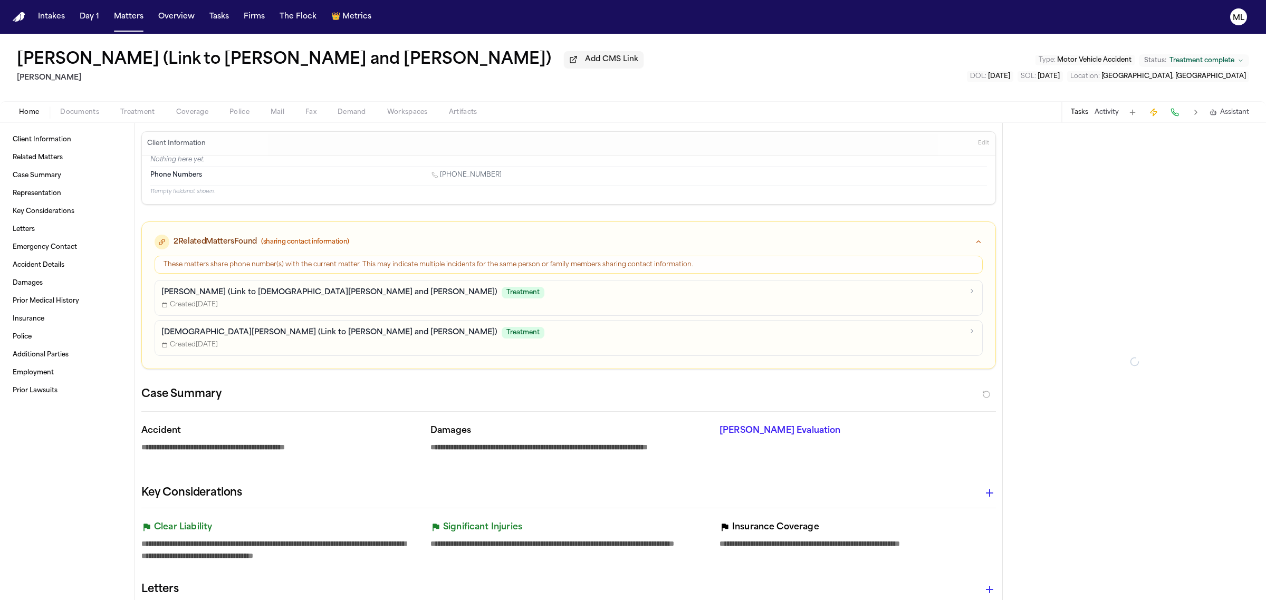
type textarea "*"
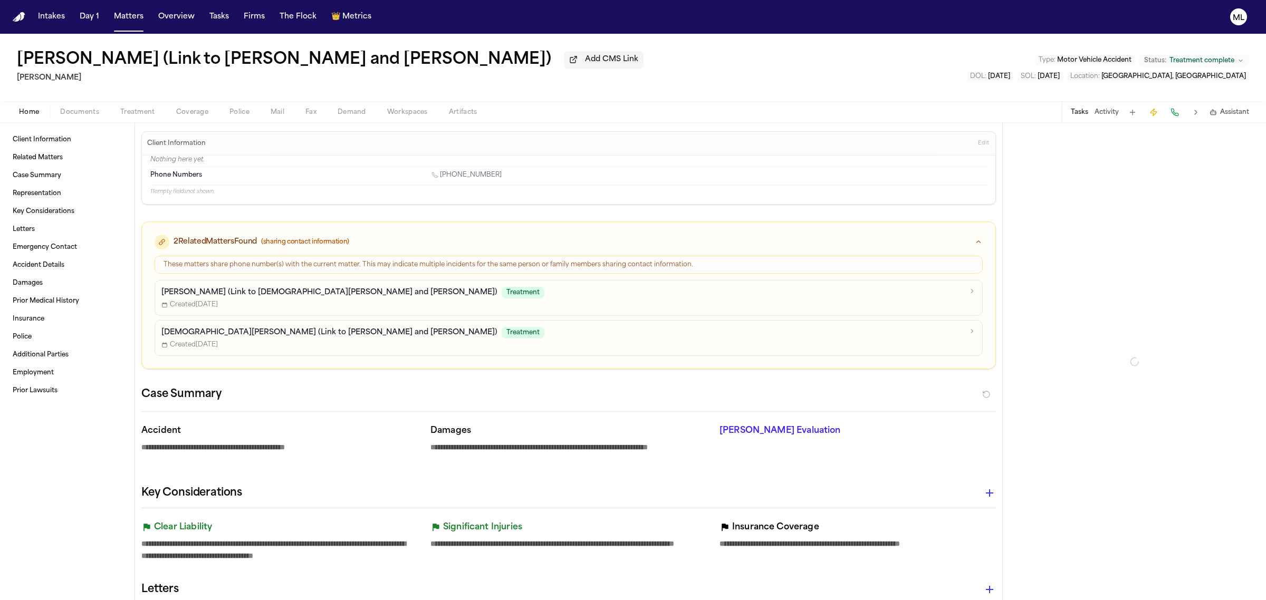
type textarea "*"
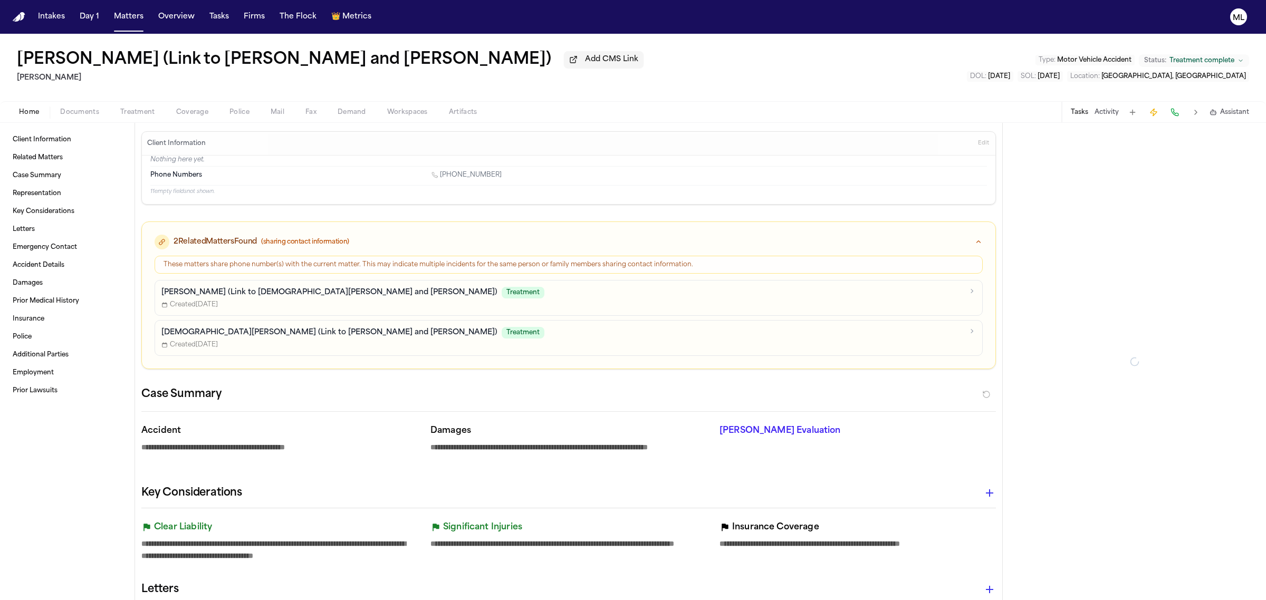
type textarea "*"
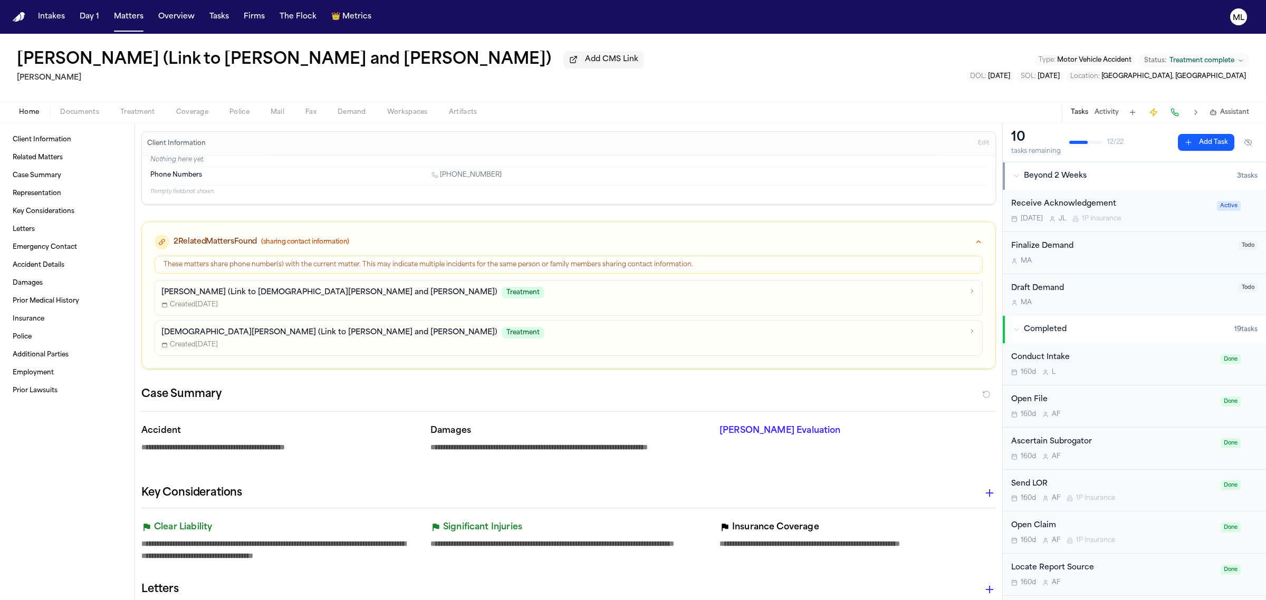
type textarea "*"
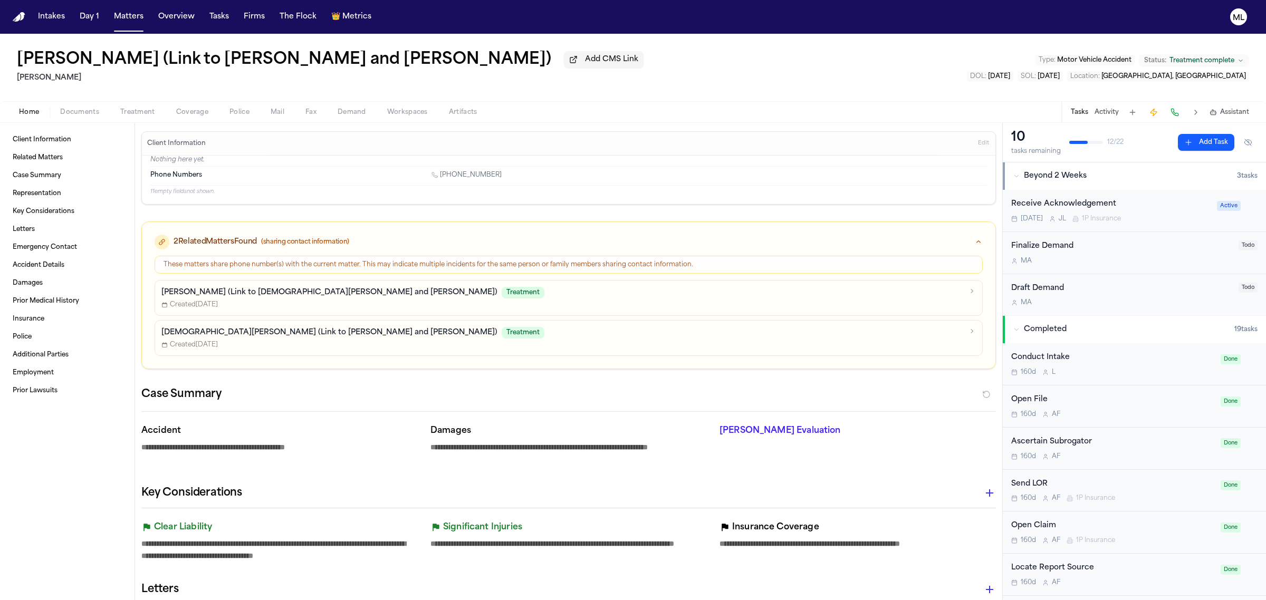
type textarea "*"
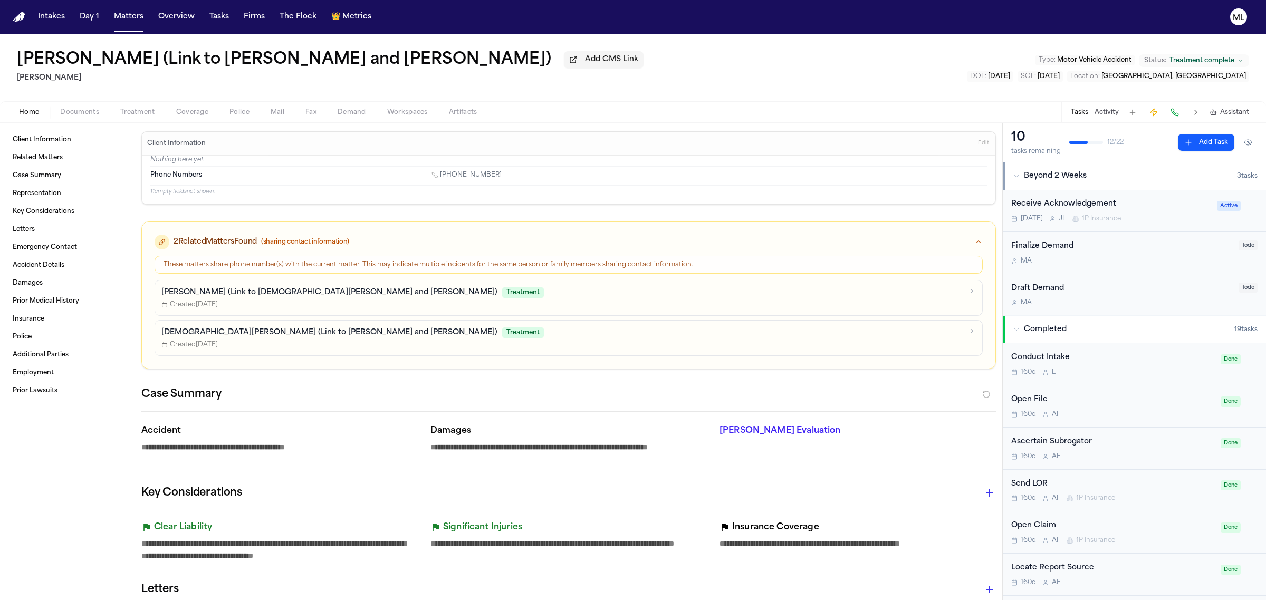
type textarea "*"
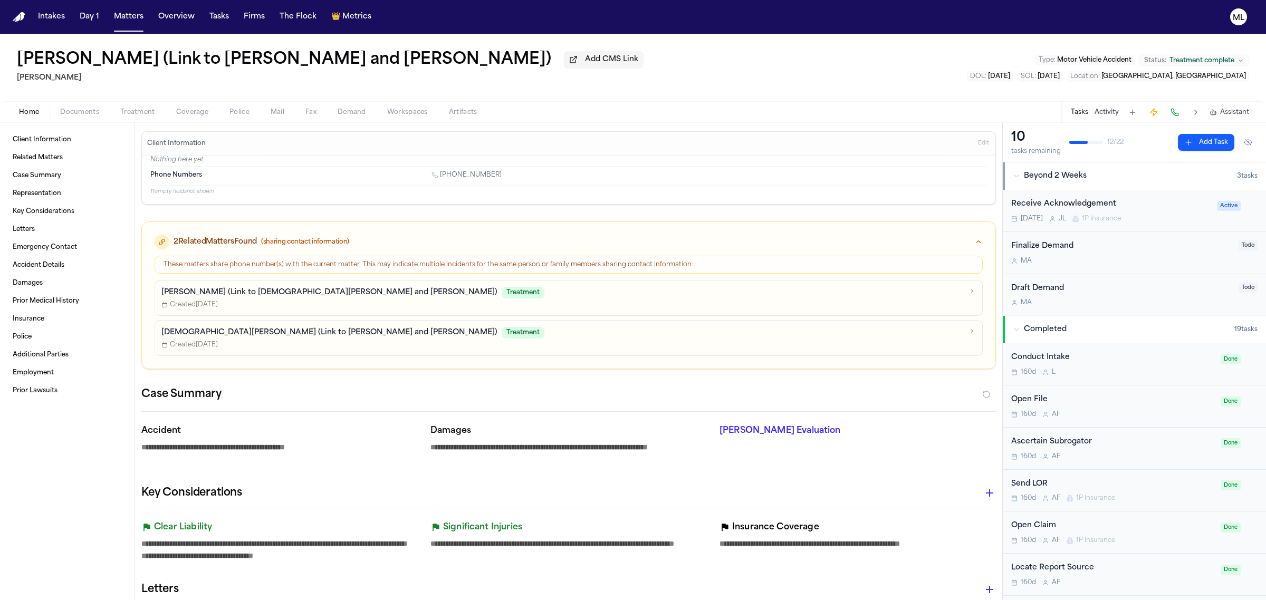
type textarea "*"
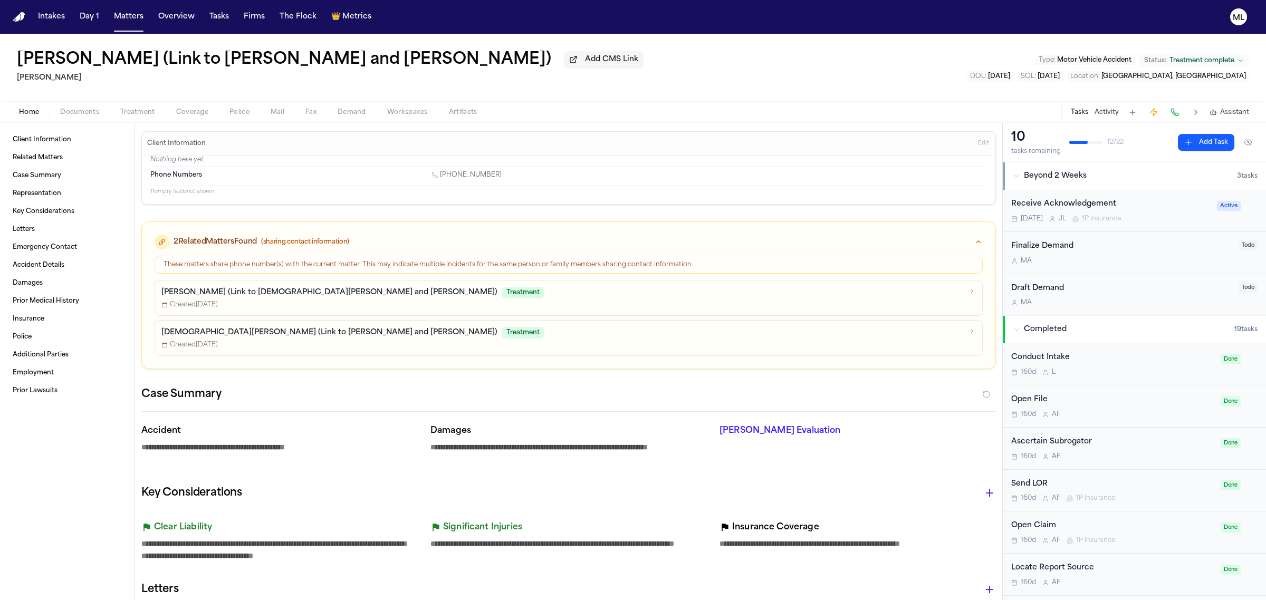
type textarea "*"
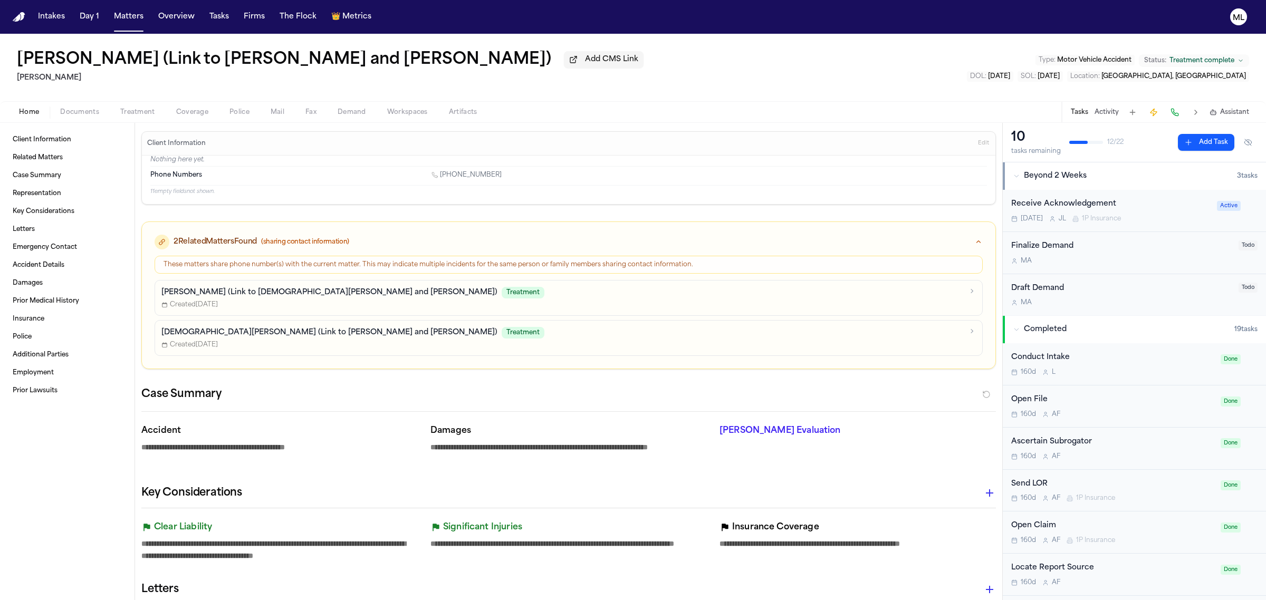
type textarea "*"
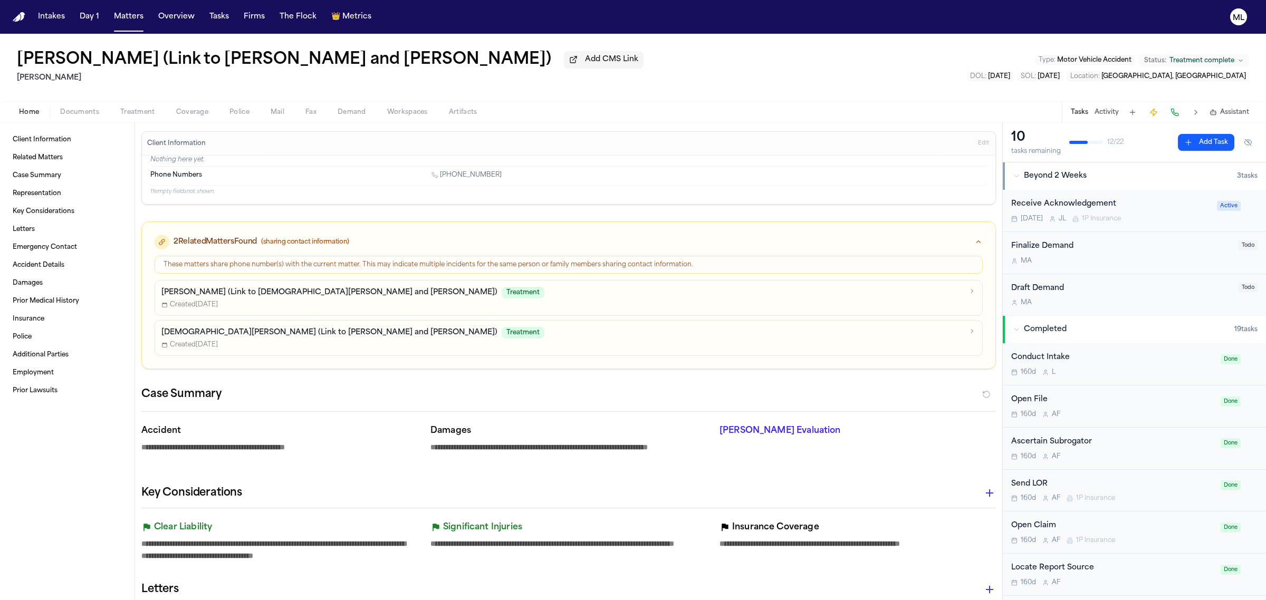
type textarea "*"
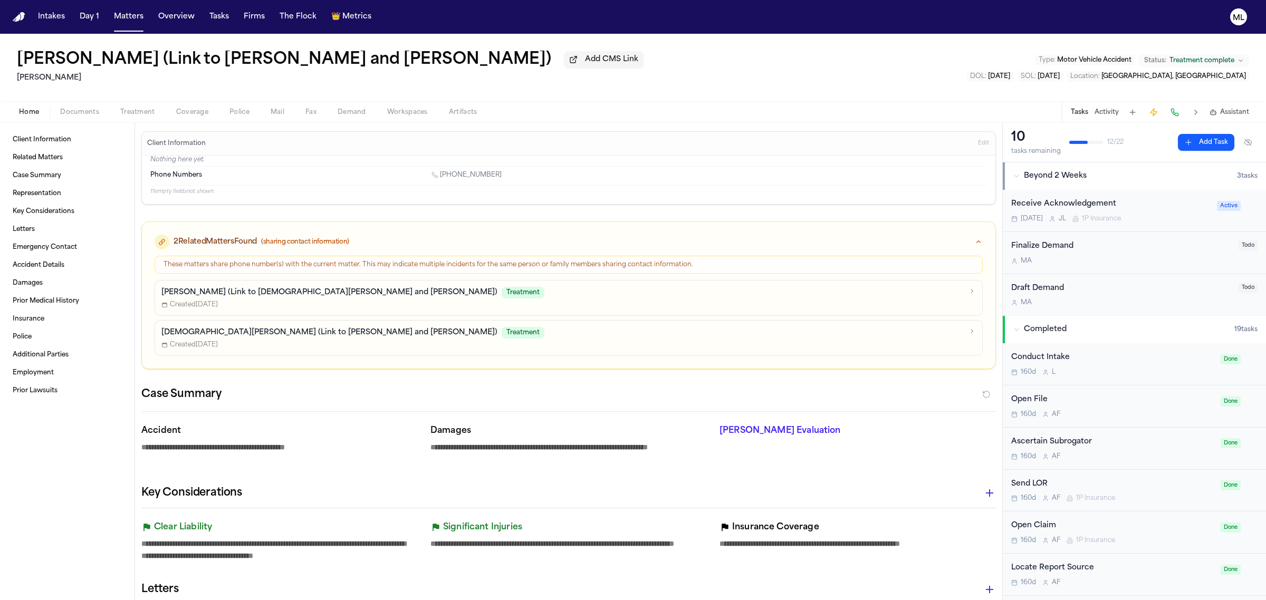
type textarea "*"
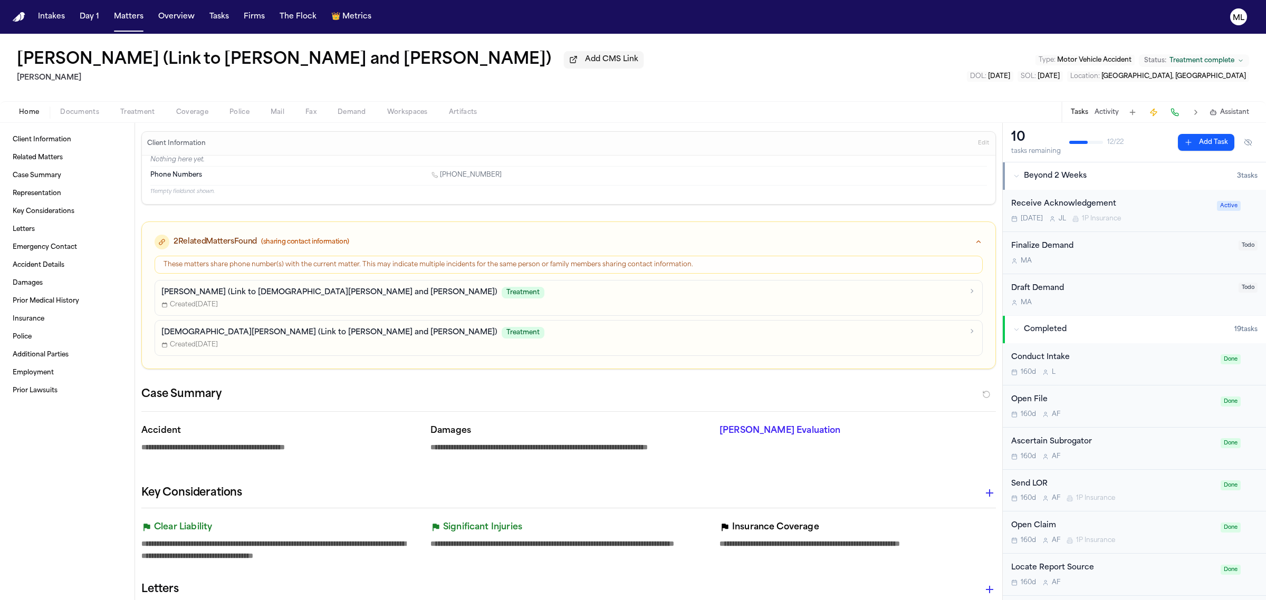
type textarea "*"
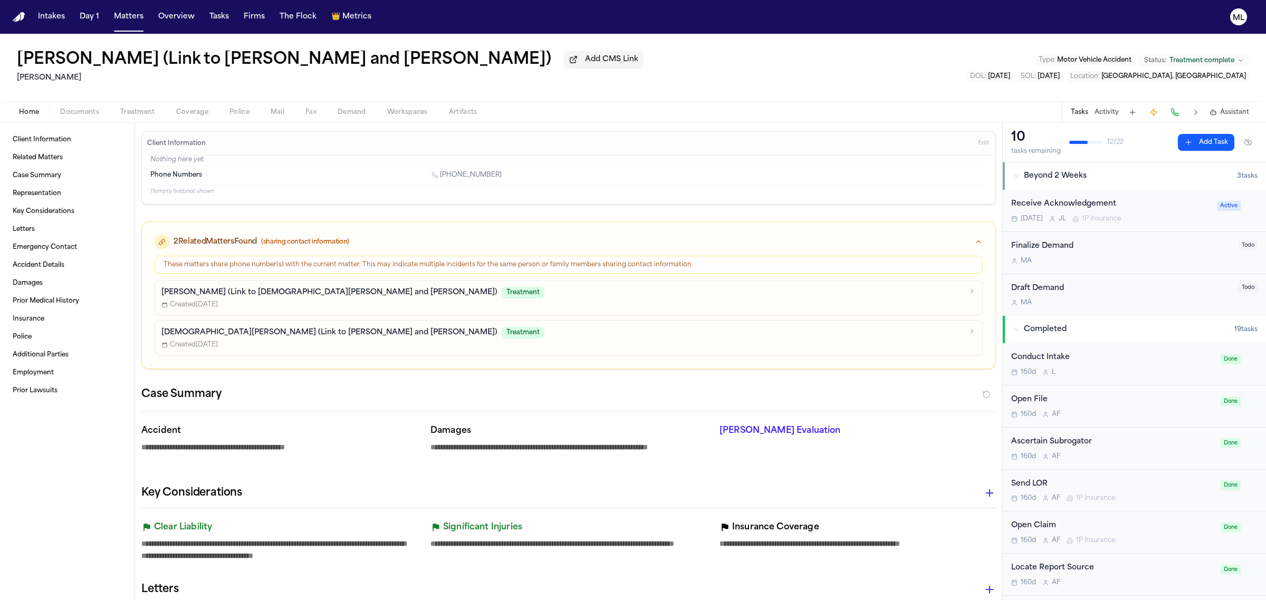
type textarea "*"
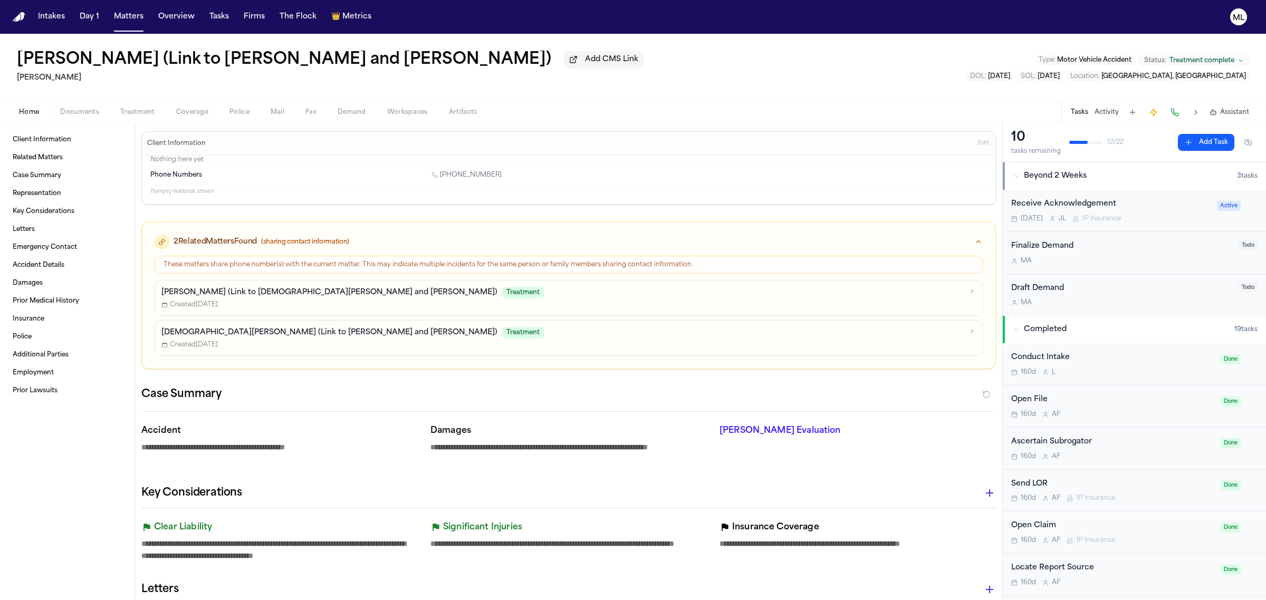
type textarea "*"
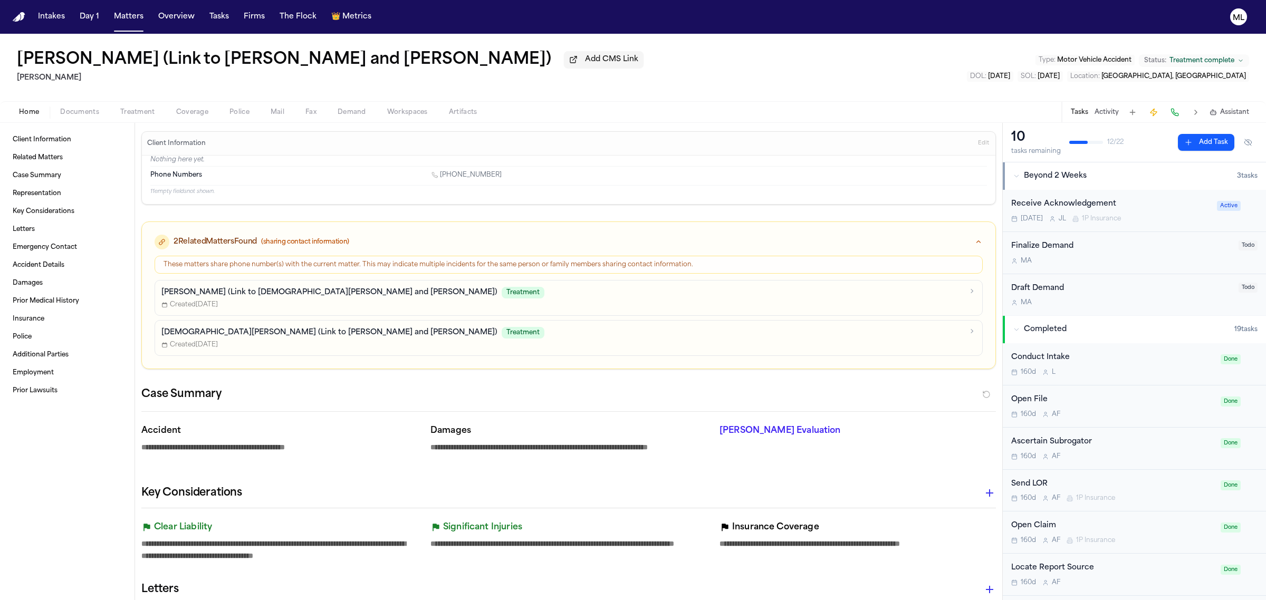
type textarea "*"
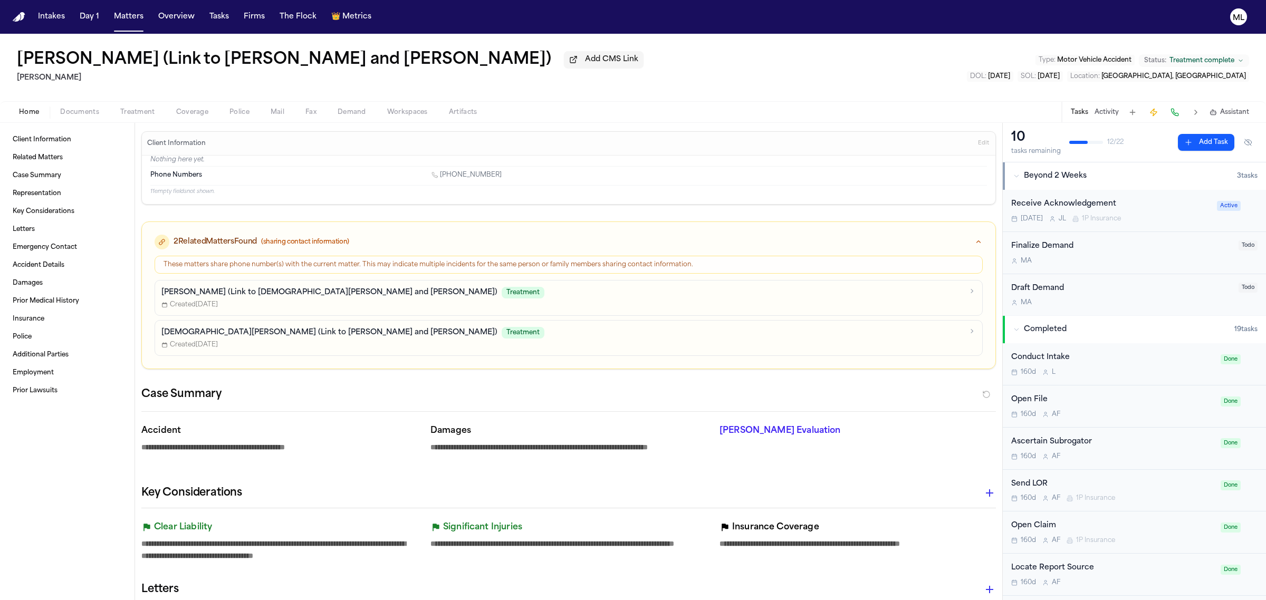
type textarea "*"
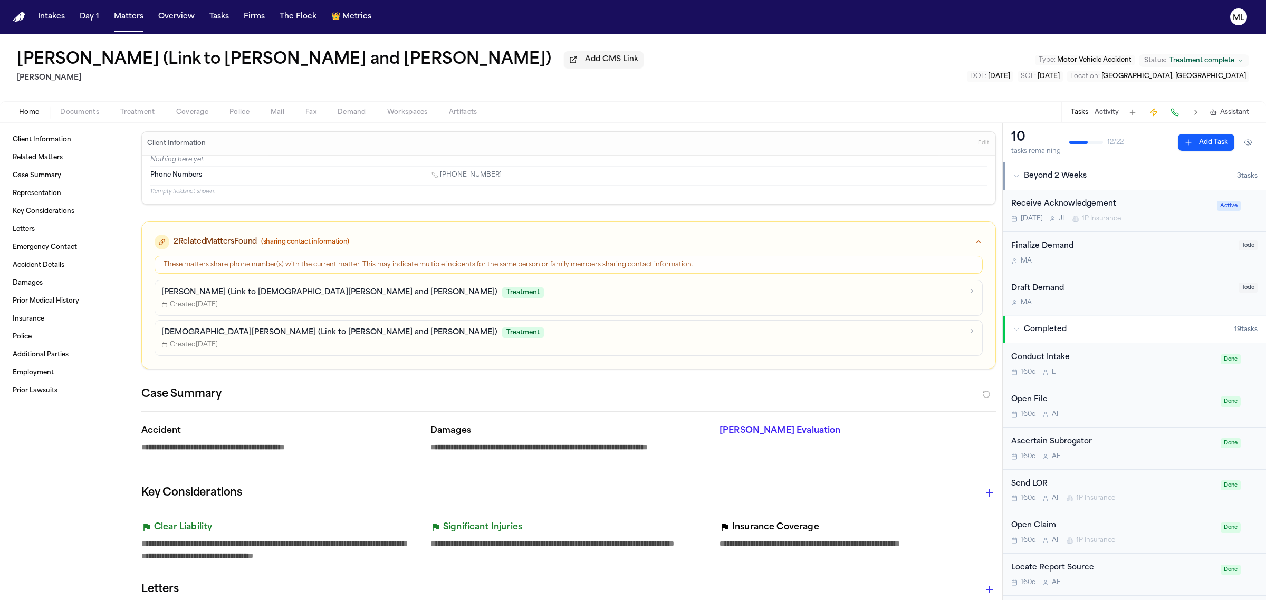
type textarea "*"
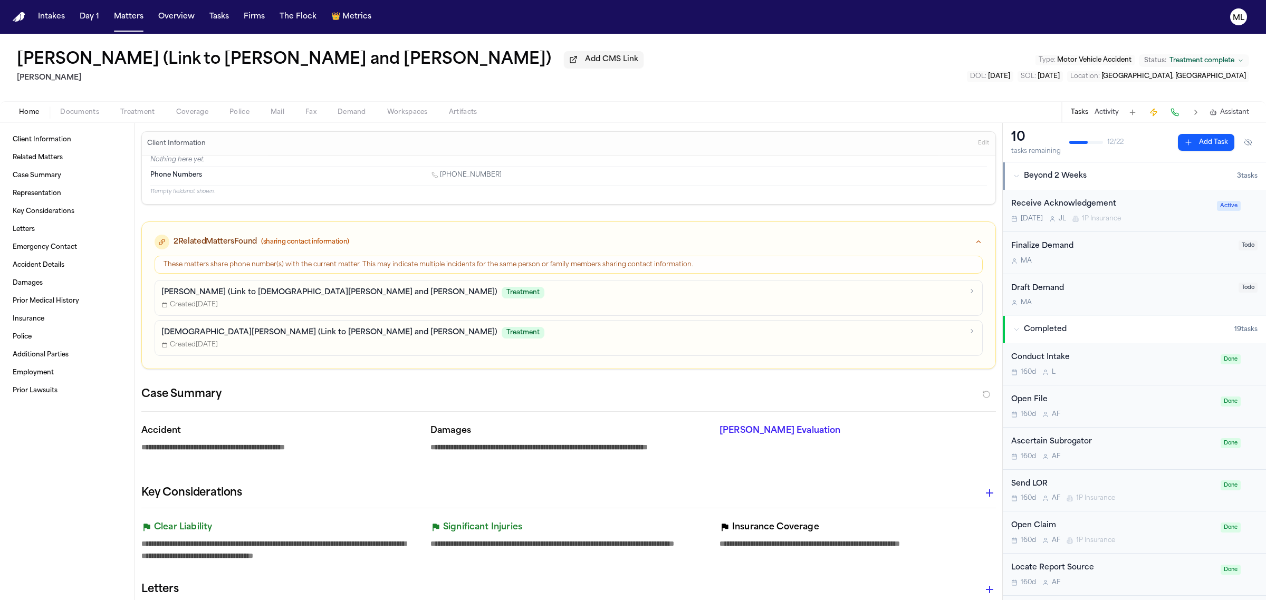
type textarea "*"
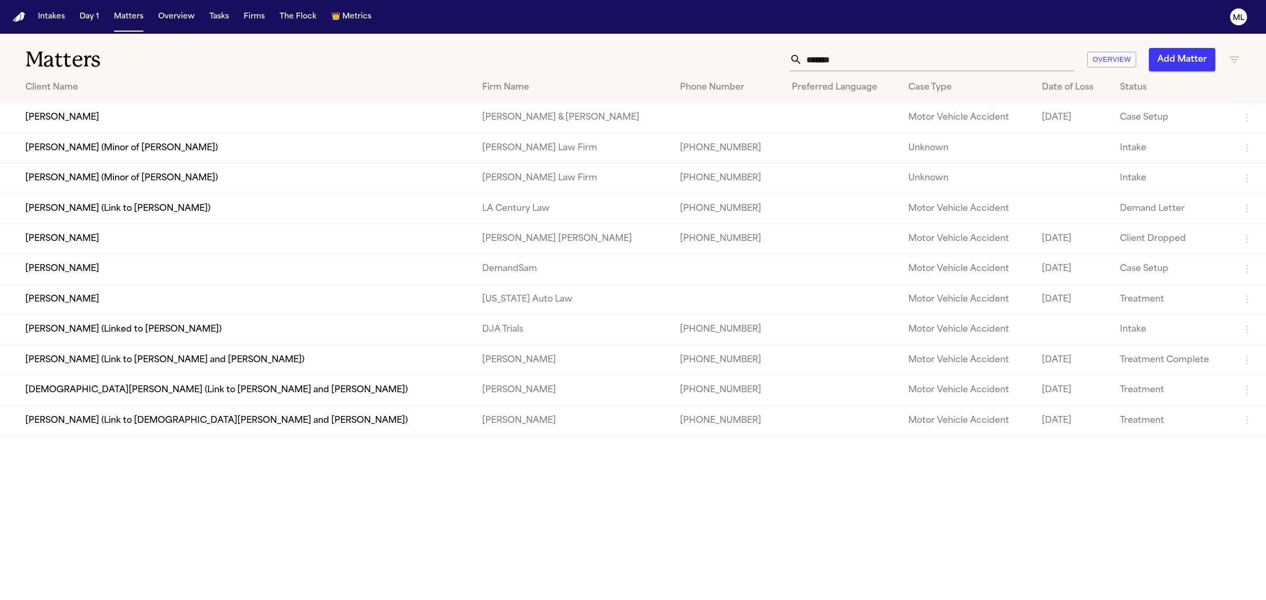
click at [881, 62] on input "*******" at bounding box center [938, 59] width 272 height 23
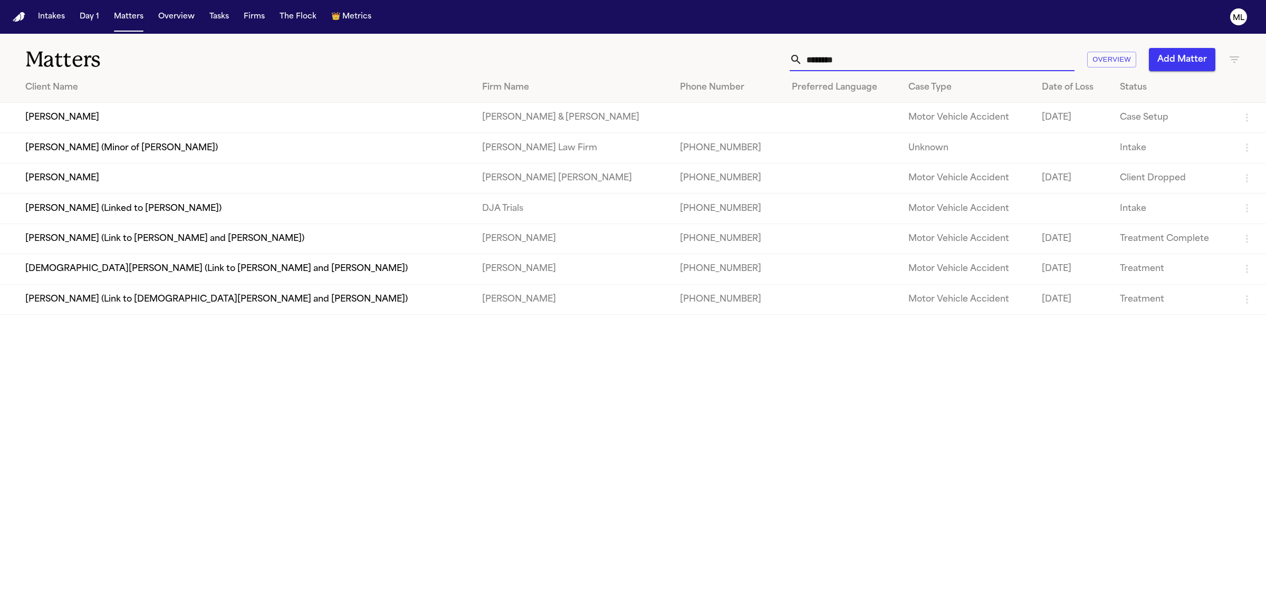
click at [91, 249] on td "[PERSON_NAME] (Link to [PERSON_NAME] and [PERSON_NAME])" at bounding box center [237, 239] width 474 height 30
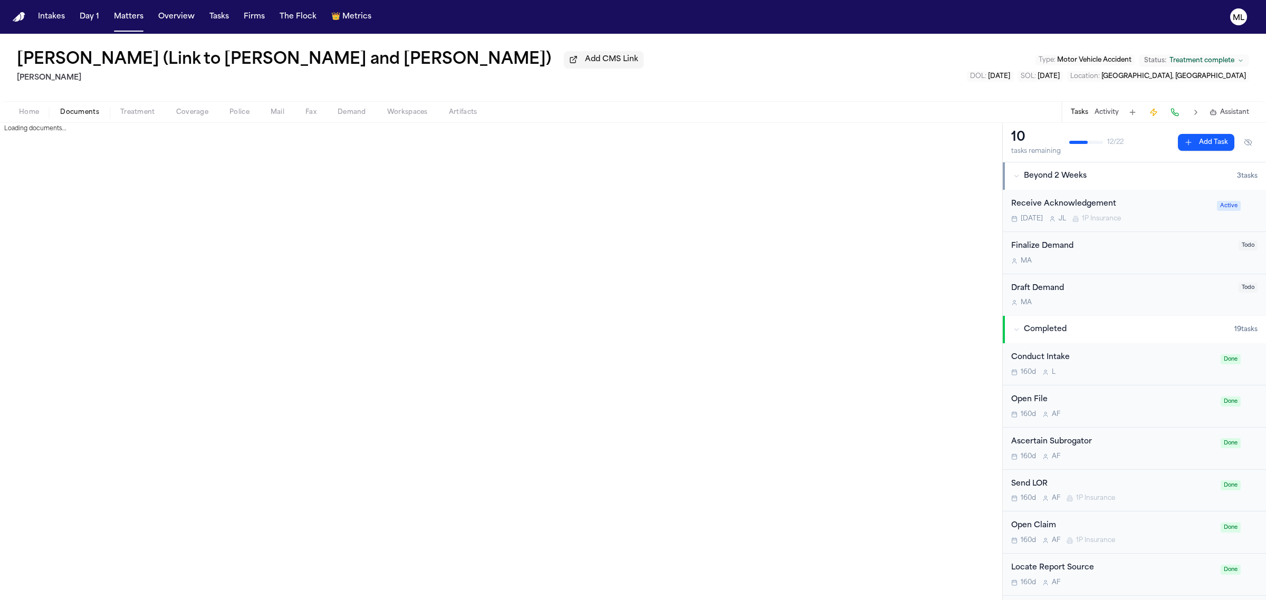
click at [95, 108] on span "Documents" at bounding box center [79, 112] width 39 height 8
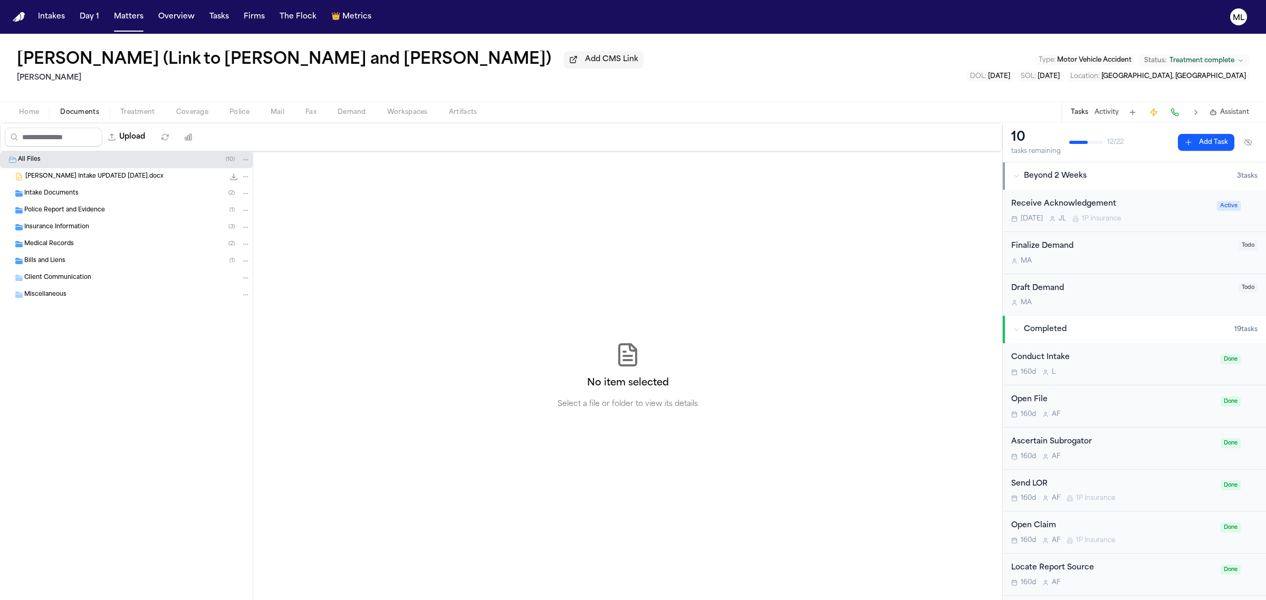
click at [101, 189] on div "Intake Documents ( 2 )" at bounding box center [137, 193] width 226 height 9
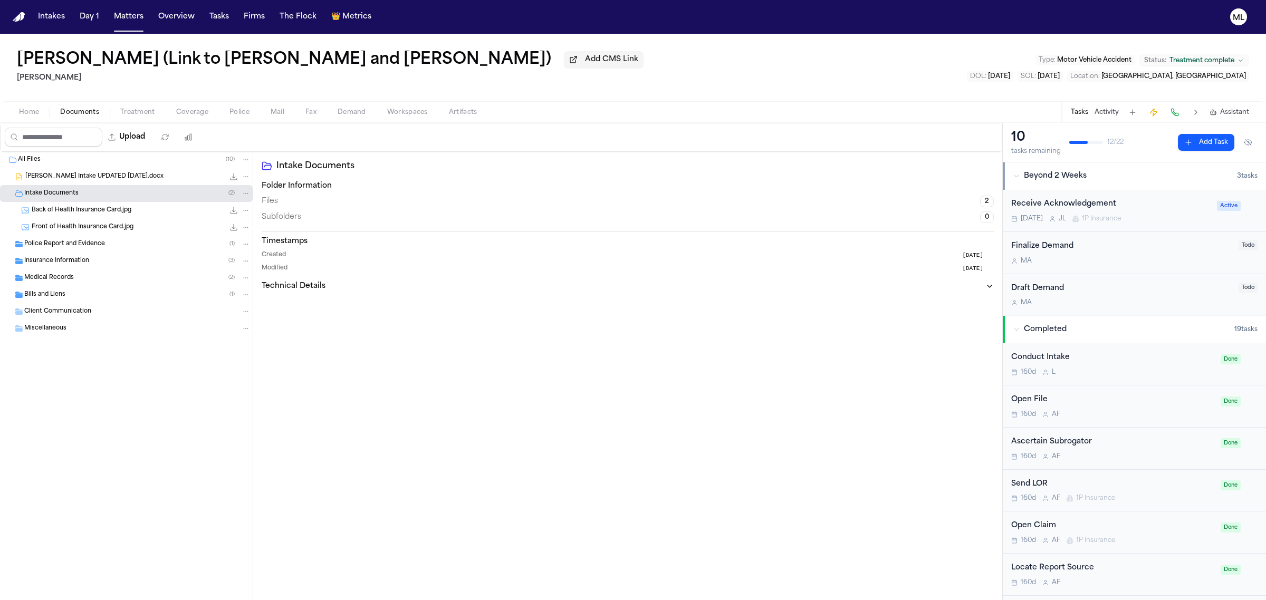
click at [124, 181] on span "Fajah Brown - Finch Intake UPDATED 4-8-25.docx" at bounding box center [94, 176] width 138 height 9
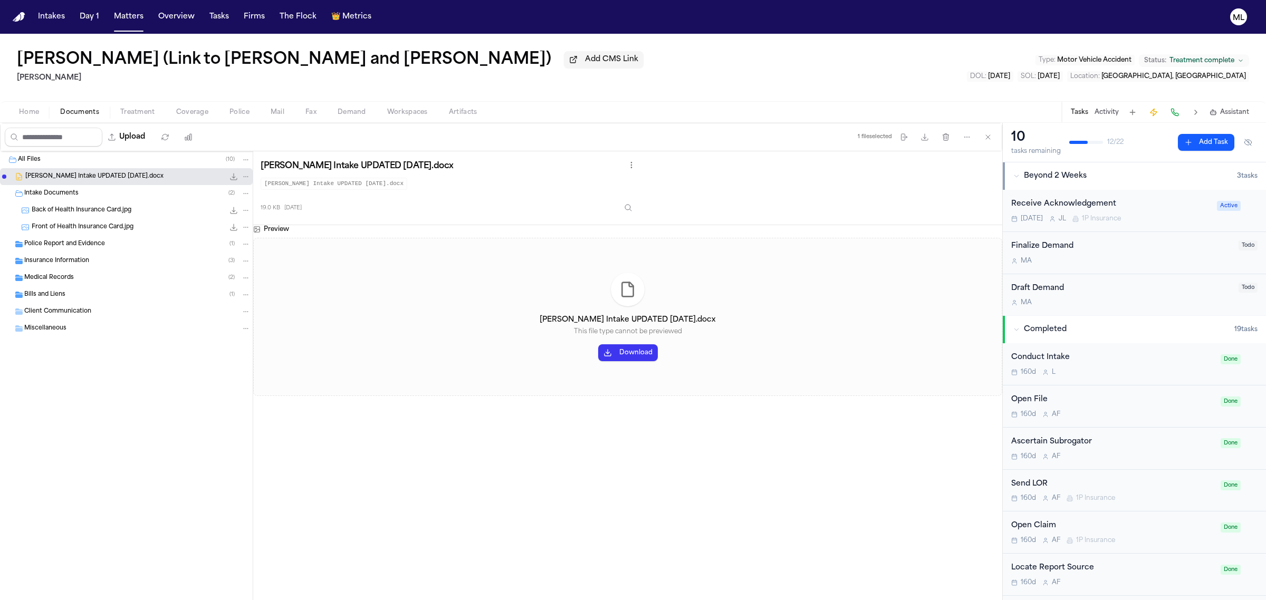
click at [640, 359] on button "Download" at bounding box center [628, 352] width 60 height 17
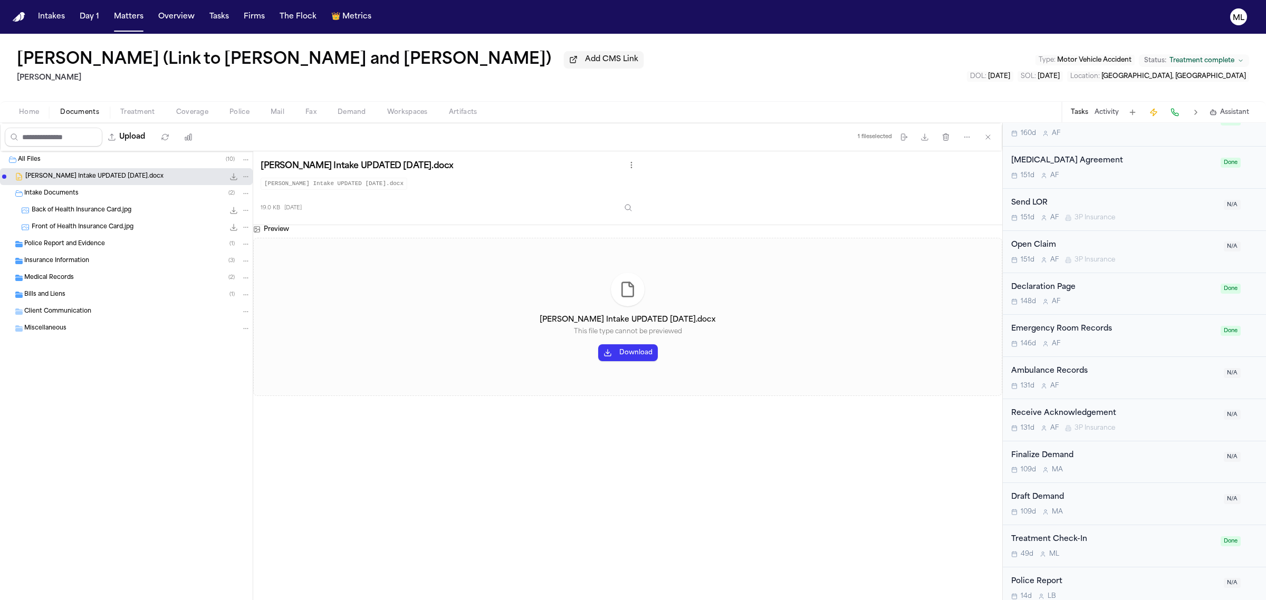
scroll to position [544, 0]
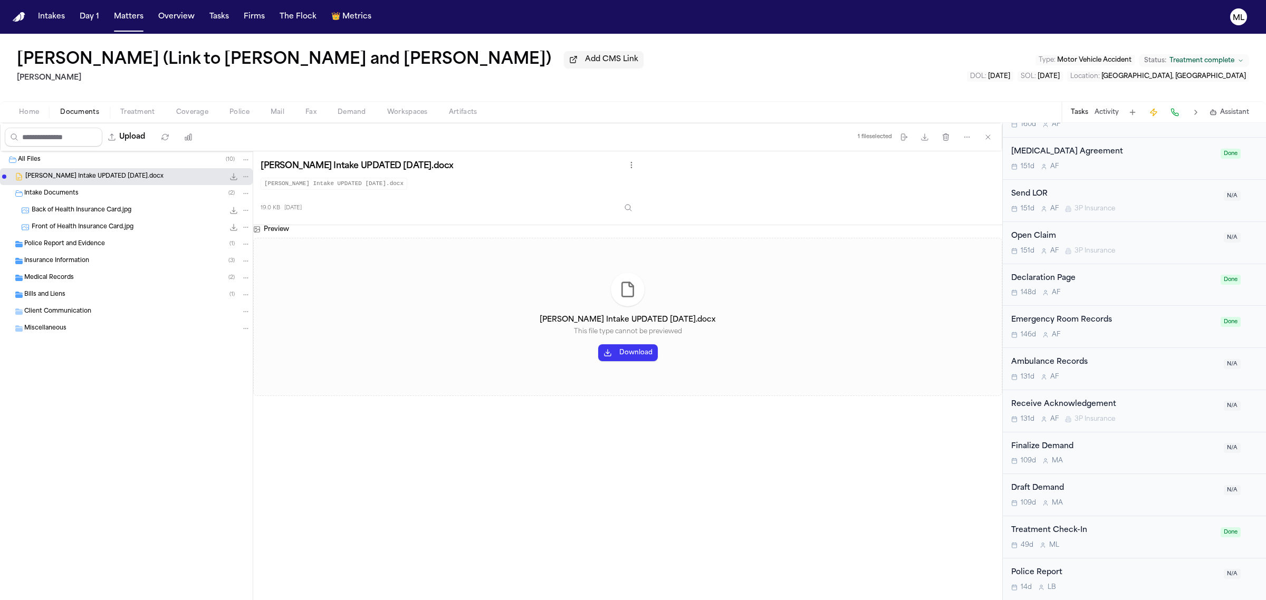
click at [1121, 547] on div "49d M L" at bounding box center [1112, 545] width 203 height 8
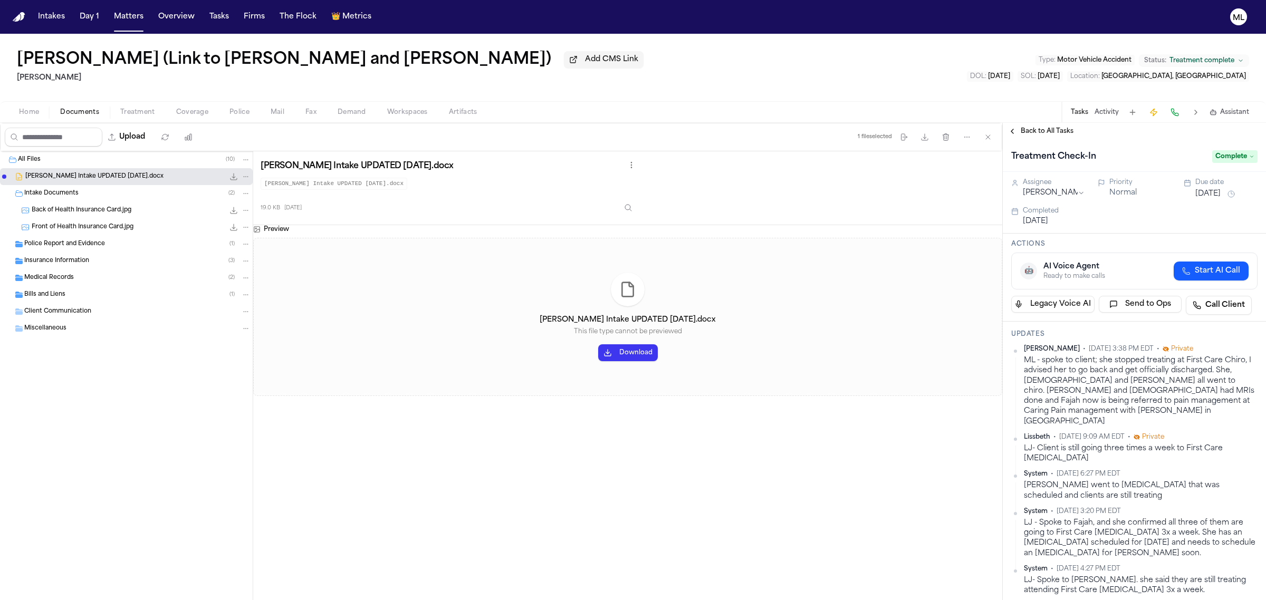
click at [1035, 127] on span "Back to All Tasks" at bounding box center [1046, 131] width 53 height 8
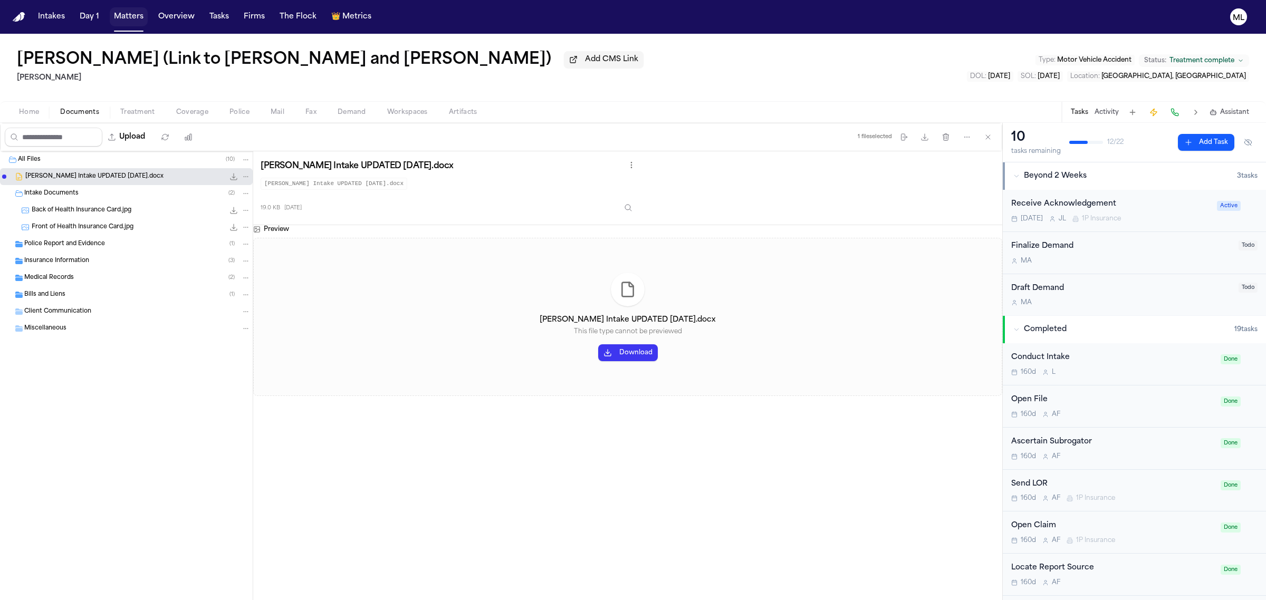
click at [113, 12] on button "Matters" at bounding box center [129, 16] width 38 height 19
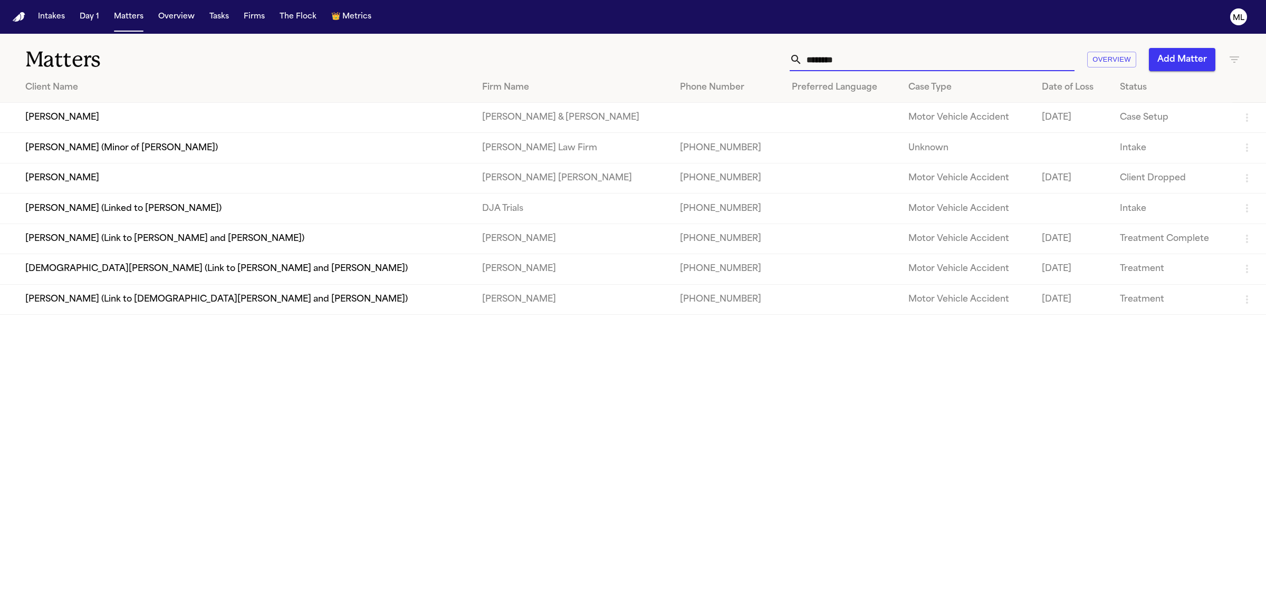
drag, startPoint x: 864, startPoint y: 64, endPoint x: 727, endPoint y: 64, distance: 137.1
click at [727, 64] on div "******* Overview Add Matter" at bounding box center [815, 59] width 851 height 23
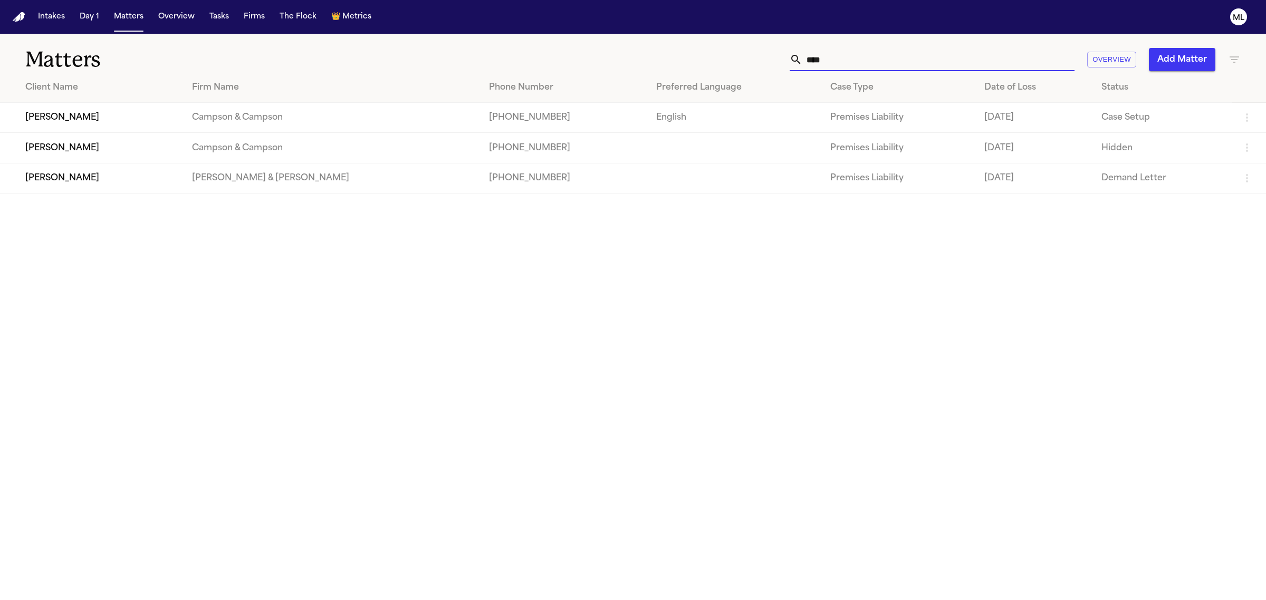
click at [881, 62] on input "****" at bounding box center [938, 59] width 272 height 23
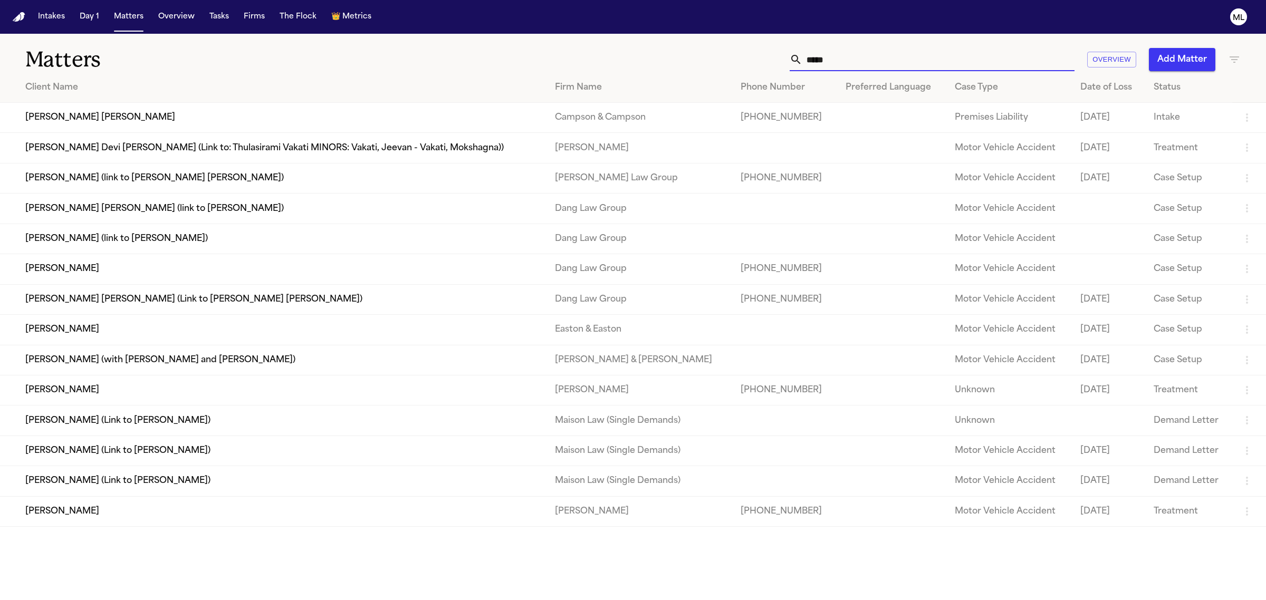
click at [248, 394] on td "[PERSON_NAME]" at bounding box center [273, 390] width 546 height 30
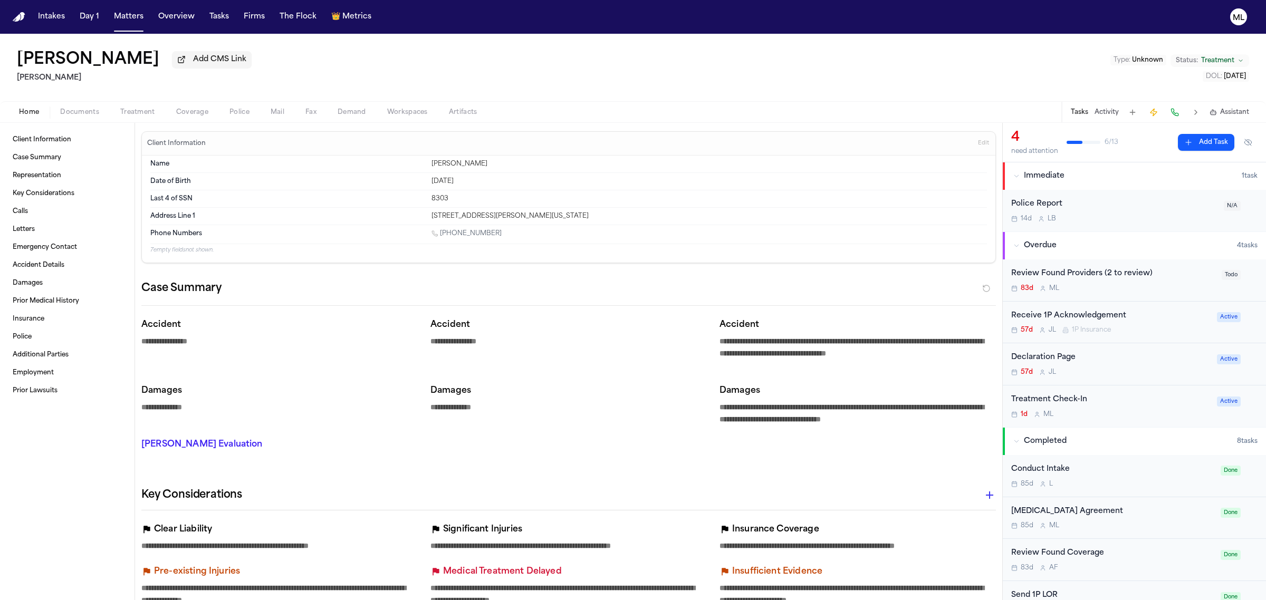
click at [1150, 408] on div "Treatment Check-In 1d M L" at bounding box center [1110, 406] width 199 height 25
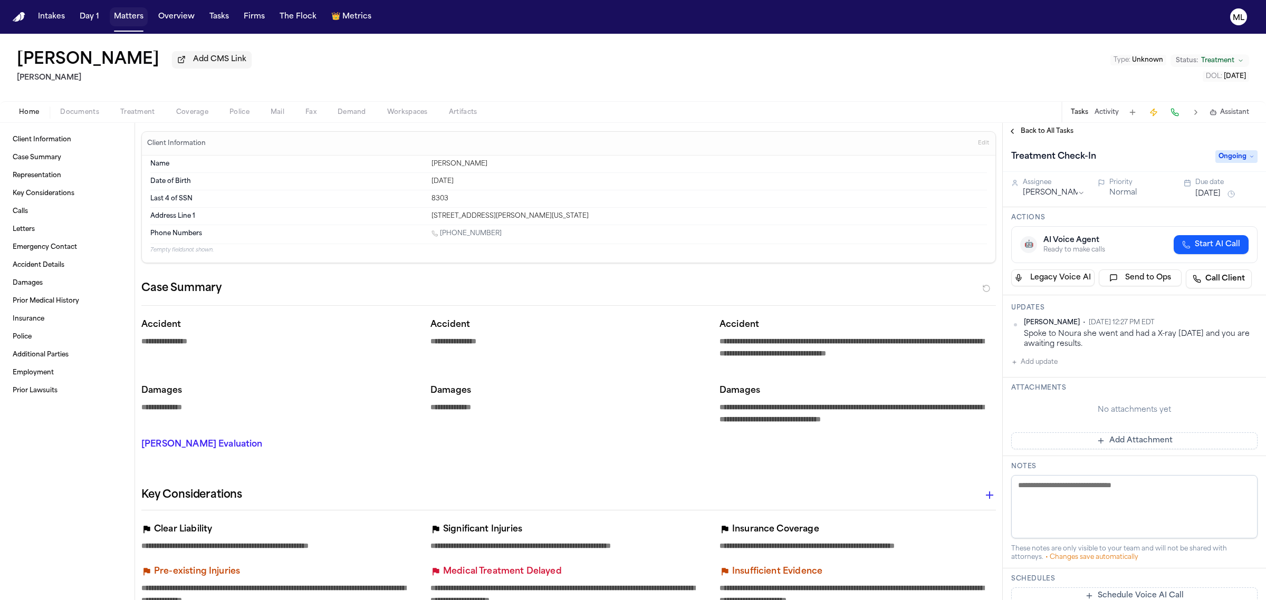
click at [133, 18] on button "Matters" at bounding box center [129, 16] width 38 height 19
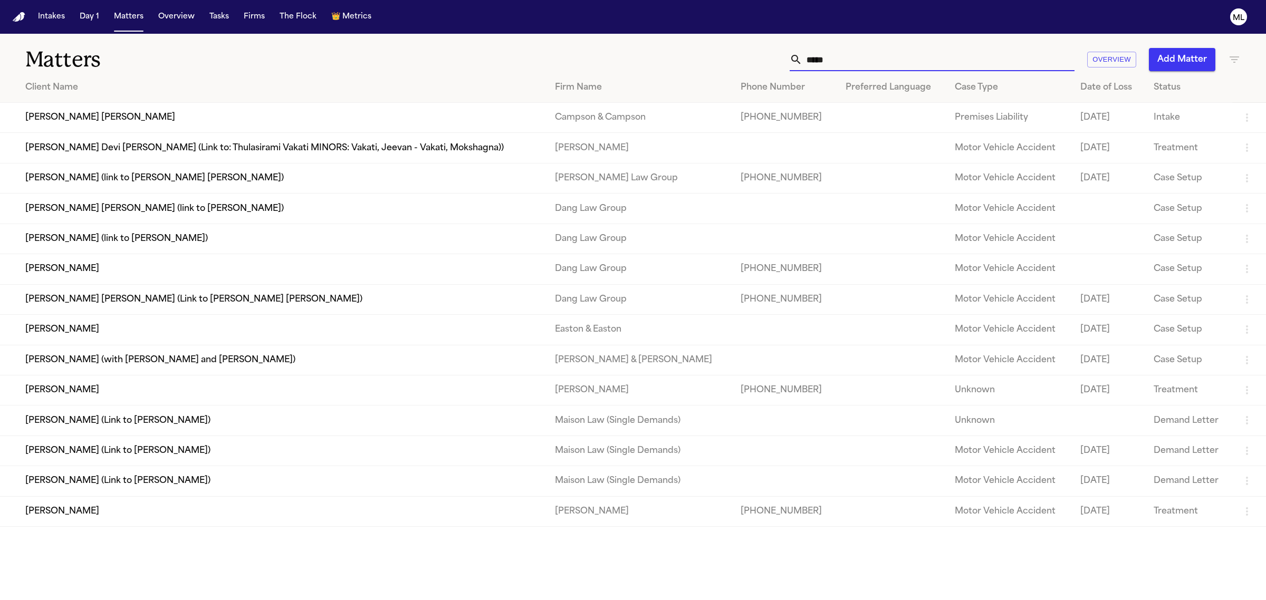
drag, startPoint x: 858, startPoint y: 60, endPoint x: 752, endPoint y: 66, distance: 106.2
click at [752, 66] on div "***** Overview Add Matter" at bounding box center [815, 59] width 851 height 23
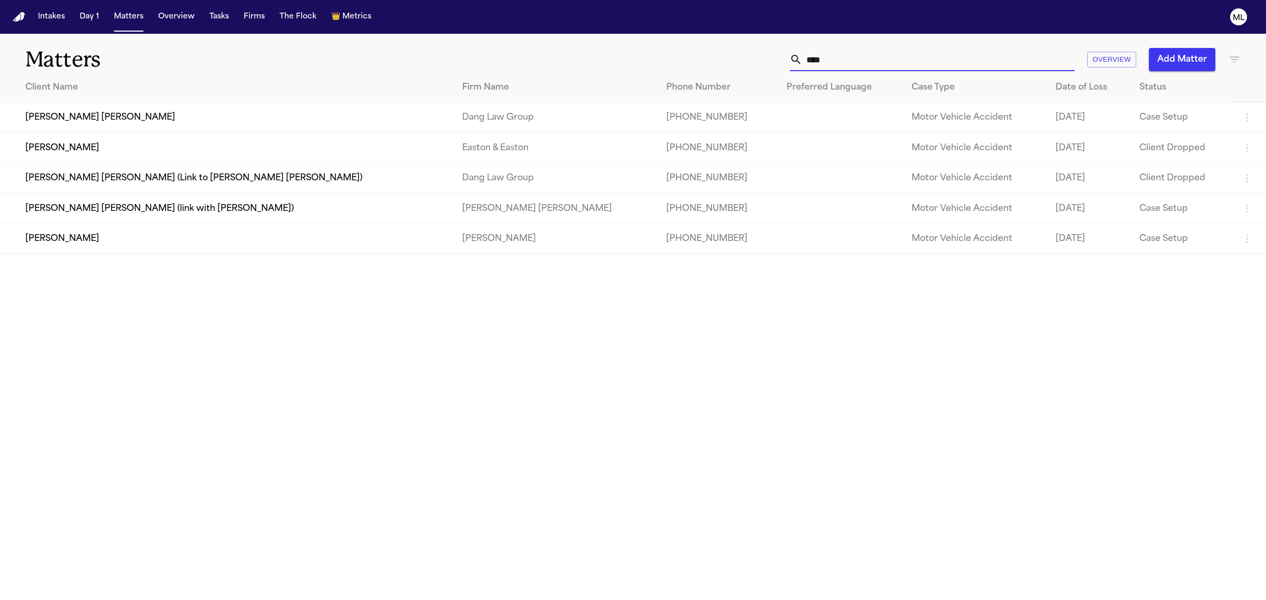
click at [119, 250] on td "[PERSON_NAME]" at bounding box center [226, 239] width 453 height 30
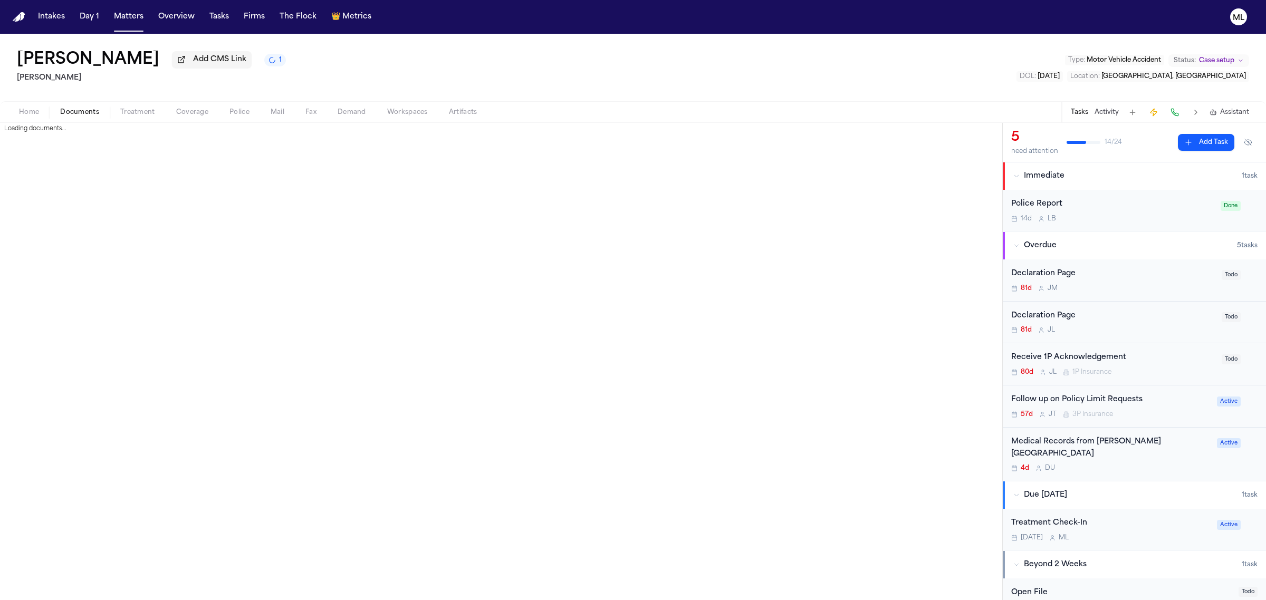
click at [95, 112] on span "Documents" at bounding box center [79, 112] width 39 height 8
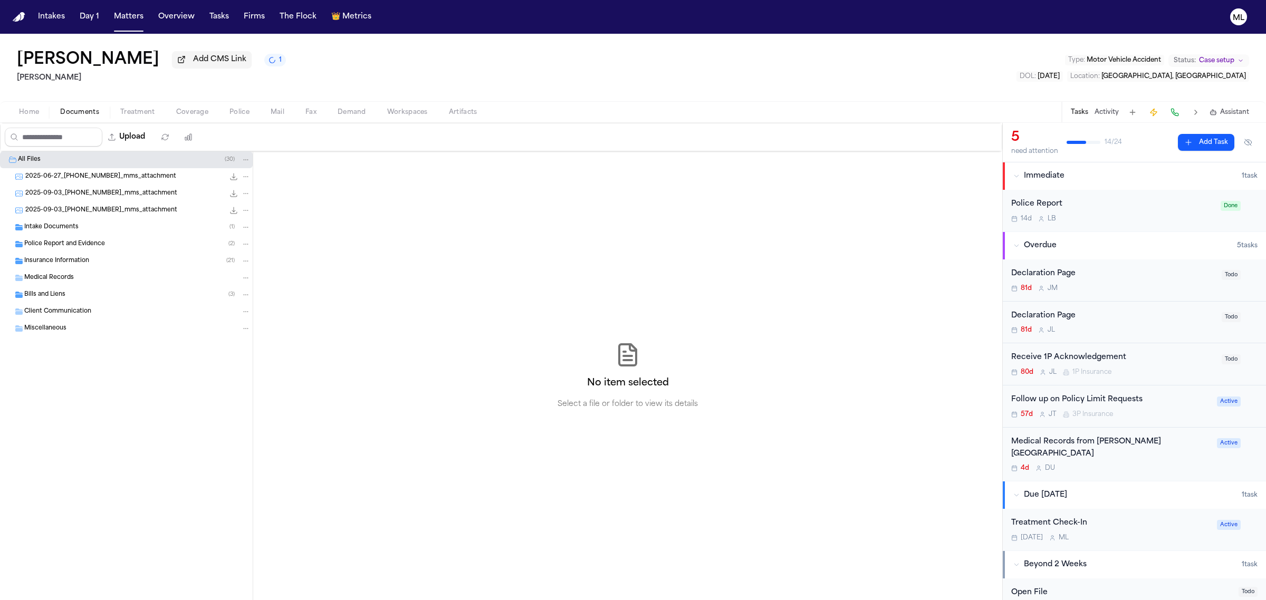
click at [75, 258] on span "Insurance Information" at bounding box center [56, 261] width 65 height 9
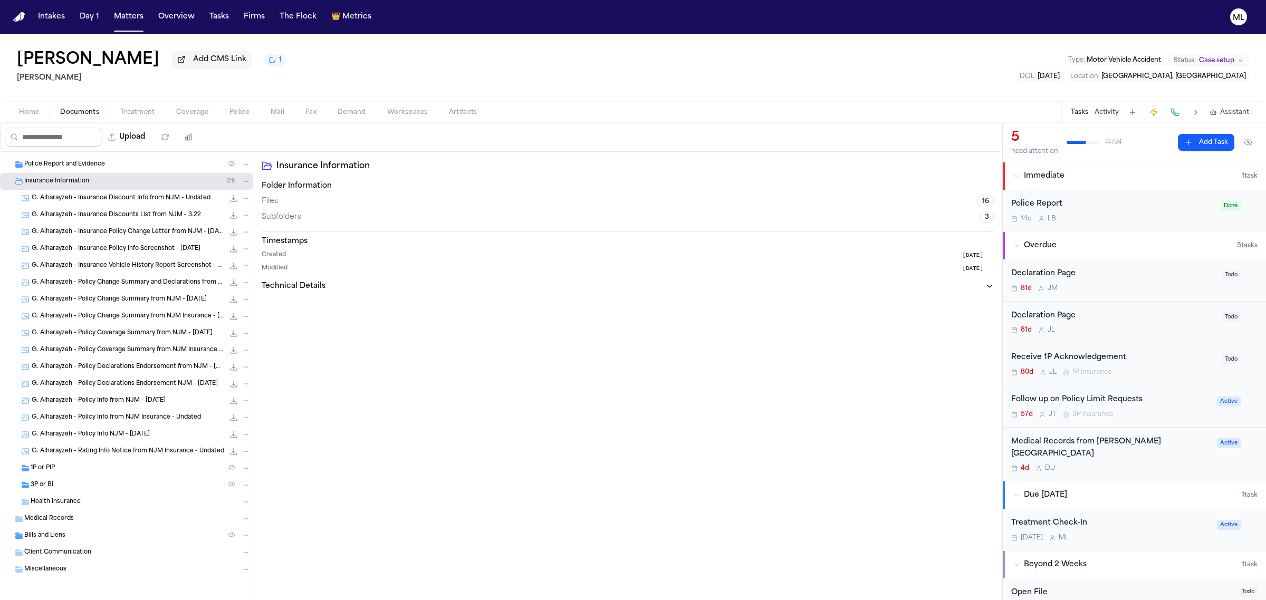
scroll to position [82, 0]
click at [110, 480] on div "3P or BI ( 3 )" at bounding box center [141, 482] width 220 height 9
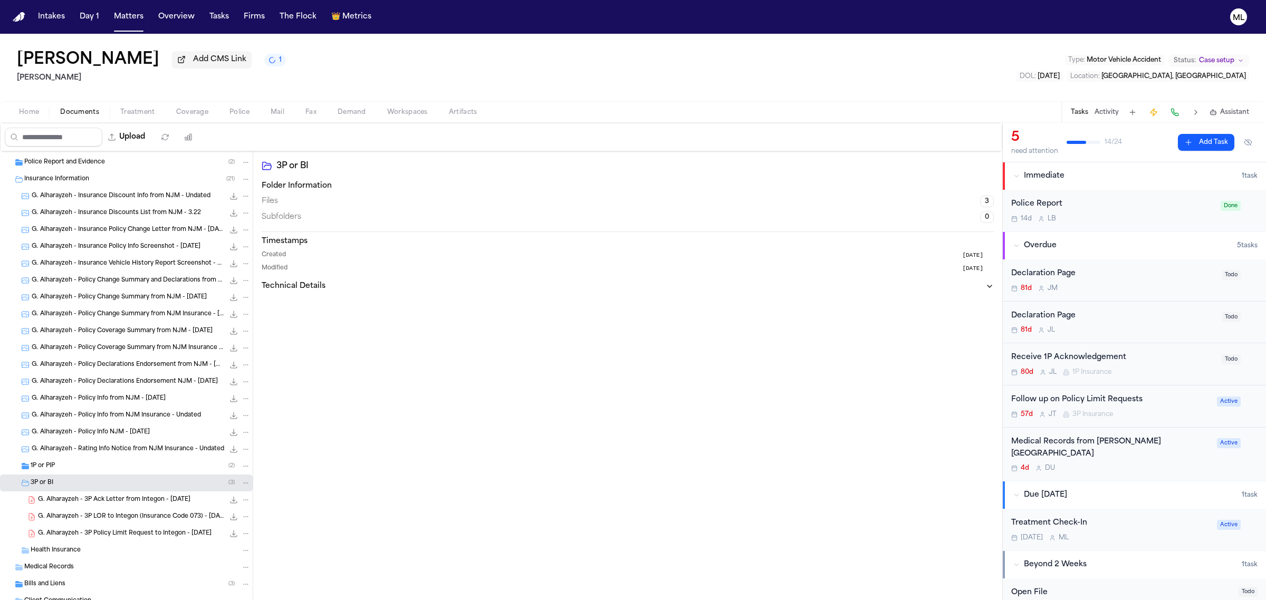
click at [136, 520] on span "G. Alharayzeh - 3P LOR to Integon (Insurance Code 073) - 7.1.25" at bounding box center [131, 517] width 186 height 9
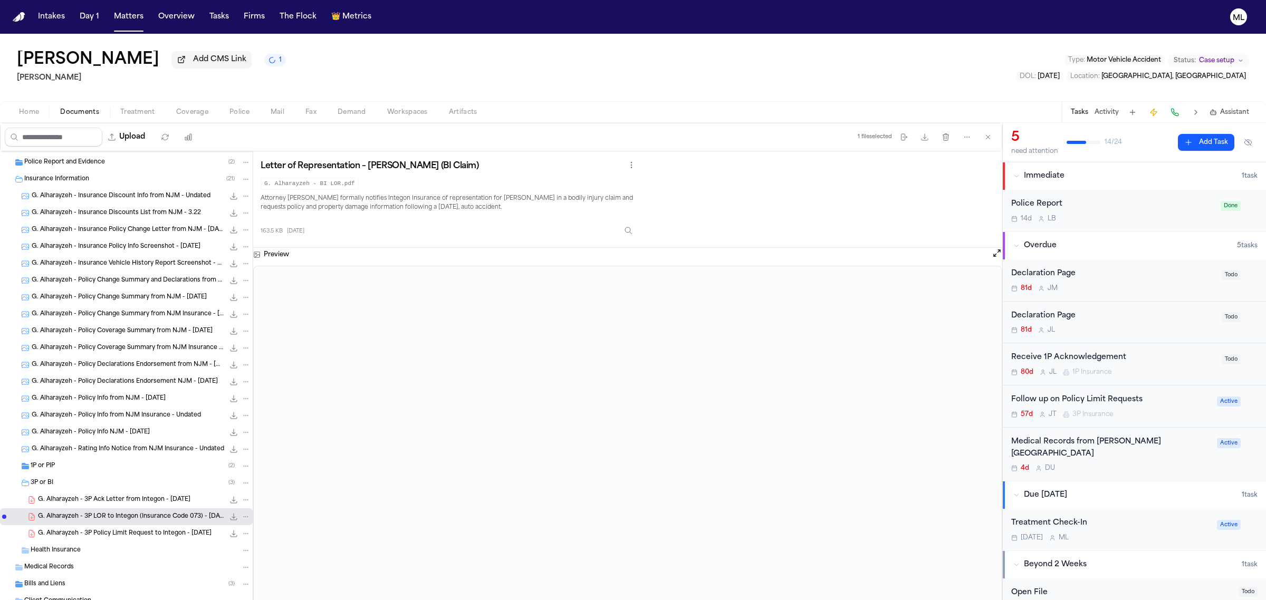
click at [166, 535] on span "G. Alharayzeh - 3P Policy Limit Request to Integon - 7.10.25" at bounding box center [124, 533] width 173 height 9
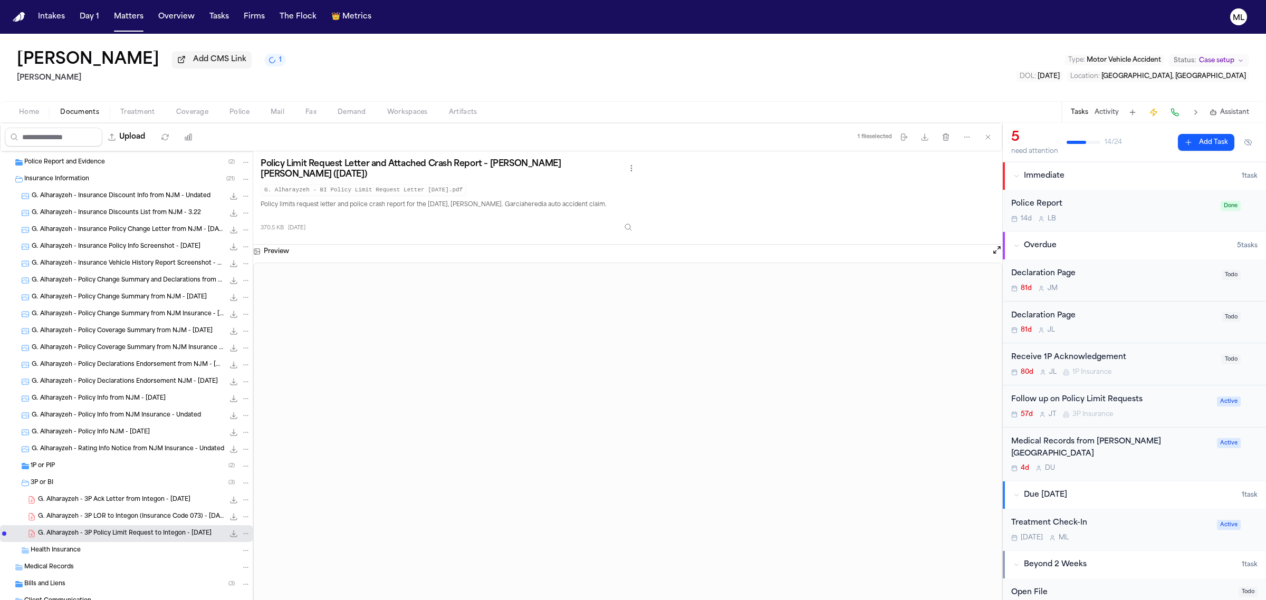
click at [140, 503] on span "G. Alharayzeh - 3P Ack Letter from Integon - 6.24.25" at bounding box center [114, 500] width 152 height 9
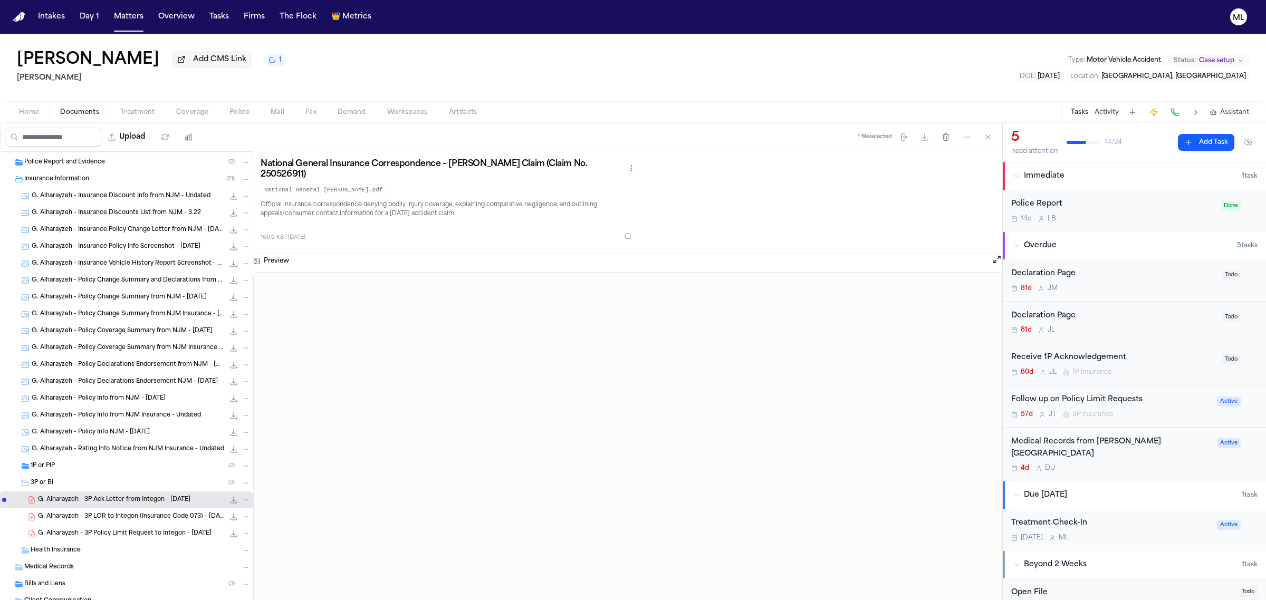
click at [50, 457] on div "G. Alharayzeh - Rating Info Notice from NJM Insurance - Undated 360.3 KB • PNG" at bounding box center [126, 449] width 253 height 17
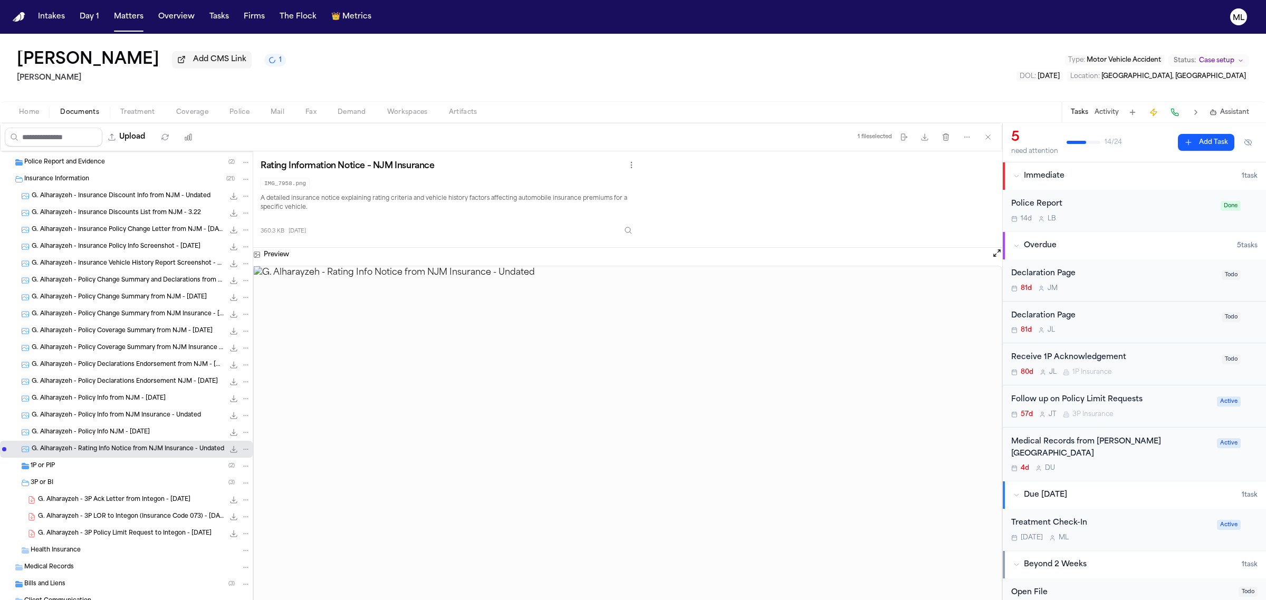
click at [127, 461] on div "1P or PIP ( 2 )" at bounding box center [141, 465] width 220 height 9
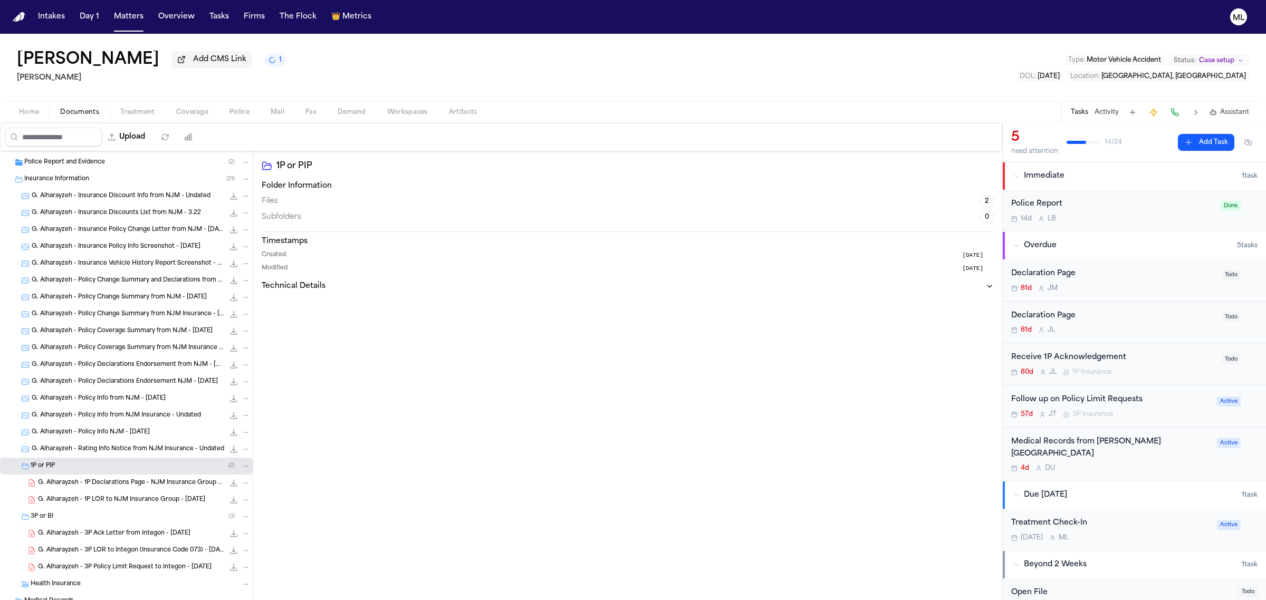
click at [144, 476] on div "G. Alharayzeh - 1P Declarations Page - NJM Insurance Group - 7.21.25 35.9 KB • …" at bounding box center [126, 483] width 253 height 17
